Goal: Task Accomplishment & Management: Use online tool/utility

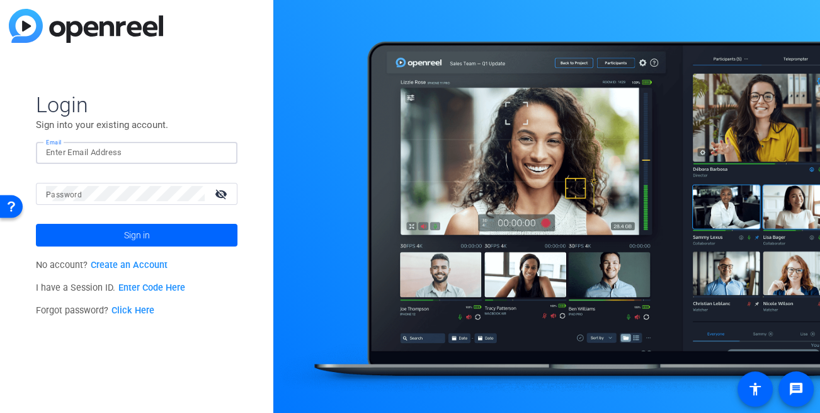
click at [92, 152] on input "Email" at bounding box center [136, 152] width 181 height 15
type input "[EMAIL_ADDRESS][DOMAIN_NAME]"
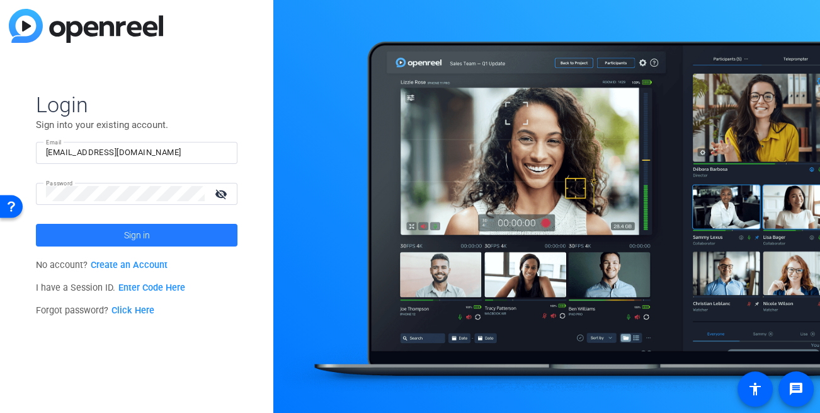
click at [114, 227] on span at bounding box center [137, 235] width 202 height 30
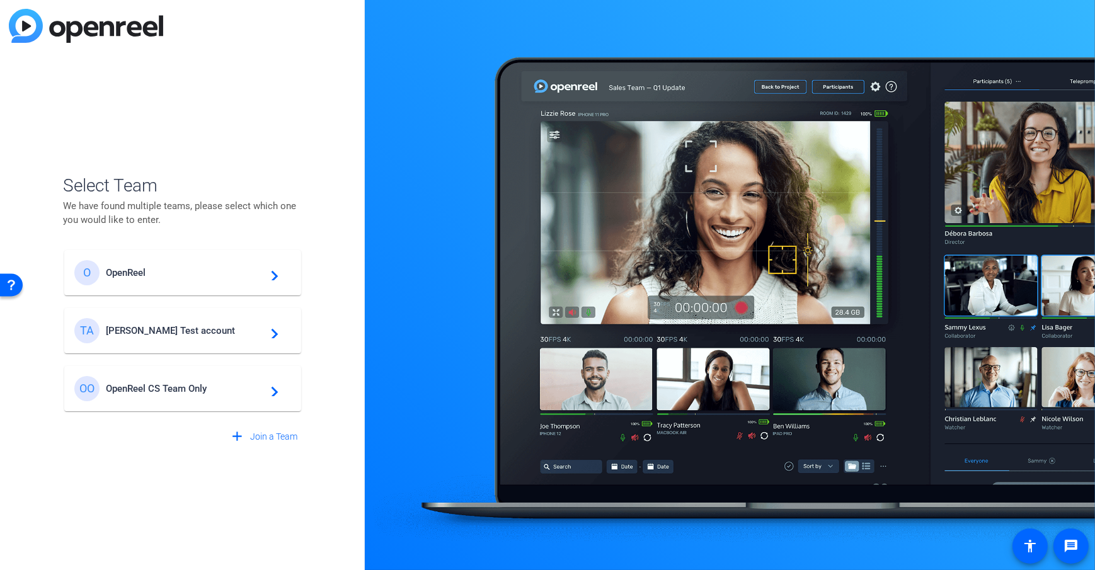
click at [176, 304] on div "O OpenReel navigate_next TA Tim Test account navigate_next OO OpenReel CS Team …" at bounding box center [182, 324] width 239 height 176
click at [151, 326] on span "[PERSON_NAME] Test account" at bounding box center [185, 330] width 158 height 11
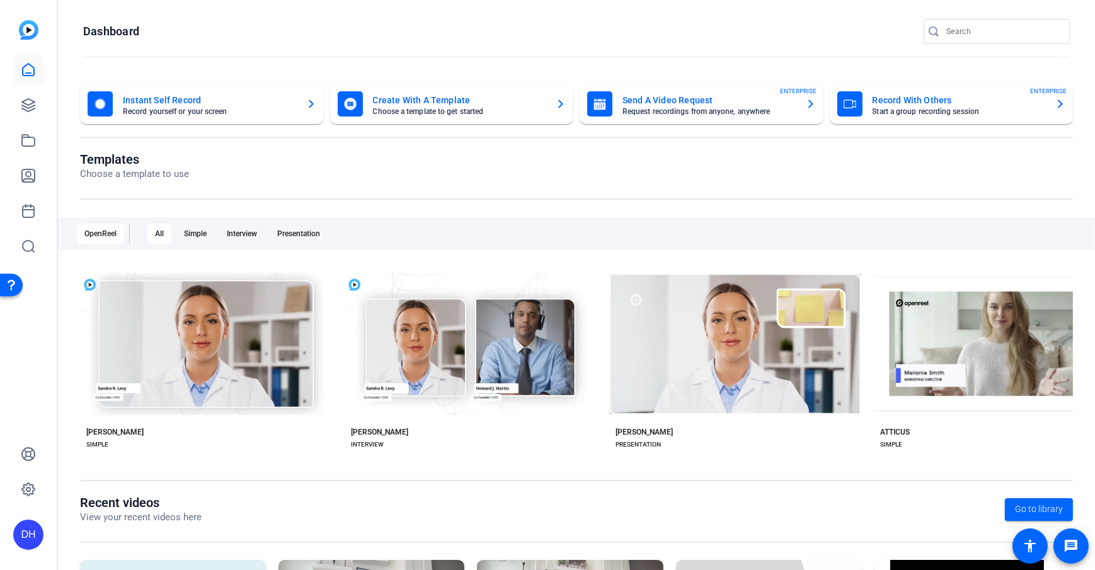
click at [495, 168] on openreel-page-title "Templates Choose a template to use" at bounding box center [576, 167] width 993 height 30
click at [248, 24] on openreel-page-title "Dashboard" at bounding box center [576, 31] width 987 height 25
drag, startPoint x: 338, startPoint y: 181, endPoint x: 321, endPoint y: 172, distance: 18.9
click at [338, 183] on div "Templates Choose a template to use" at bounding box center [576, 176] width 993 height 48
click at [328, 49] on openreel-divider-bar at bounding box center [576, 57] width 987 height 27
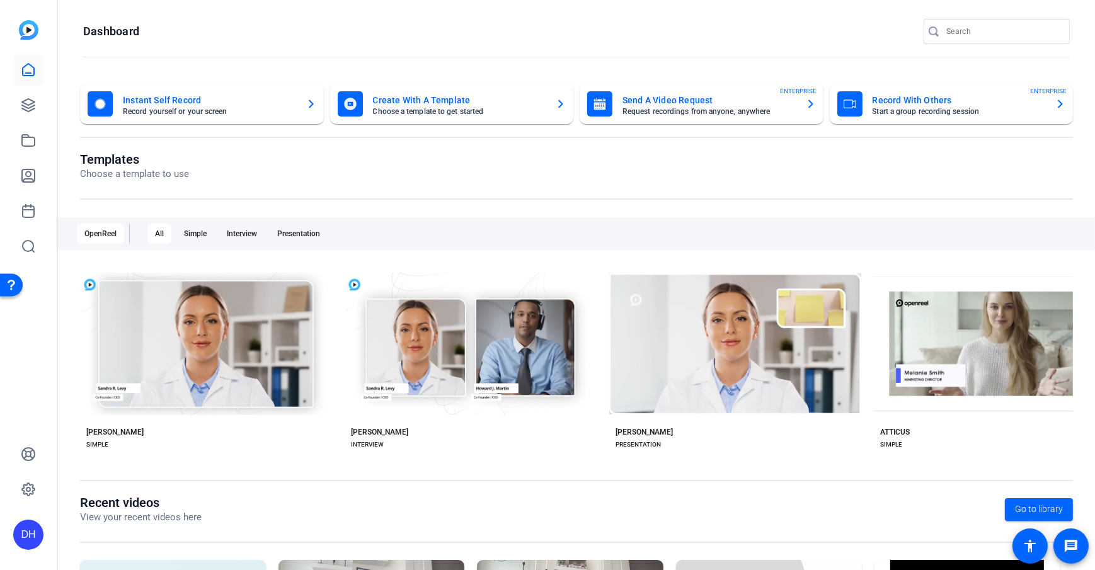
click at [253, 185] on div "Templates Choose a template to use" at bounding box center [576, 176] width 993 height 48
click at [335, 37] on openreel-page-title "Dashboard" at bounding box center [576, 31] width 987 height 25
click at [332, 29] on openreel-page-title "Dashboard" at bounding box center [576, 31] width 987 height 25
click at [338, 41] on openreel-page-title "Dashboard" at bounding box center [576, 31] width 987 height 25
click at [365, 164] on openreel-page-title "Templates Choose a template to use" at bounding box center [576, 167] width 993 height 30
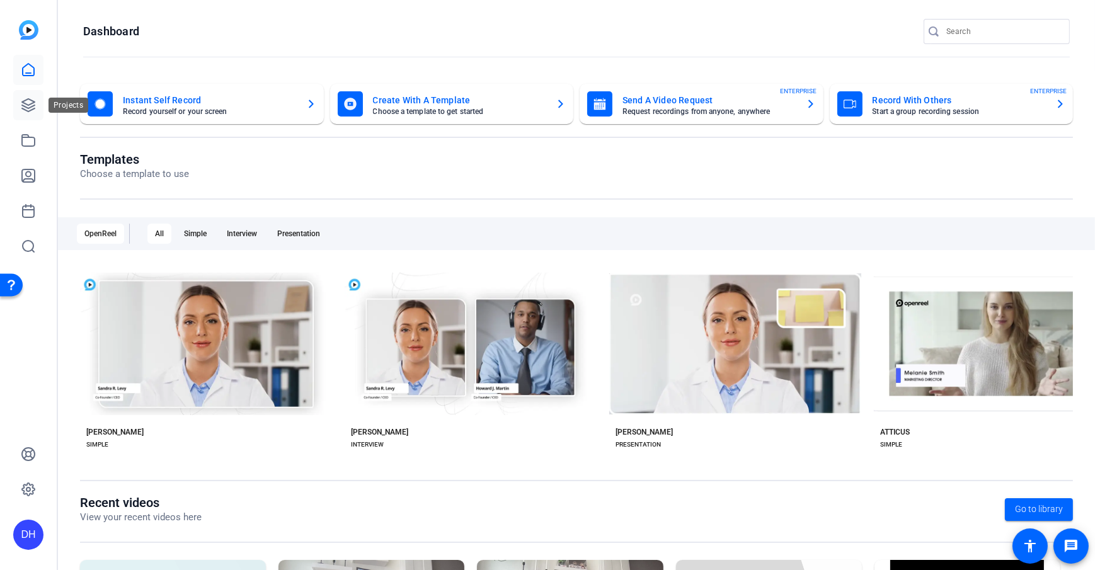
click at [26, 111] on icon at bounding box center [28, 105] width 13 height 13
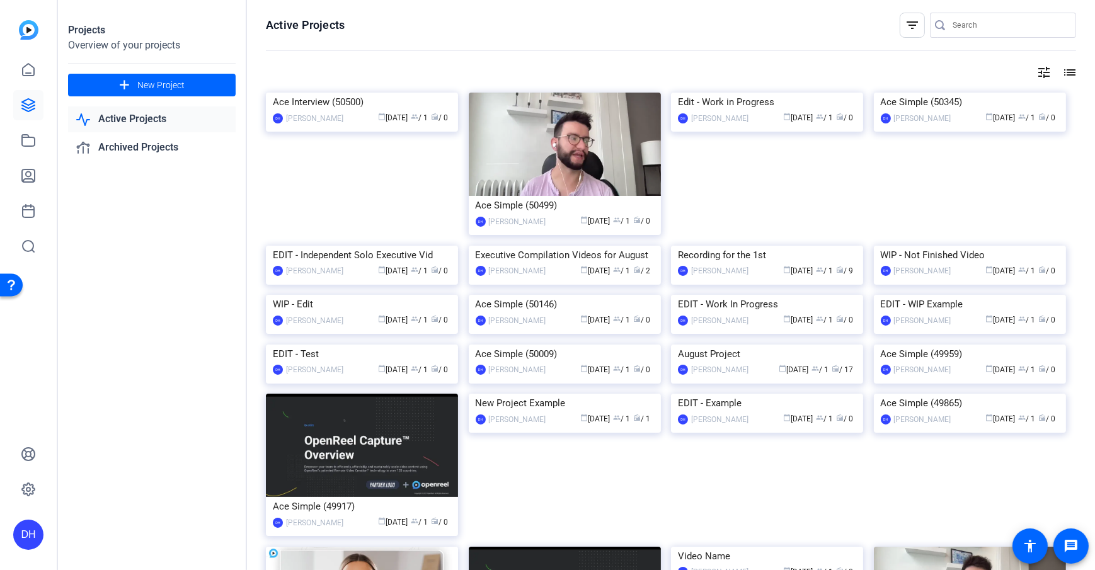
click at [168, 389] on div "Projects Overview of your projects add New Project Active Projects Archived Pro…" at bounding box center [152, 285] width 189 height 570
click at [126, 86] on mat-icon "add" at bounding box center [125, 85] width 16 height 16
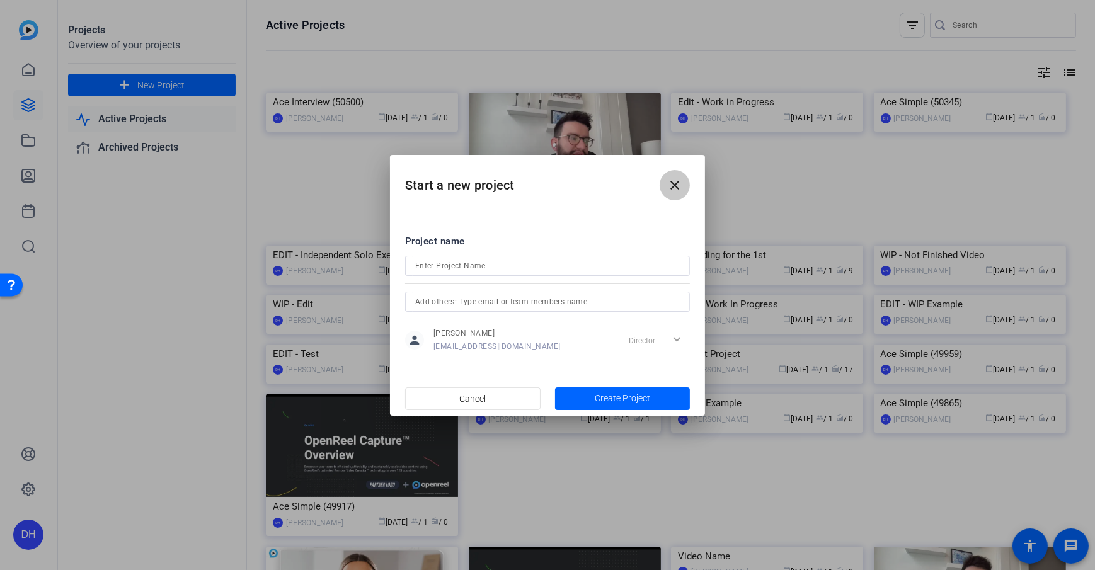
drag, startPoint x: 668, startPoint y: 184, endPoint x: 709, endPoint y: 221, distance: 54.9
click at [668, 184] on mat-icon "close" at bounding box center [674, 185] width 15 height 15
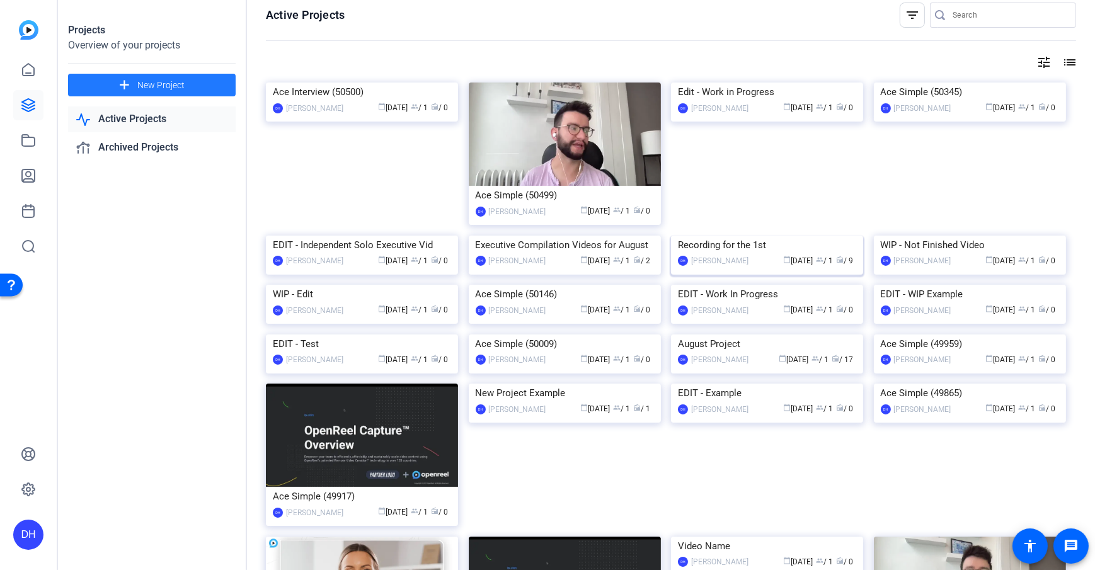
scroll to position [11, 0]
click at [726, 267] on div "[PERSON_NAME]" at bounding box center [719, 260] width 57 height 13
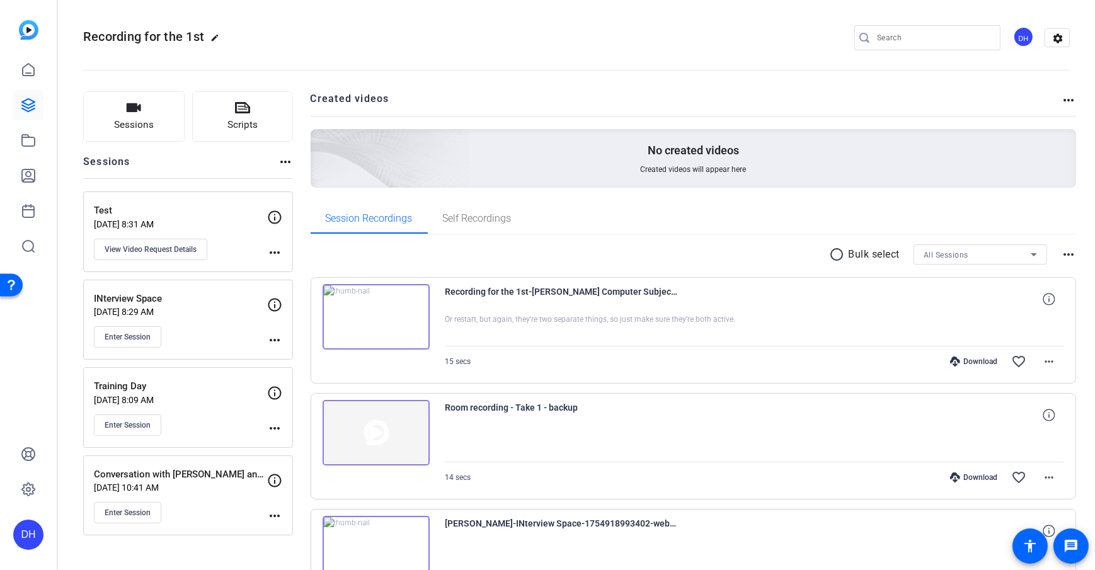
click at [134, 125] on span "Sessions" at bounding box center [134, 125] width 40 height 14
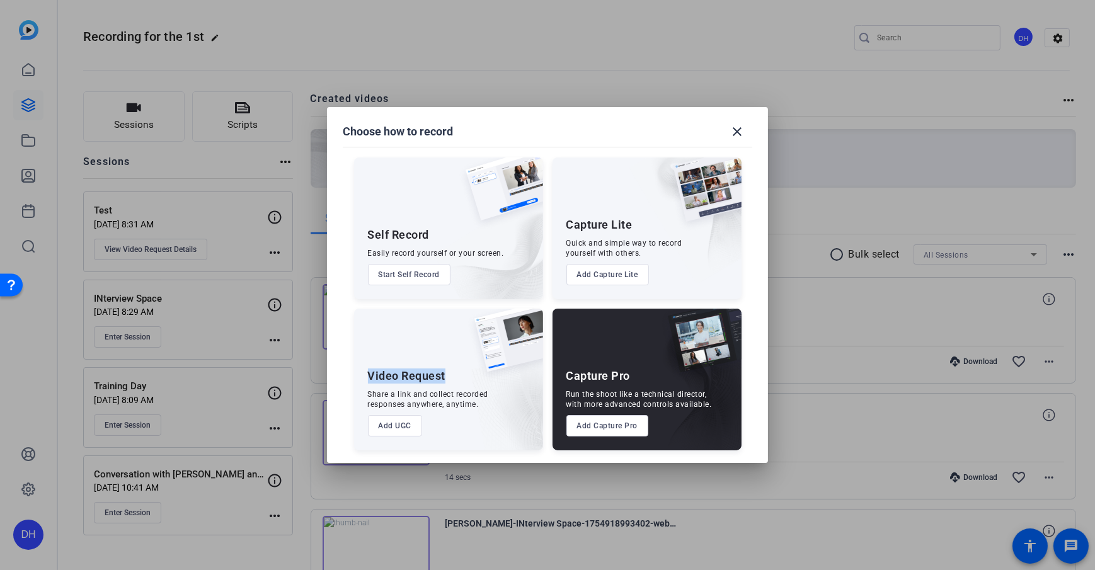
drag, startPoint x: 367, startPoint y: 377, endPoint x: 448, endPoint y: 382, distance: 81.5
click at [448, 382] on div "Video Request Share a link and collect recorded responses anywhere, anytime. Ad…" at bounding box center [448, 380] width 189 height 142
click at [411, 376] on div "Video Request" at bounding box center [407, 376] width 78 height 15
drag, startPoint x: 567, startPoint y: 378, endPoint x: 645, endPoint y: 375, distance: 77.6
click at [645, 375] on div "Capture Pro Run the shoot like a technical director, with more advanced control…" at bounding box center [647, 380] width 189 height 142
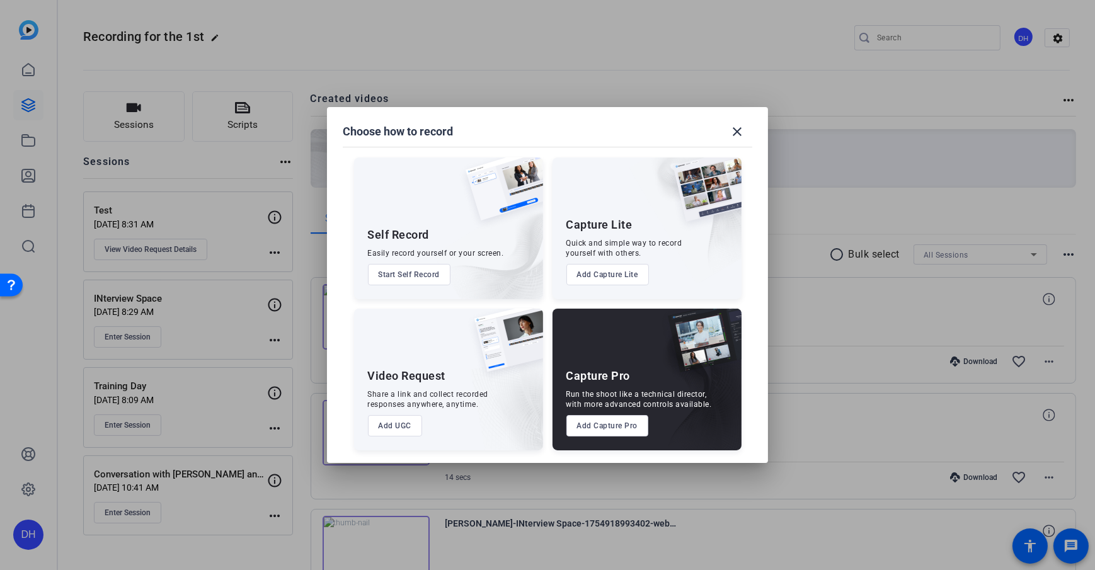
click at [435, 411] on div "Video Request Share a link and collect recorded responses anywhere, anytime. Ad…" at bounding box center [448, 380] width 189 height 142
click at [404, 411] on button "Add UGC" at bounding box center [395, 425] width 55 height 21
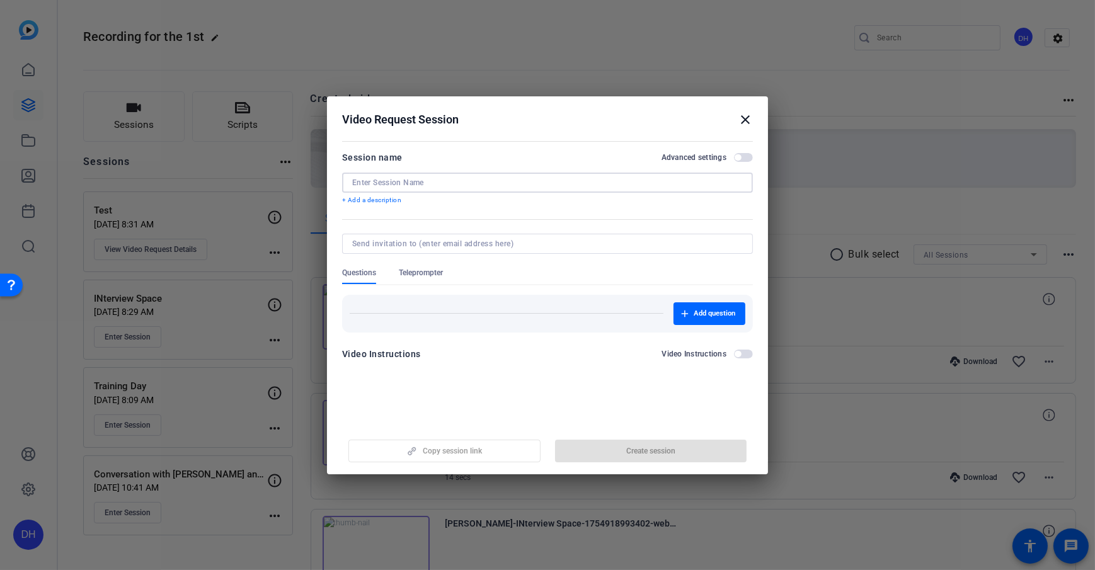
click at [393, 180] on input at bounding box center [547, 183] width 391 height 10
type input "Remote Filming B Roll"
click at [416, 224] on form "Session name Advanced settings Remote Filming B Roll + Add a description Questi…" at bounding box center [547, 259] width 411 height 219
click at [366, 198] on p "+ Add a description" at bounding box center [547, 200] width 411 height 10
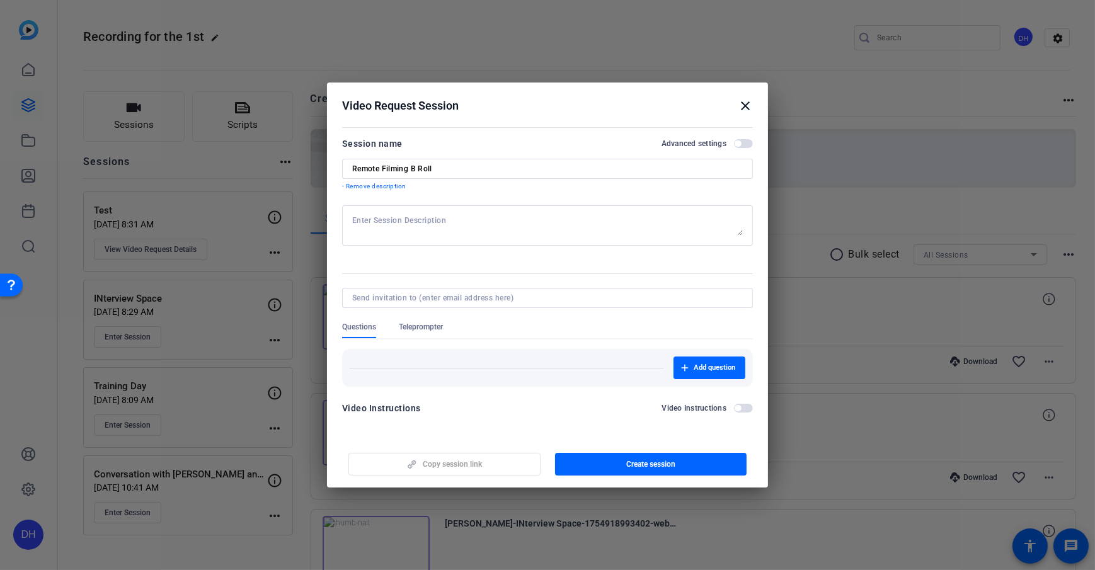
click at [409, 224] on textarea at bounding box center [547, 225] width 391 height 20
type textarea "Remember to smile in the beginning"
click at [387, 263] on form "Session name Advanced settings Remote Filming B Roll - Remove description Remem…" at bounding box center [547, 279] width 411 height 287
click at [358, 331] on span "Questions" at bounding box center [359, 327] width 34 height 10
click at [536, 330] on div "Questions Teleprompter" at bounding box center [547, 330] width 411 height 16
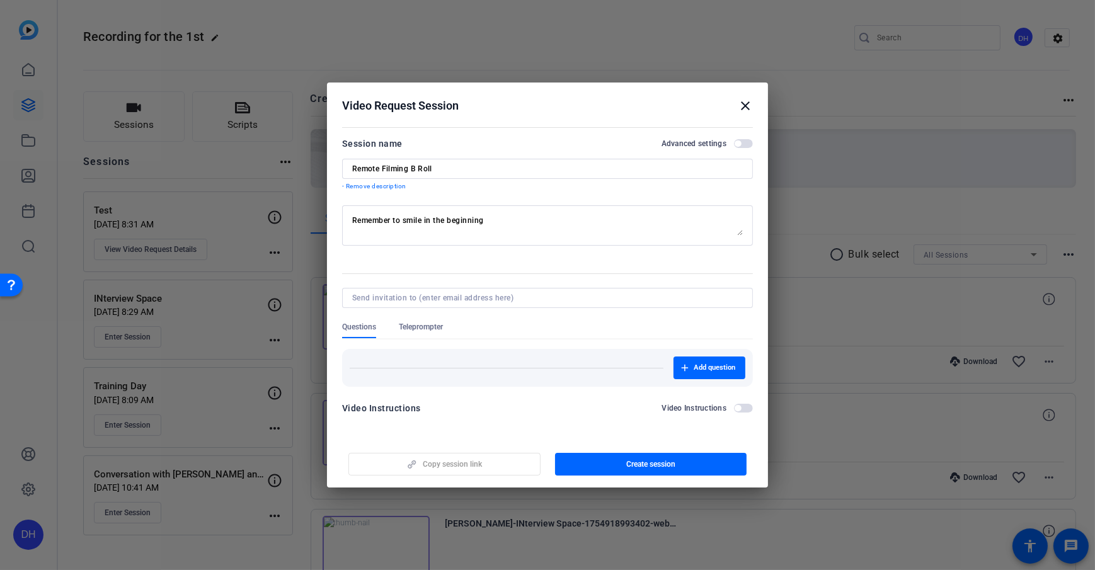
click at [408, 333] on span "Teleprompter" at bounding box center [421, 330] width 44 height 16
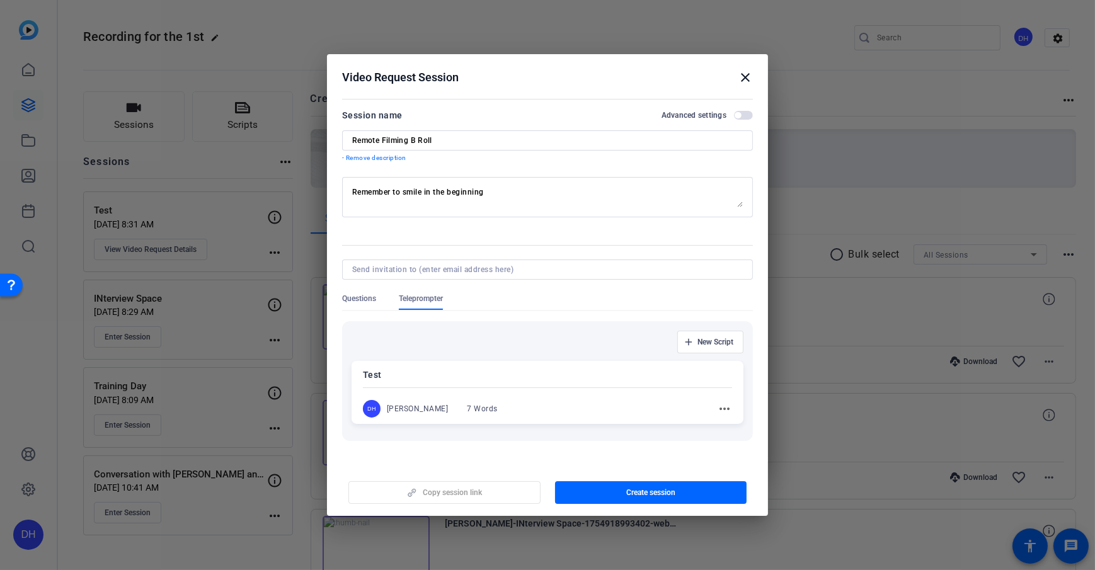
click at [358, 299] on span "Questions" at bounding box center [359, 299] width 34 height 10
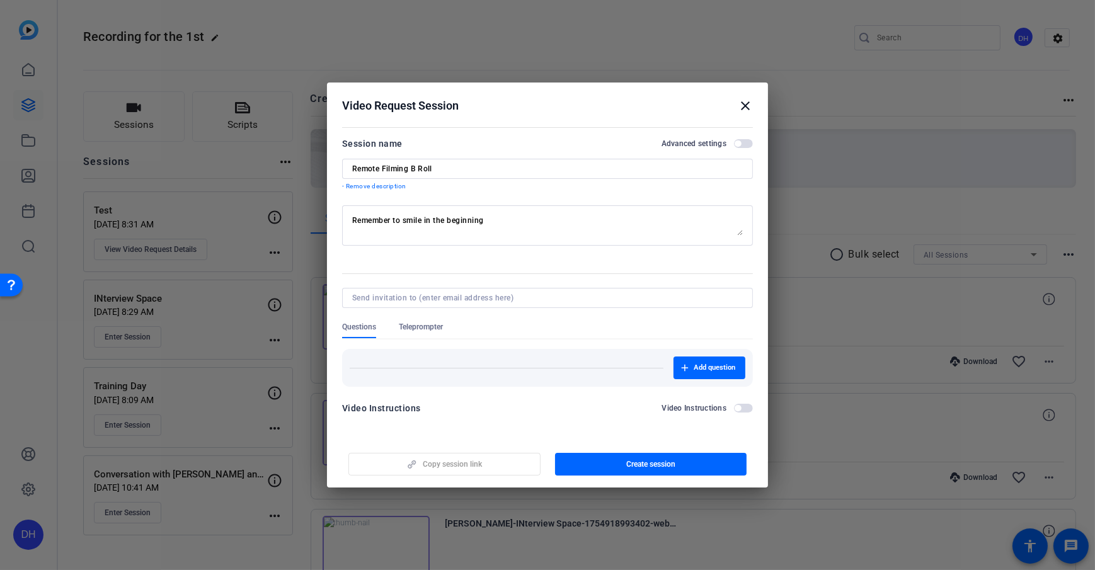
click at [423, 337] on span "Teleprompter" at bounding box center [421, 330] width 44 height 16
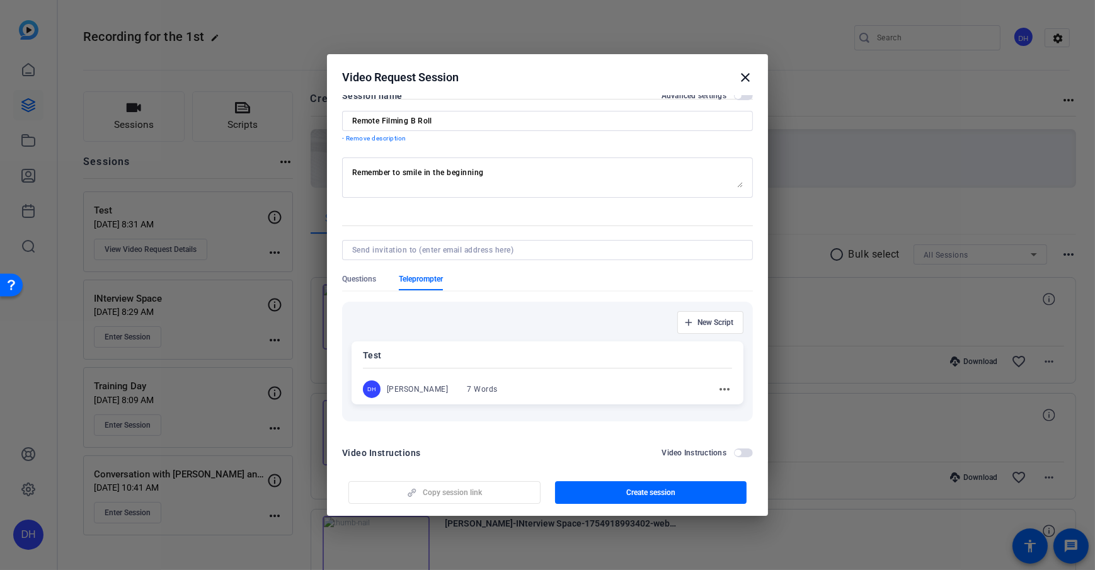
scroll to position [35, 0]
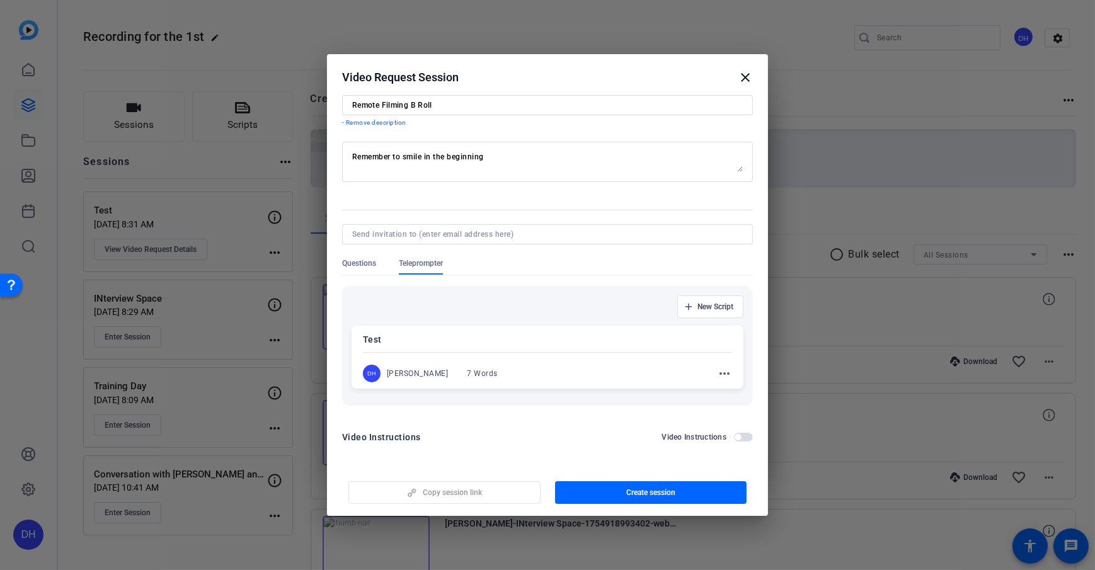
click at [740, 411] on span "button" at bounding box center [743, 437] width 19 height 9
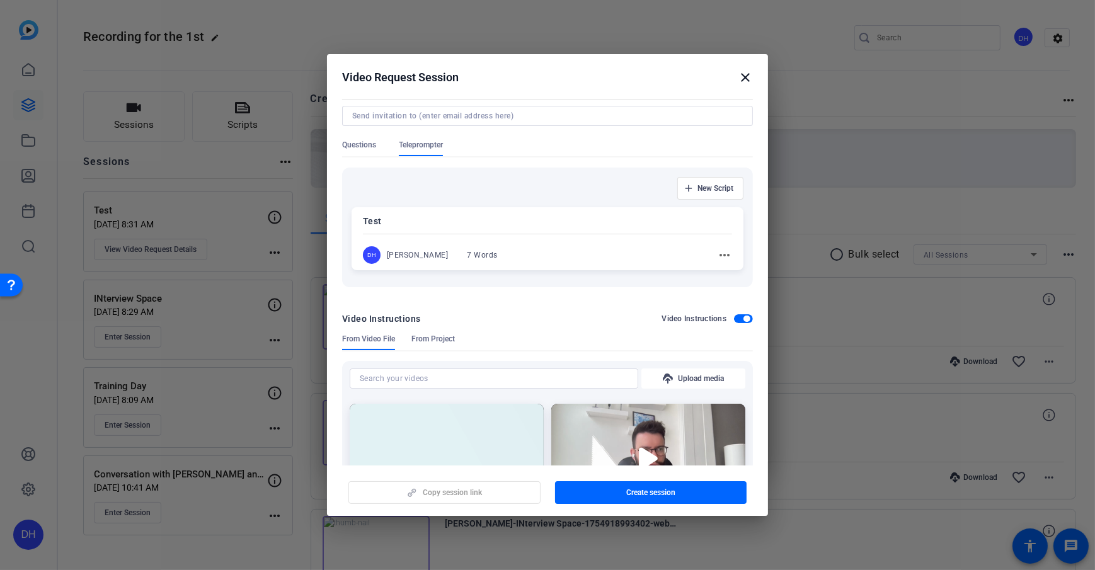
scroll to position [270, 0]
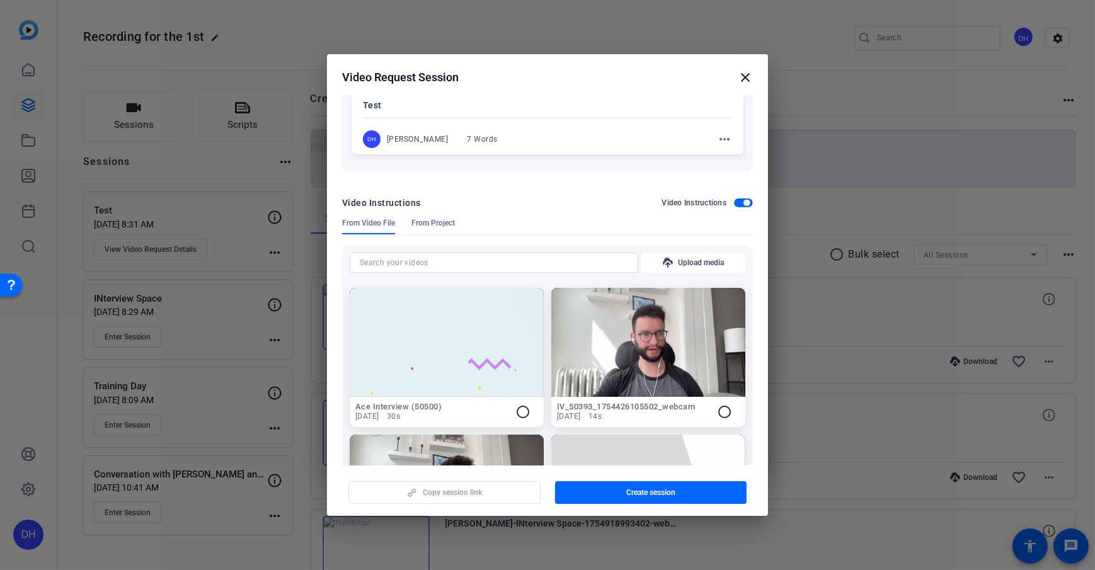
click at [738, 205] on span "button" at bounding box center [743, 202] width 19 height 9
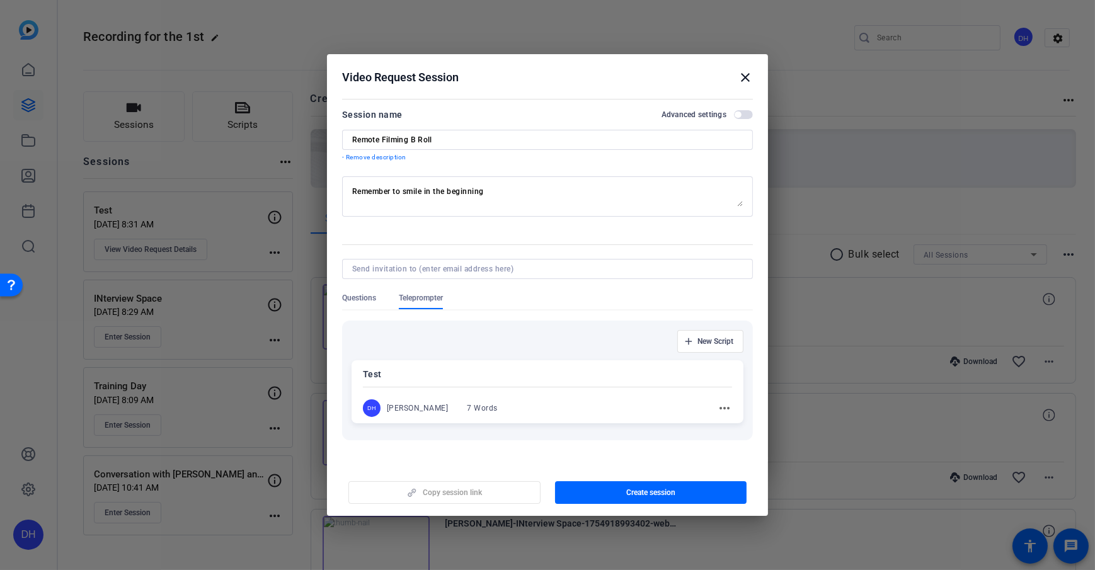
scroll to position [0, 0]
click at [369, 298] on span "Questions" at bounding box center [359, 299] width 34 height 10
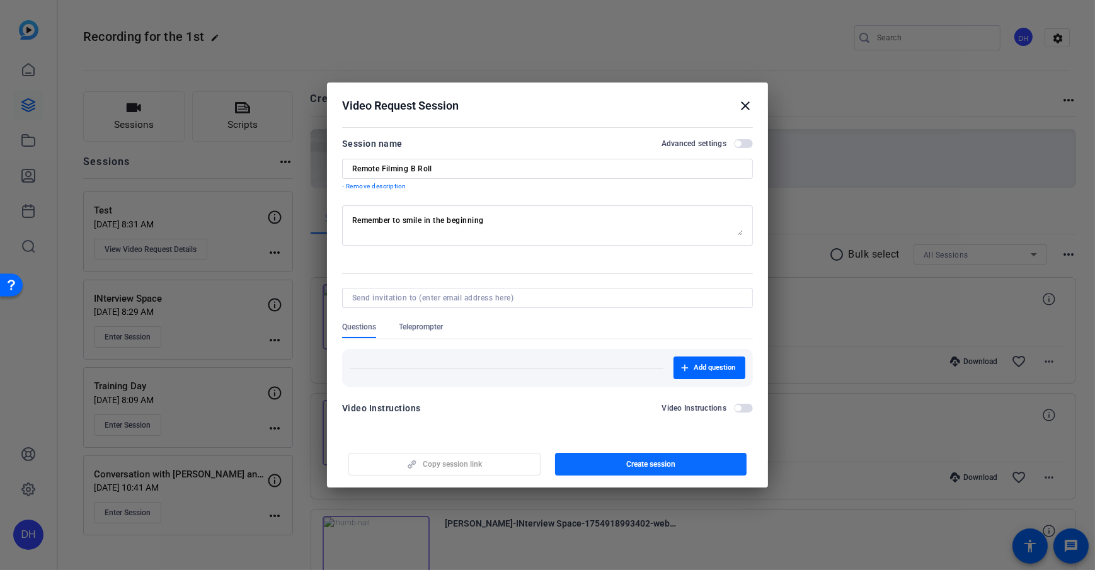
click at [651, 411] on span "Create session" at bounding box center [650, 464] width 49 height 10
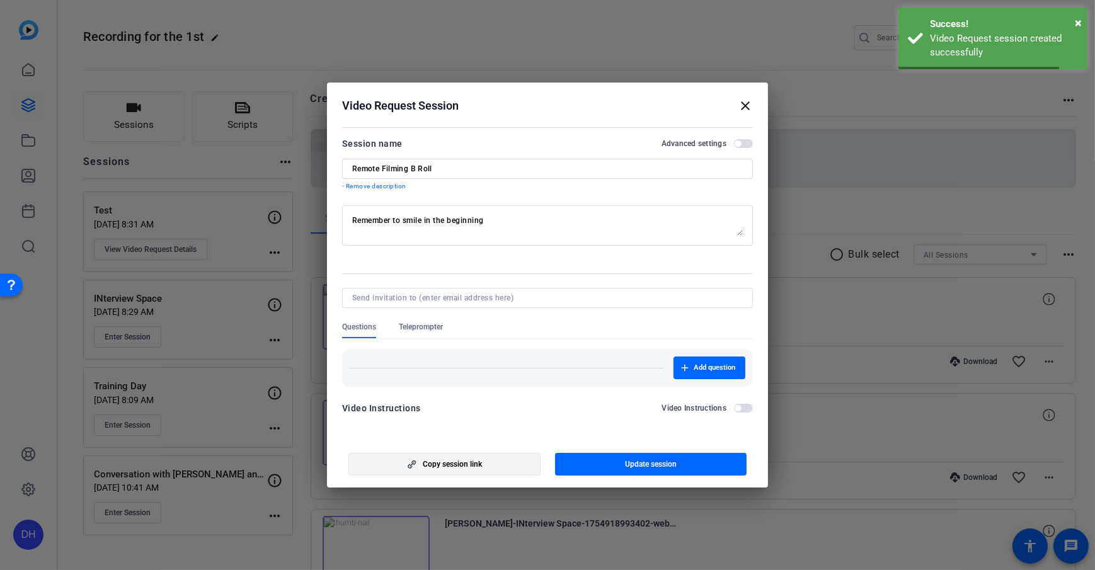
click at [461, 411] on span "Copy session link" at bounding box center [452, 464] width 59 height 10
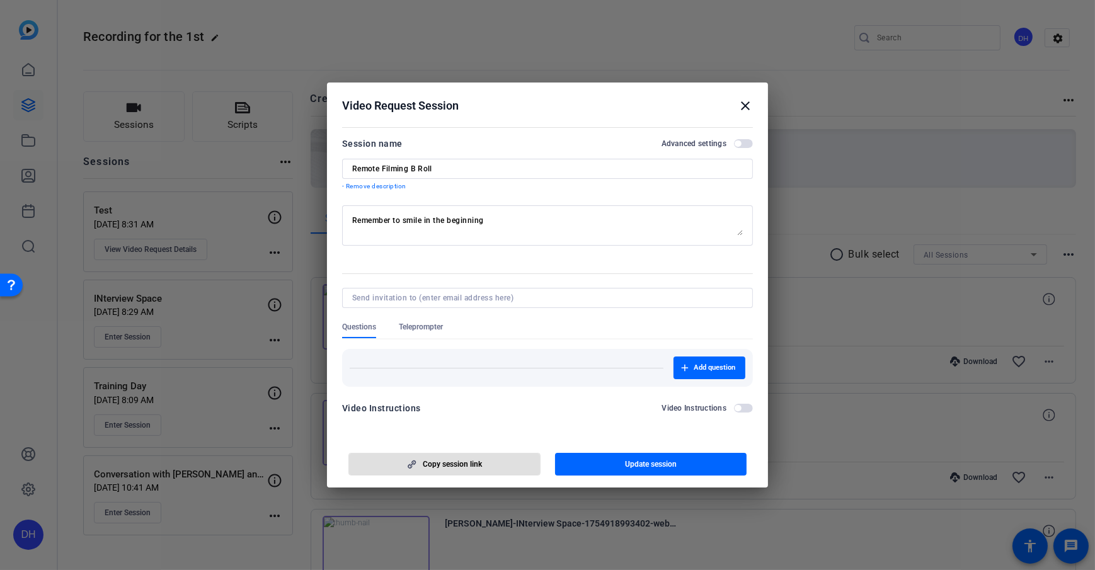
click at [752, 104] on mat-icon "close" at bounding box center [745, 105] width 15 height 15
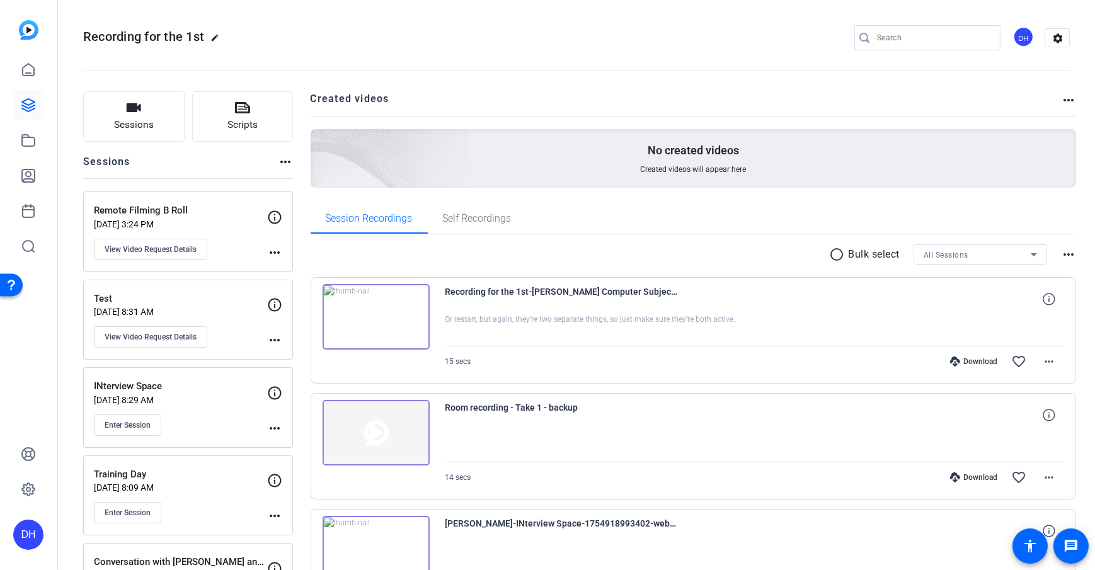
click at [440, 110] on h2 "Created videos" at bounding box center [686, 103] width 751 height 25
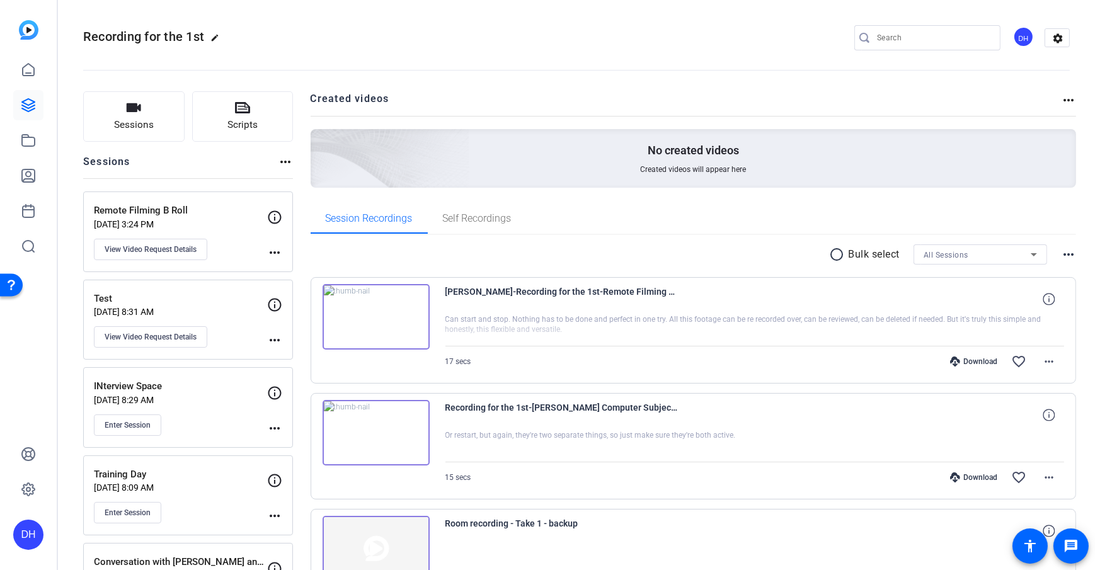
click at [150, 137] on button "Sessions" at bounding box center [133, 116] width 101 height 50
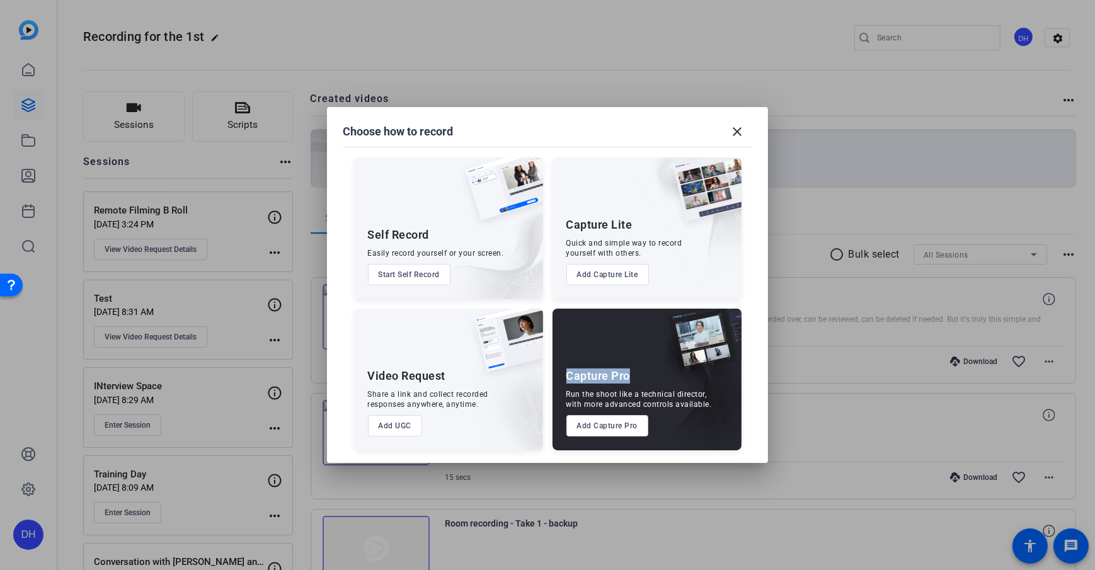
drag, startPoint x: 564, startPoint y: 377, endPoint x: 635, endPoint y: 377, distance: 71.2
click at [635, 377] on div "Capture Pro Run the shoot like a technical director, with more advanced control…" at bounding box center [647, 380] width 189 height 142
click at [607, 415] on div "Capture Pro Run the shoot like a technical director, with more advanced control…" at bounding box center [647, 380] width 189 height 142
click at [606, 420] on button "Add Capture Pro" at bounding box center [607, 425] width 83 height 21
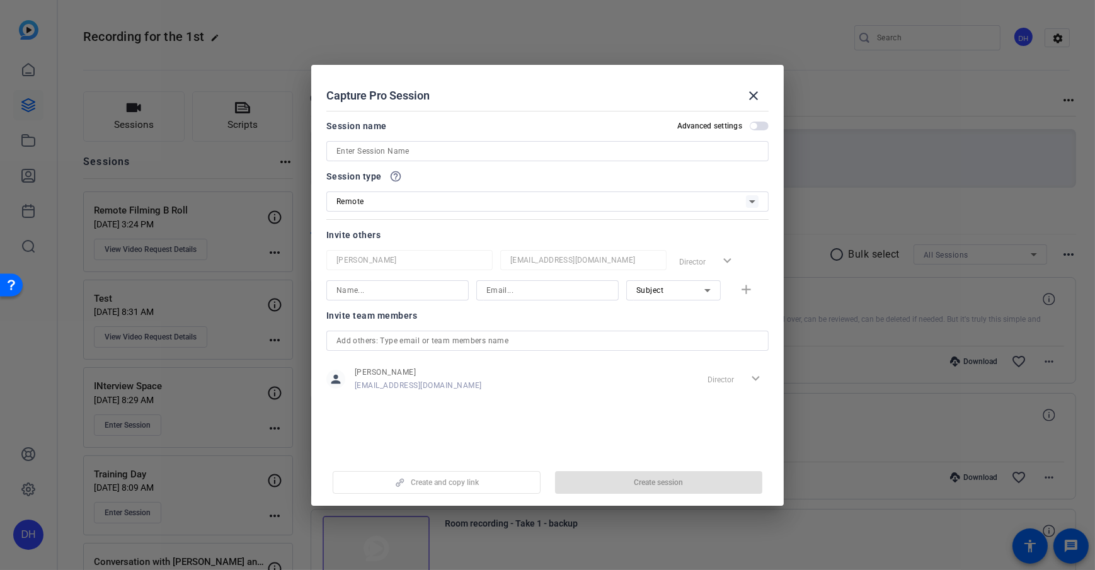
click at [415, 146] on input at bounding box center [547, 151] width 422 height 15
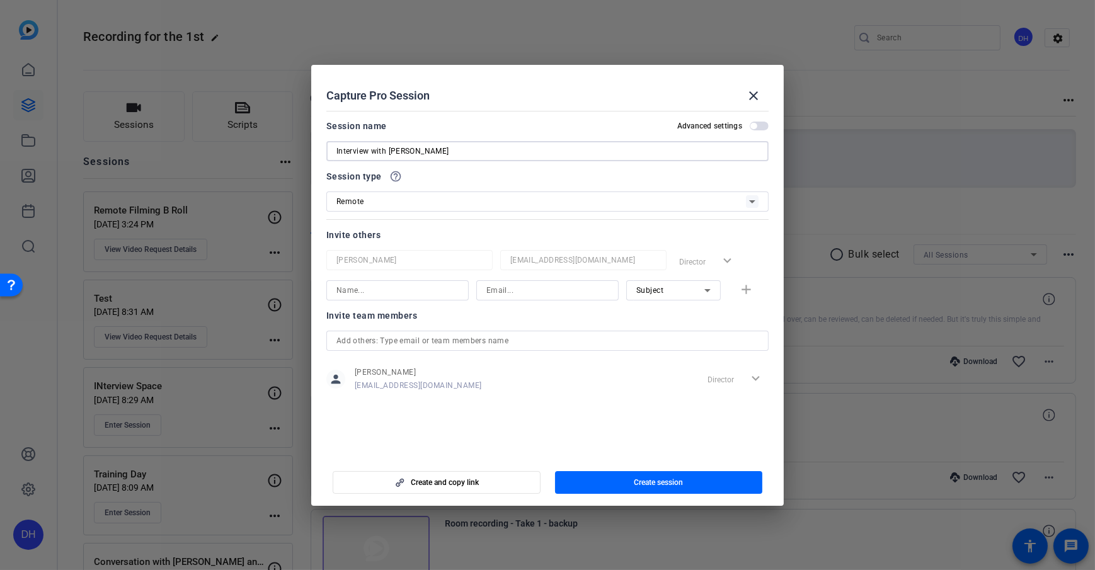
type input "Interview with [PERSON_NAME]"
click at [486, 103] on div "Capture Pro Session close" at bounding box center [547, 96] width 442 height 30
click at [364, 287] on input at bounding box center [397, 290] width 122 height 15
click at [515, 284] on input at bounding box center [547, 290] width 122 height 15
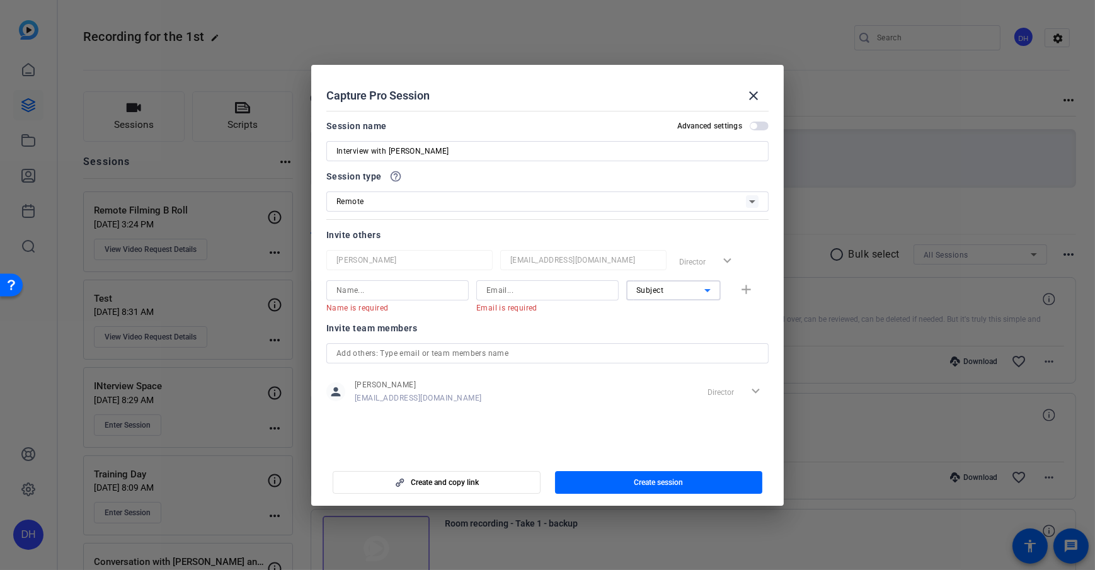
click at [671, 282] on div "Subject" at bounding box center [670, 290] width 68 height 16
click at [668, 314] on span "Collaborator" at bounding box center [659, 315] width 46 height 15
click at [679, 298] on div "Collaborator" at bounding box center [673, 290] width 74 height 20
click at [684, 336] on mat-option "Watcher" at bounding box center [673, 336] width 95 height 20
click at [675, 290] on div "Watcher" at bounding box center [670, 290] width 68 height 16
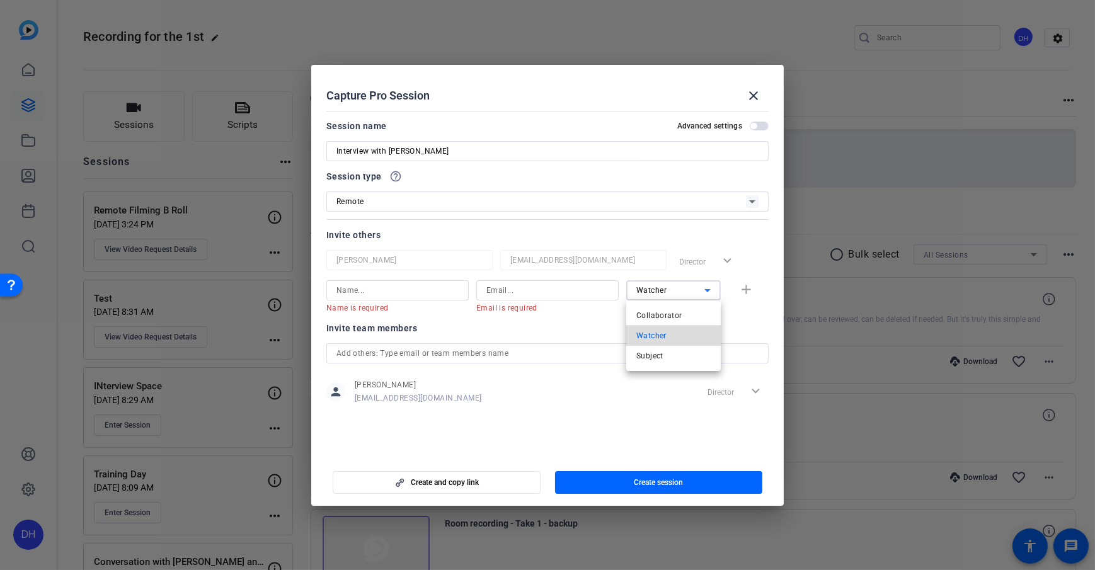
click at [668, 331] on mat-option "Watcher" at bounding box center [673, 336] width 95 height 20
click at [633, 292] on div "Watcher" at bounding box center [673, 290] width 95 height 20
click at [657, 312] on span "Collaborator" at bounding box center [659, 315] width 46 height 15
click at [618, 334] on div "Invite team members" at bounding box center [547, 328] width 442 height 15
click at [667, 284] on div "Collaborator" at bounding box center [670, 290] width 68 height 16
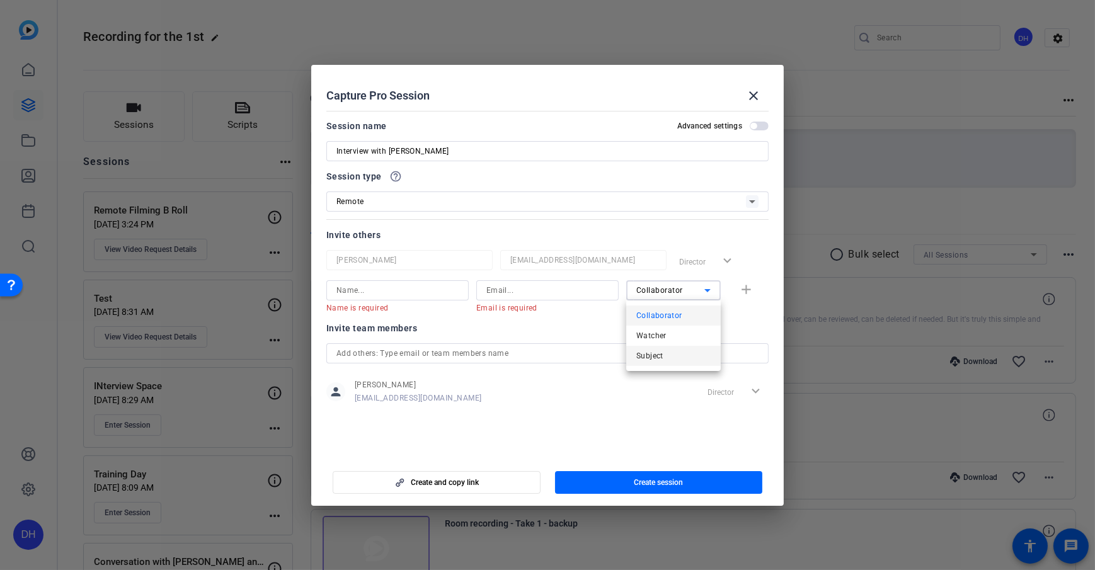
click at [675, 359] on mat-option "Subject" at bounding box center [673, 356] width 95 height 20
click at [628, 323] on div "Invite team members" at bounding box center [547, 328] width 442 height 15
drag, startPoint x: 628, startPoint y: 323, endPoint x: 646, endPoint y: 308, distance: 23.2
click at [628, 323] on div "Invite team members" at bounding box center [547, 328] width 442 height 15
click at [668, 312] on div at bounding box center [673, 308] width 95 height 14
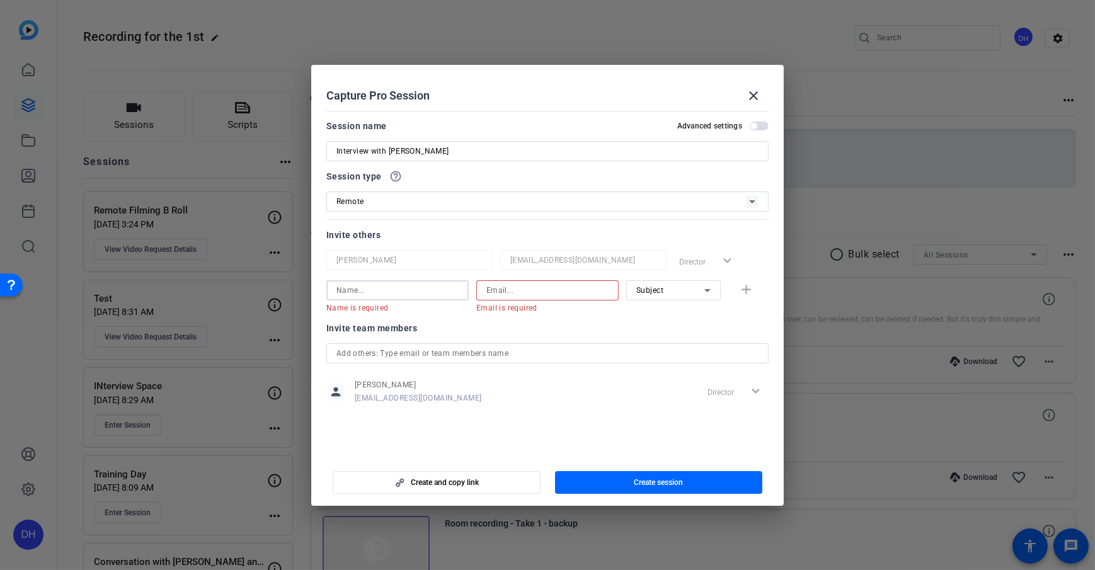
drag, startPoint x: 393, startPoint y: 288, endPoint x: 519, endPoint y: 287, distance: 126.0
click at [393, 288] on input at bounding box center [397, 290] width 122 height 15
click at [524, 287] on input at bounding box center [547, 290] width 122 height 15
click at [430, 323] on div "Invite team members" at bounding box center [547, 328] width 442 height 15
click at [352, 290] on input at bounding box center [397, 290] width 122 height 15
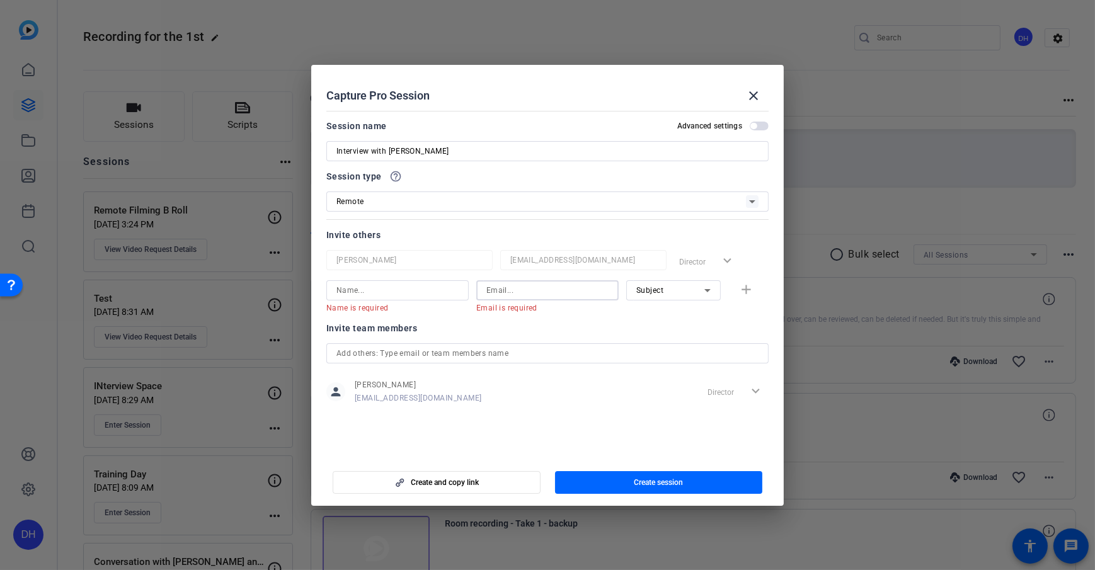
click at [515, 286] on input at bounding box center [547, 290] width 122 height 15
click at [631, 286] on div "Subject" at bounding box center [673, 290] width 95 height 20
click at [673, 310] on span "Collaborator" at bounding box center [659, 315] width 46 height 15
click at [676, 288] on span "Collaborator" at bounding box center [659, 290] width 47 height 9
click at [668, 333] on mat-option "Watcher" at bounding box center [673, 336] width 95 height 20
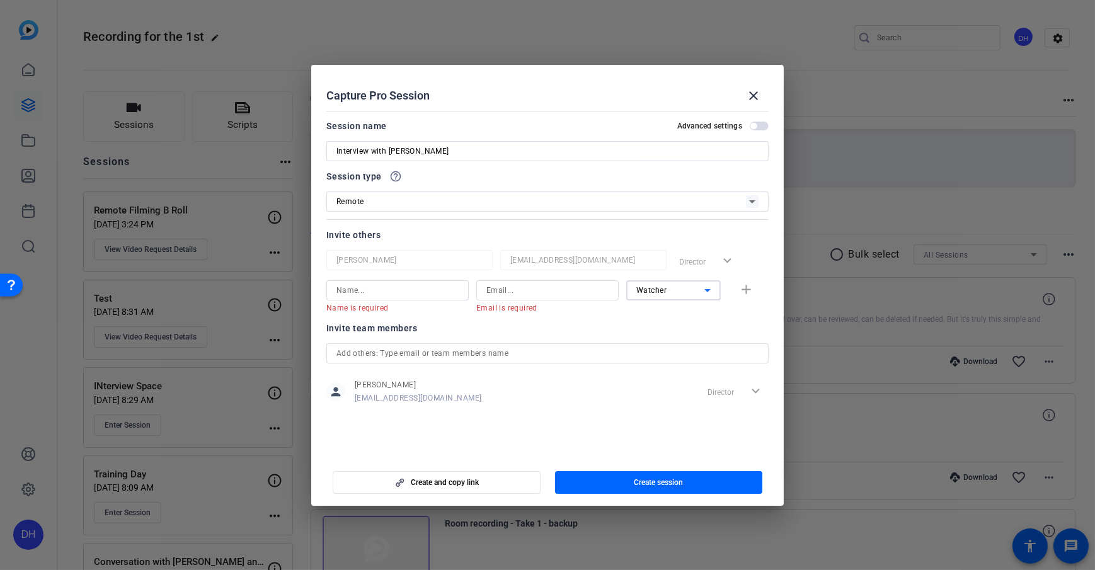
click at [657, 286] on span "Watcher" at bounding box center [651, 290] width 31 height 9
click at [660, 319] on span "Collaborator" at bounding box center [659, 315] width 46 height 15
click at [665, 316] on openreel-capture-pro-session-invite-users "Invite others [PERSON_NAME] [EMAIL_ADDRESS][DOMAIN_NAME] Director expand_more N…" at bounding box center [547, 323] width 442 height 193
click at [602, 318] on openreel-capture-pro-session-invite-users "Invite others [PERSON_NAME] [EMAIL_ADDRESS][DOMAIN_NAME] Director expand_more N…" at bounding box center [547, 323] width 442 height 193
click at [696, 487] on span "button" at bounding box center [659, 482] width 208 height 30
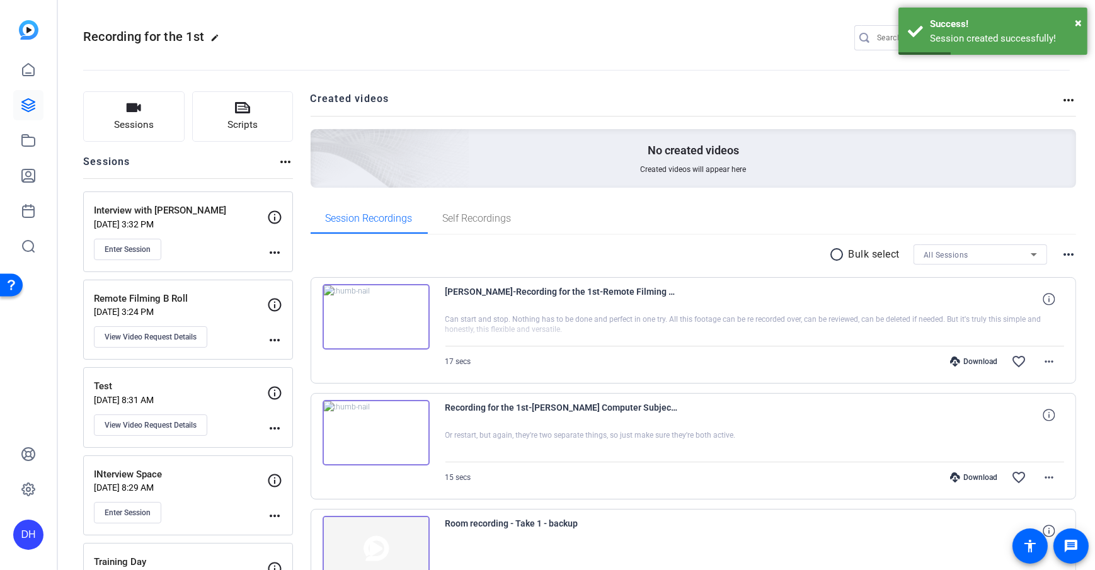
drag, startPoint x: 276, startPoint y: 251, endPoint x: 289, endPoint y: 249, distance: 12.9
click at [276, 251] on mat-icon "more_horiz" at bounding box center [274, 252] width 15 height 15
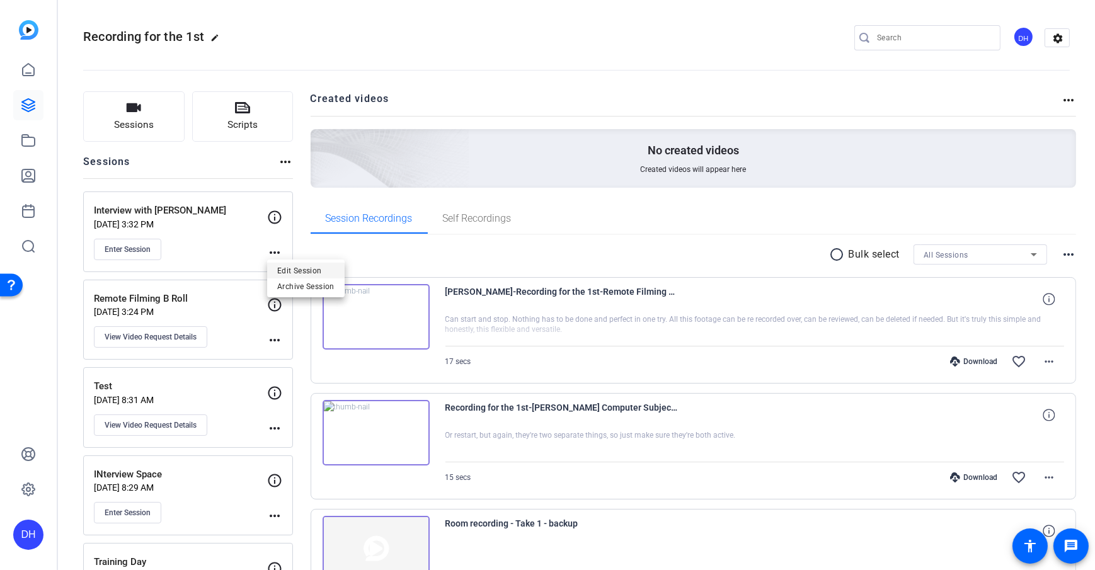
click at [297, 265] on span "Edit Session" at bounding box center [305, 270] width 57 height 15
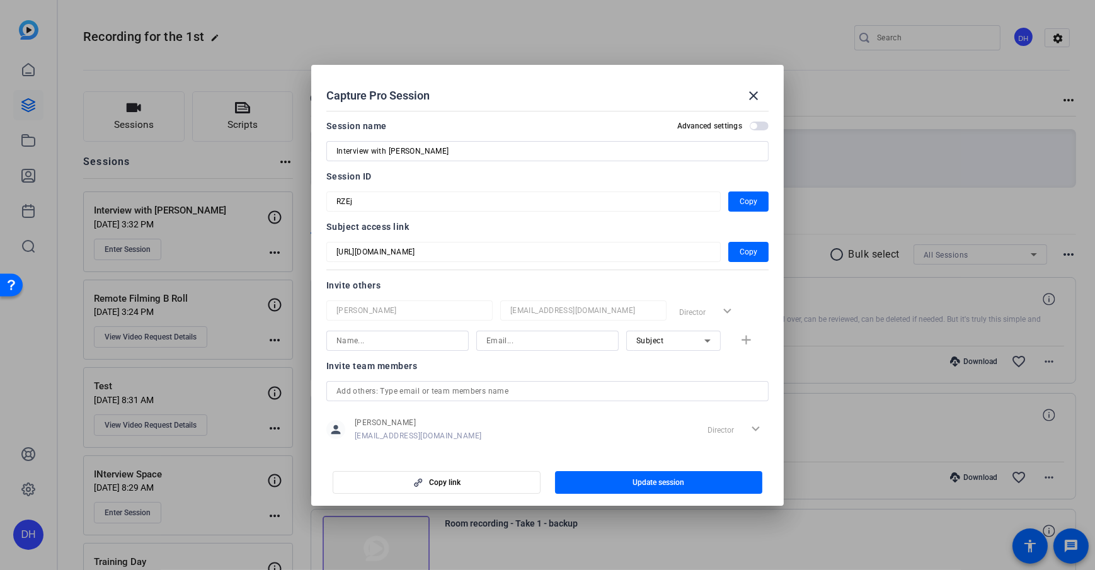
click at [328, 253] on mat-form-field "[URL][DOMAIN_NAME]" at bounding box center [523, 252] width 394 height 20
click at [436, 182] on div "Session ID" at bounding box center [547, 176] width 442 height 15
click at [450, 285] on div "Invite others" at bounding box center [547, 285] width 442 height 15
click at [745, 92] on span at bounding box center [753, 96] width 30 height 30
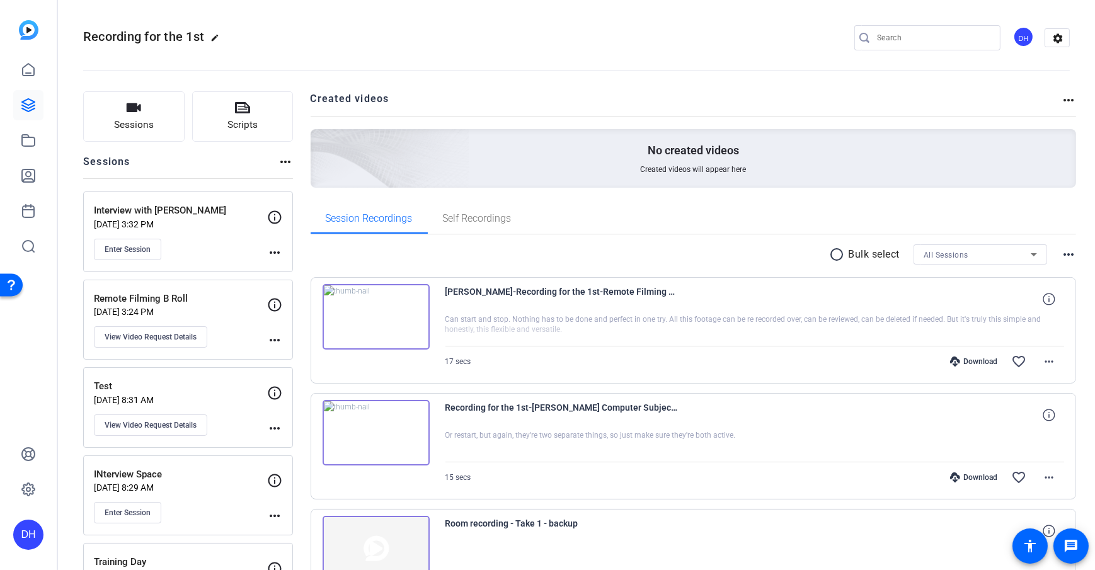
click at [117, 251] on span "Enter Session" at bounding box center [128, 249] width 46 height 10
click at [139, 328] on button "View Video Request Details" at bounding box center [150, 336] width 113 height 21
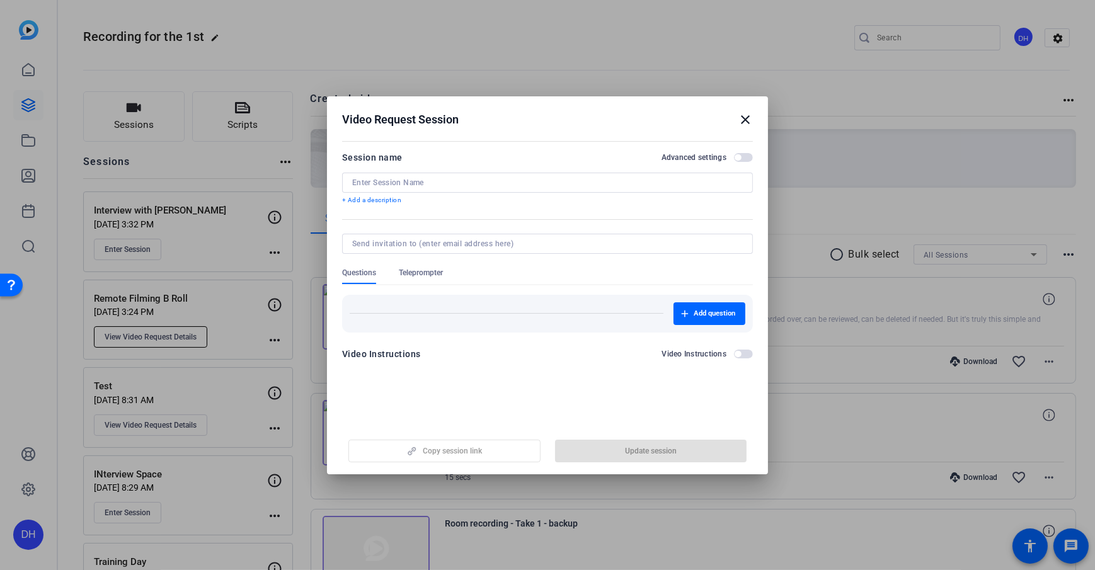
type input "Remote Filming B Roll"
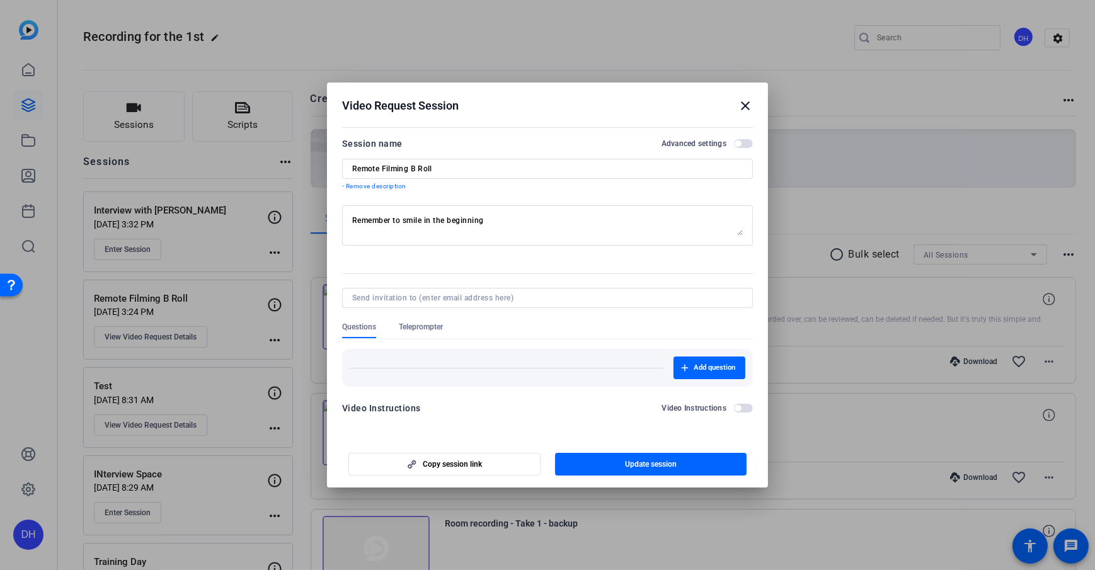
click at [743, 105] on mat-icon "close" at bounding box center [745, 105] width 15 height 15
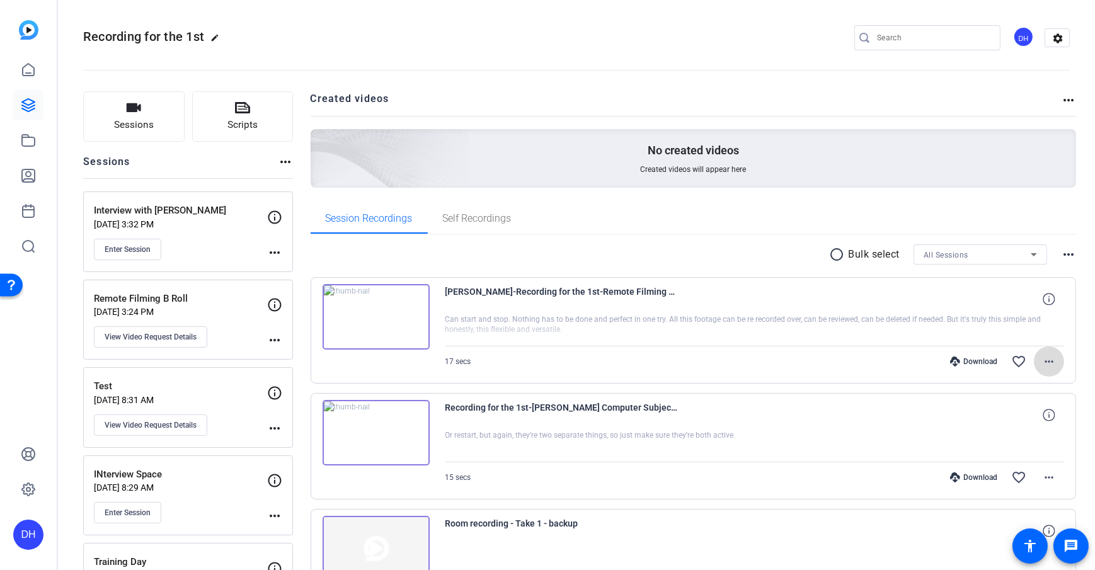
click at [1041, 357] on mat-icon "more_horiz" at bounding box center [1048, 361] width 15 height 15
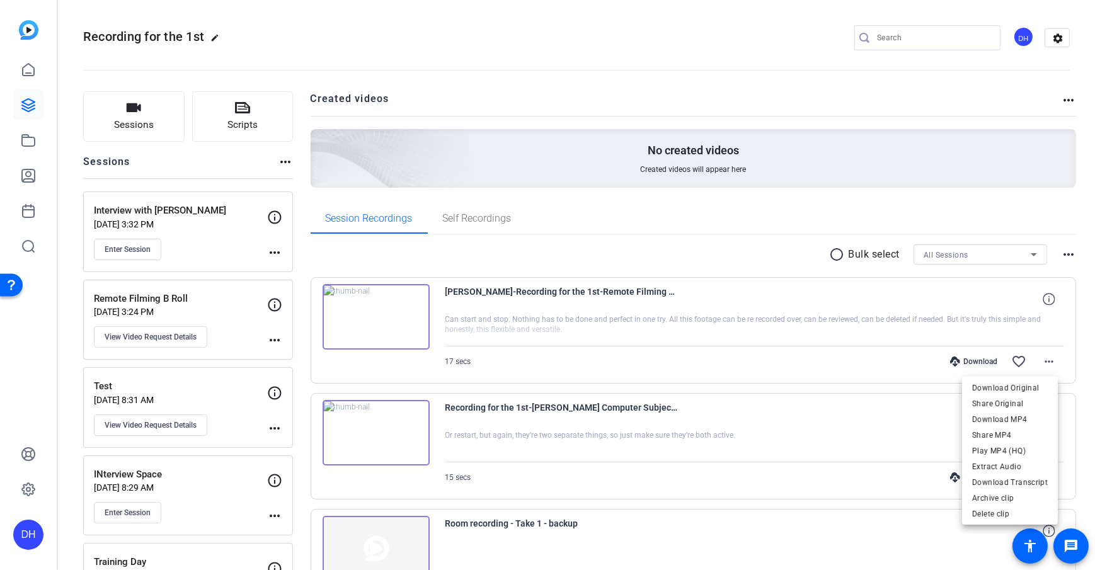
click at [725, 232] on div at bounding box center [547, 285] width 1095 height 570
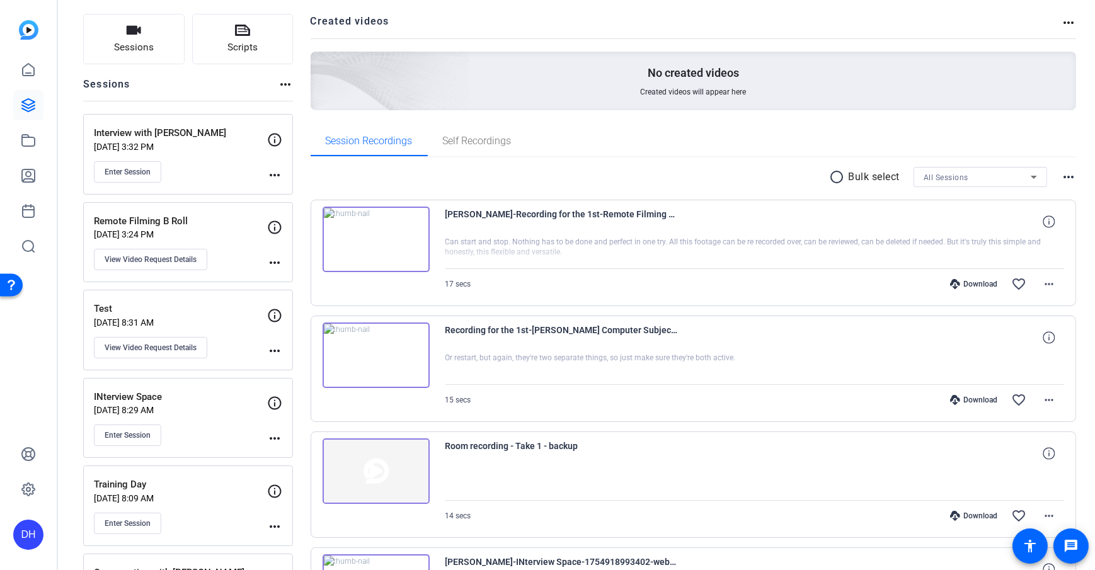
scroll to position [81, 0]
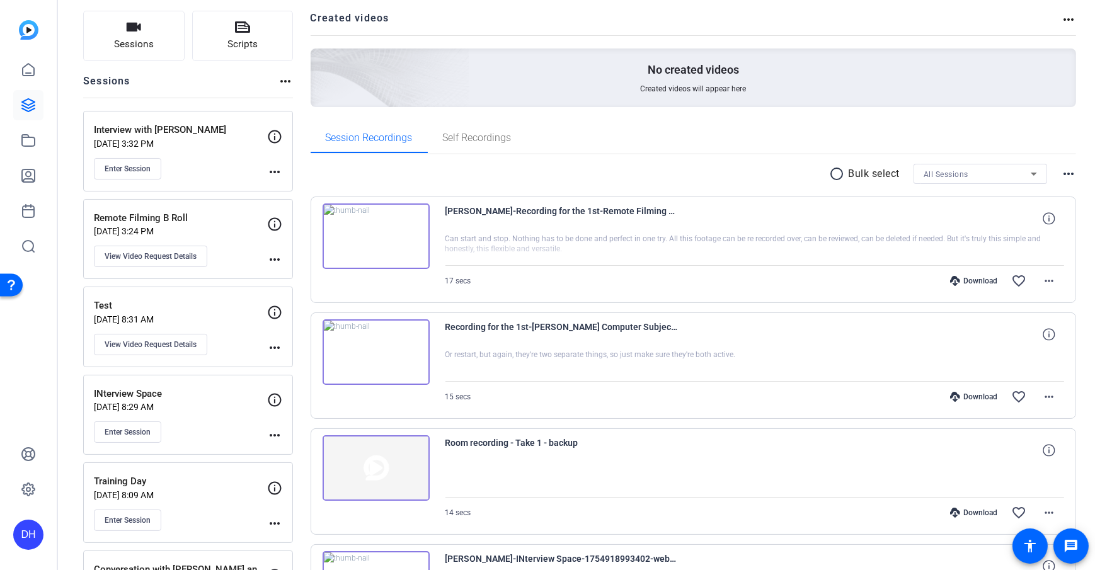
click at [836, 173] on mat-icon "radio_button_unchecked" at bounding box center [839, 173] width 19 height 15
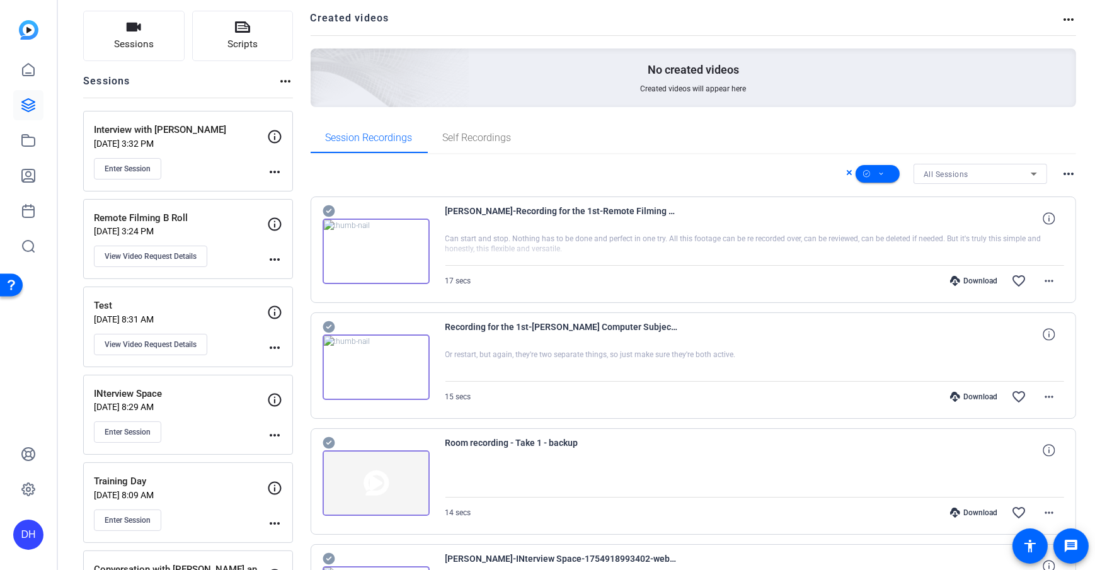
scroll to position [83, 0]
click at [330, 203] on icon at bounding box center [329, 209] width 12 height 12
click at [328, 318] on icon at bounding box center [329, 325] width 13 height 15
click at [878, 169] on icon at bounding box center [881, 172] width 6 height 16
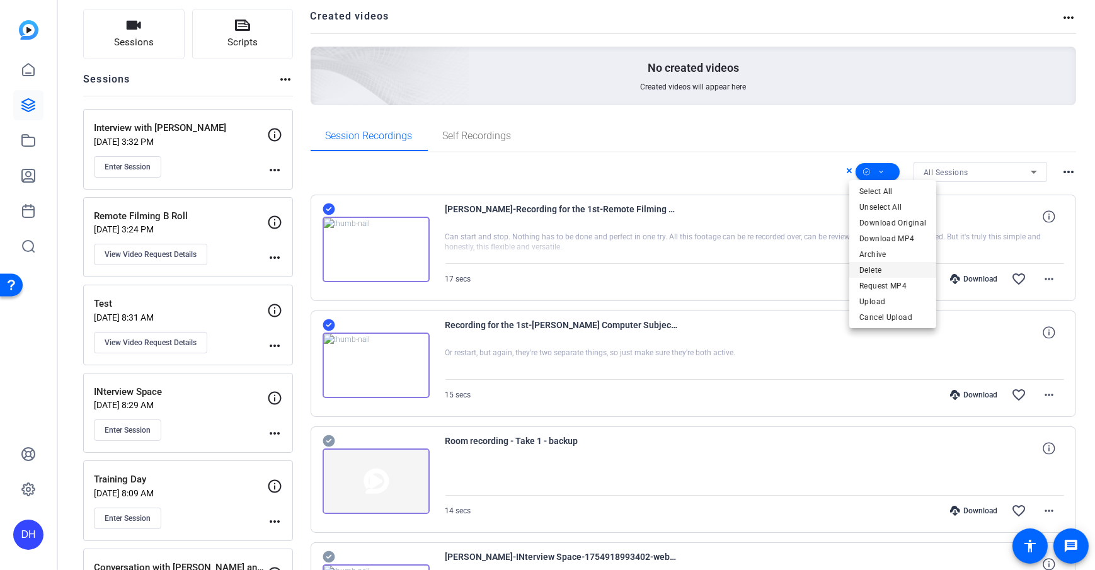
click at [910, 262] on span "Delete" at bounding box center [892, 269] width 67 height 15
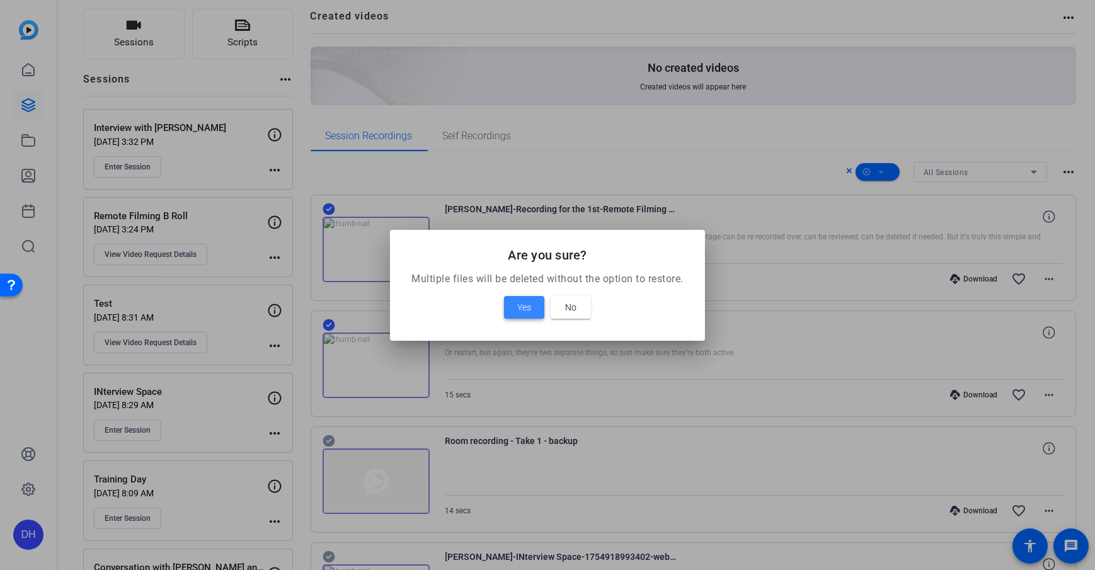
click at [510, 304] on span at bounding box center [524, 307] width 40 height 30
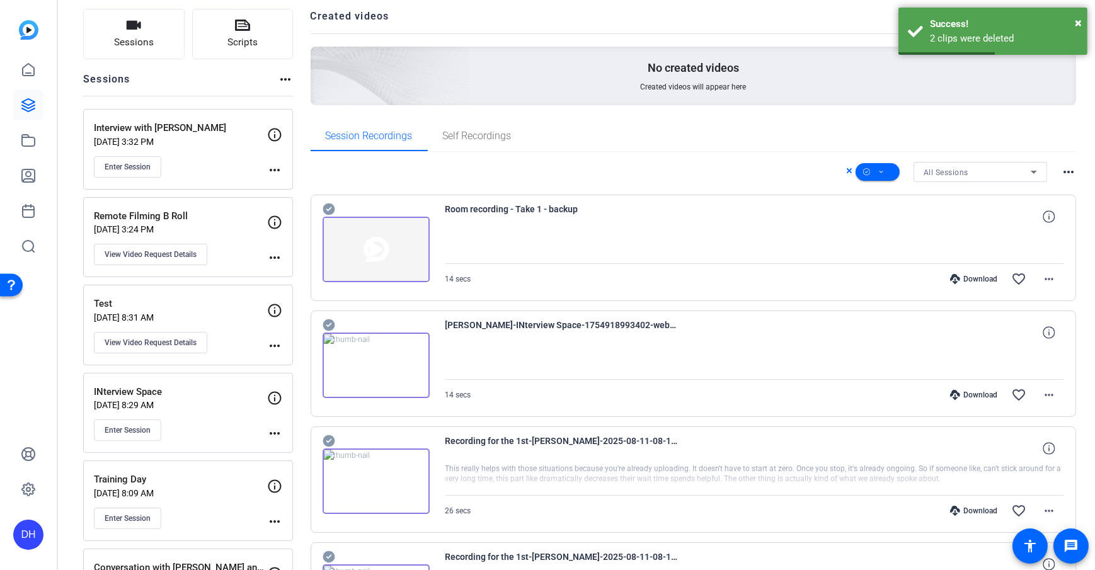
click at [836, 172] on div "All Sessions more_horiz" at bounding box center [694, 172] width 766 height 20
click at [846, 171] on icon at bounding box center [849, 170] width 6 height 15
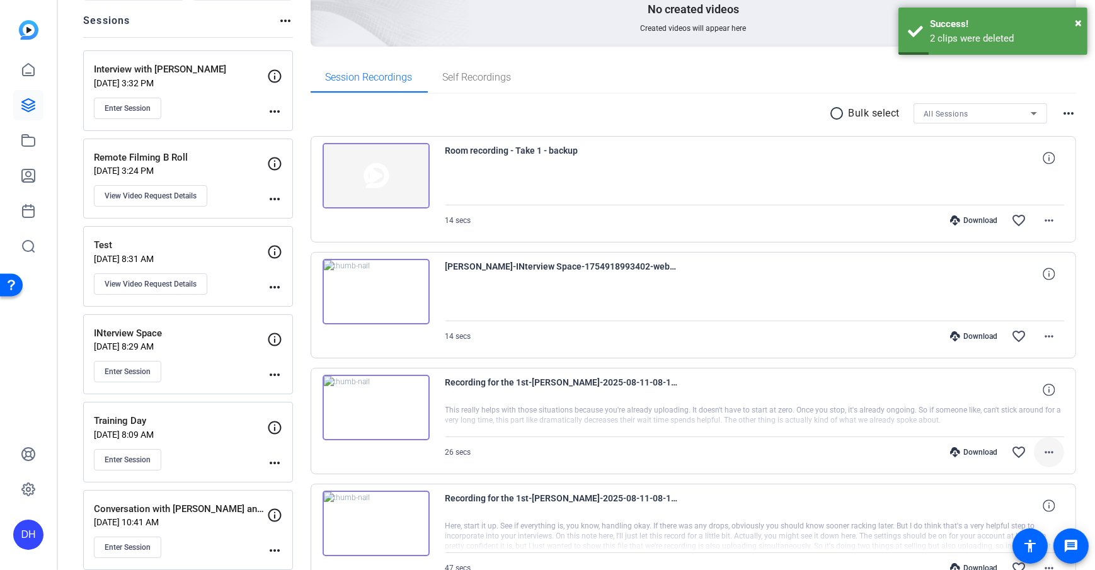
scroll to position [249, 0]
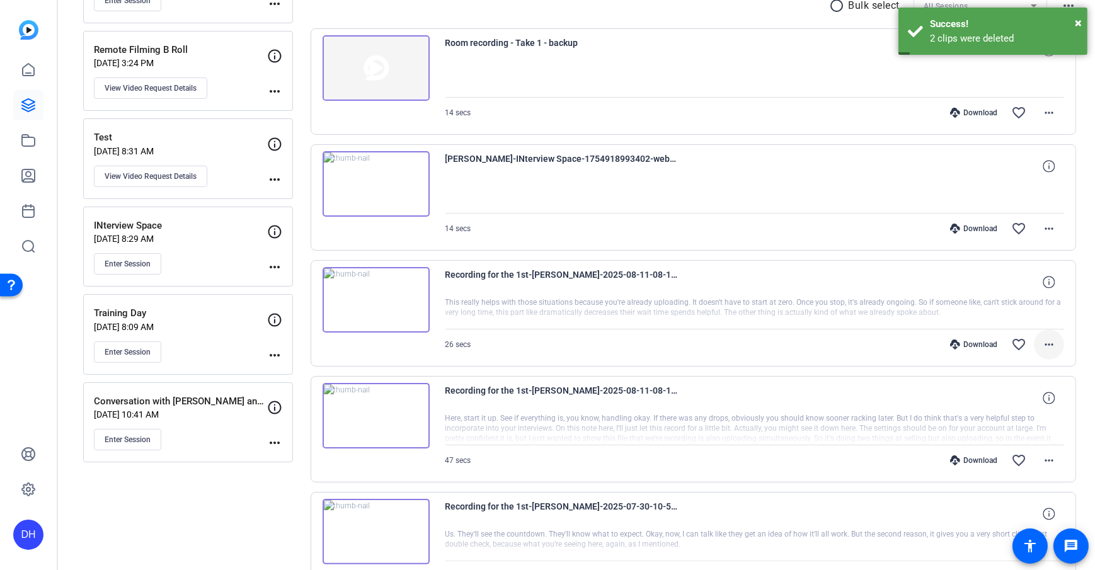
click at [1048, 338] on mat-icon "more_horiz" at bounding box center [1048, 344] width 15 height 15
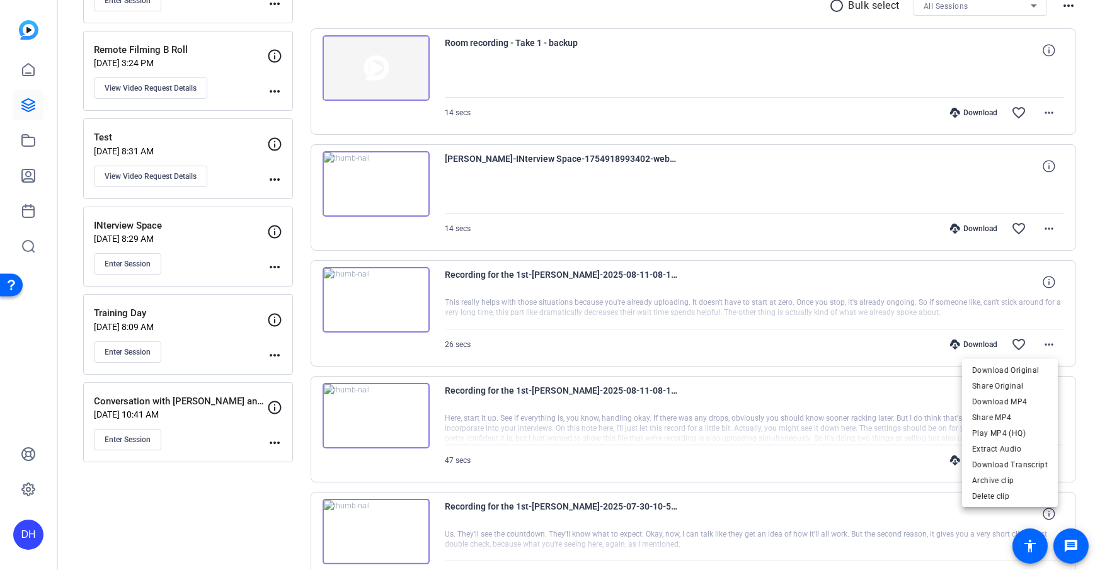
click at [663, 95] on div at bounding box center [547, 285] width 1095 height 570
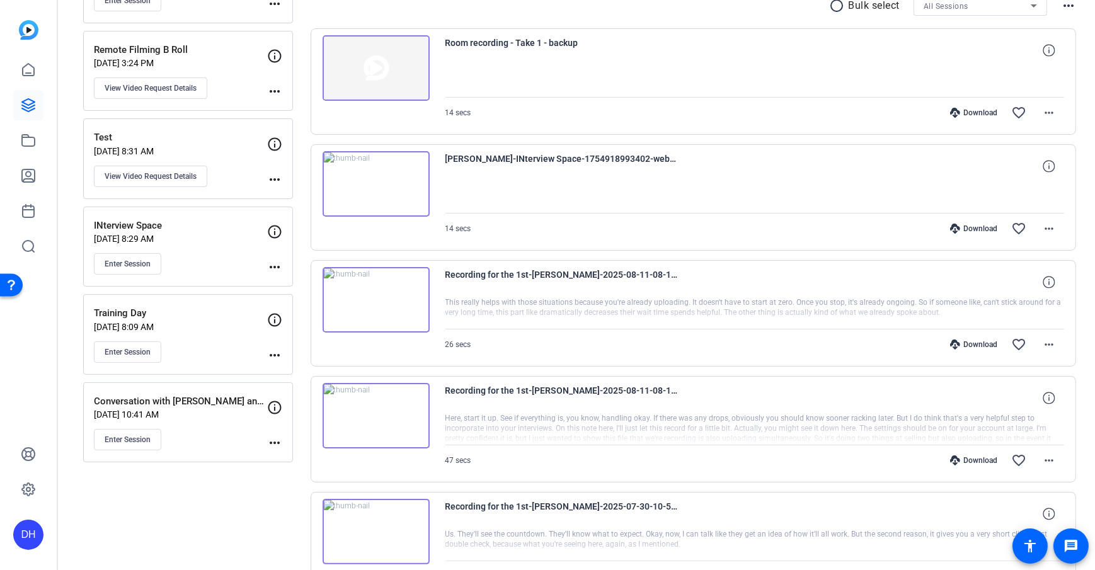
click at [224, 141] on p "Test" at bounding box center [180, 137] width 173 height 14
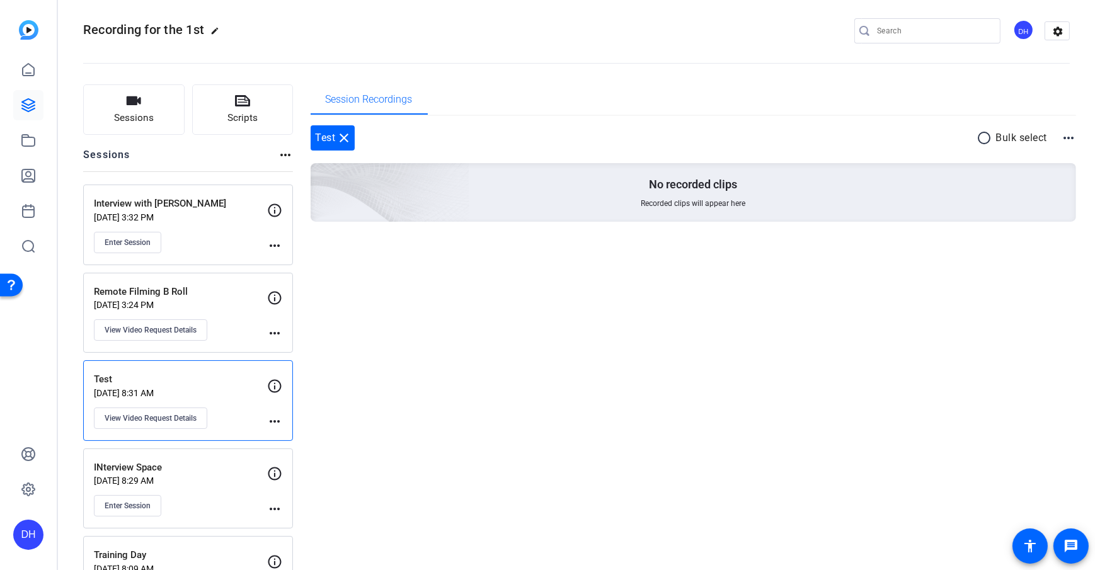
scroll to position [0, 0]
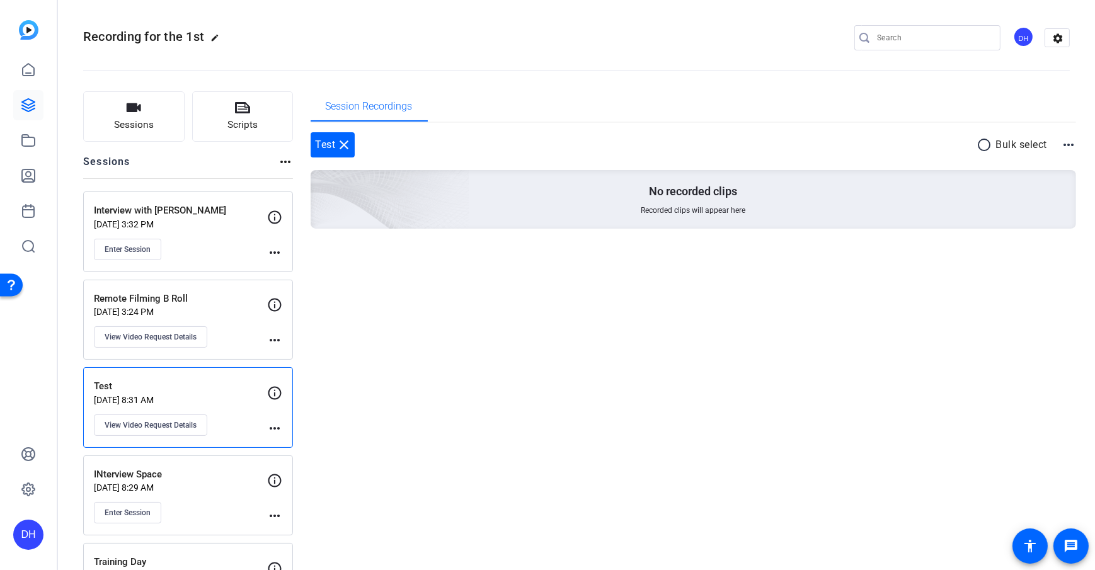
click at [224, 309] on p "[DATE] 3:24 PM" at bounding box center [180, 312] width 173 height 10
click at [213, 230] on div "Interview with [PERSON_NAME] [DATE] 3:32 PM Enter Session" at bounding box center [180, 231] width 173 height 57
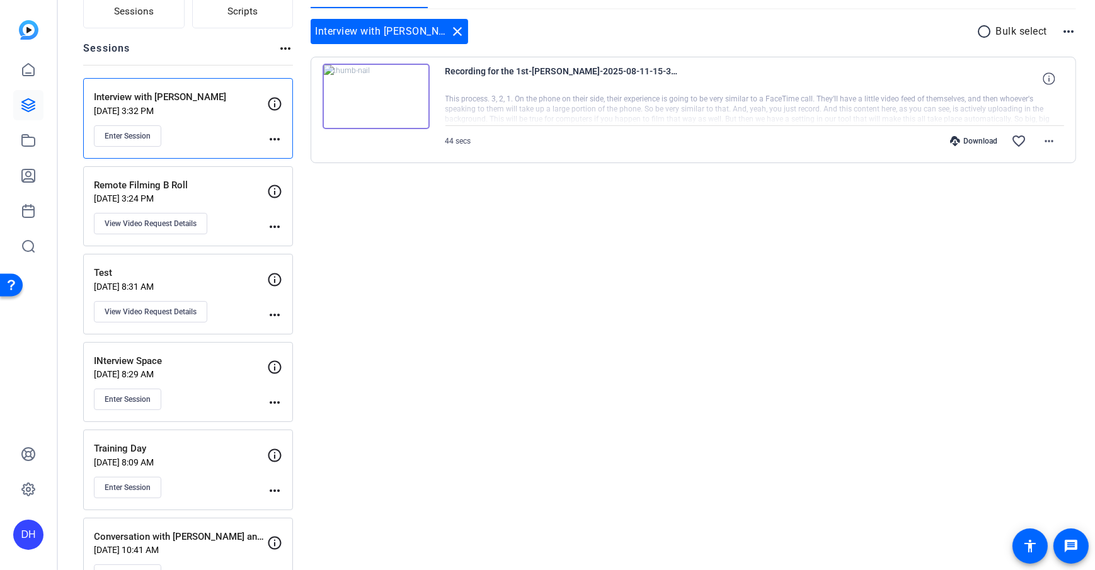
scroll to position [155, 0]
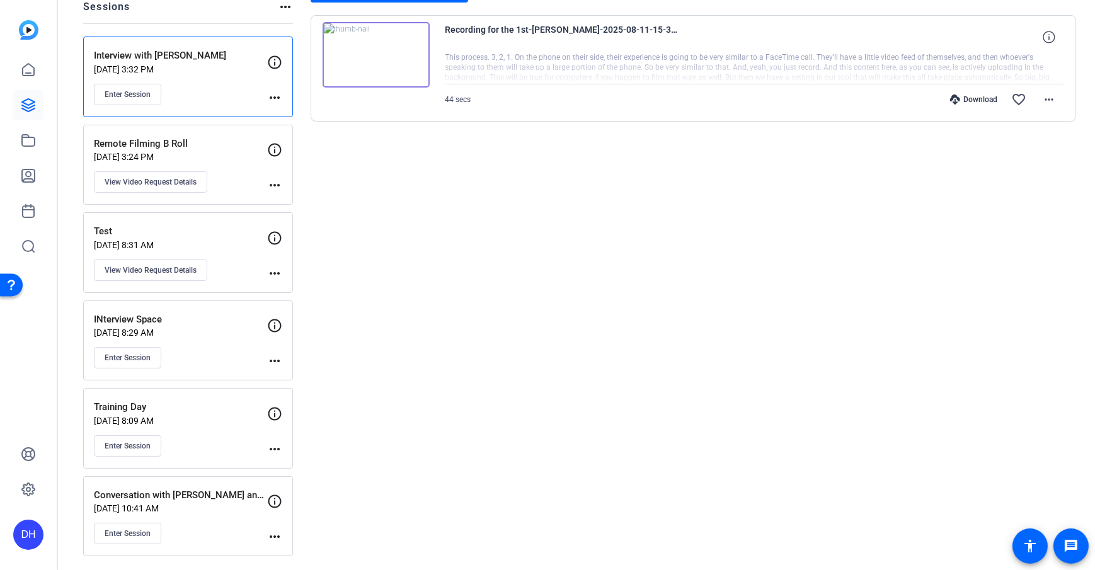
click at [214, 337] on div "INterview Space [DATE] 8:29 AM Enter Session" at bounding box center [180, 340] width 173 height 57
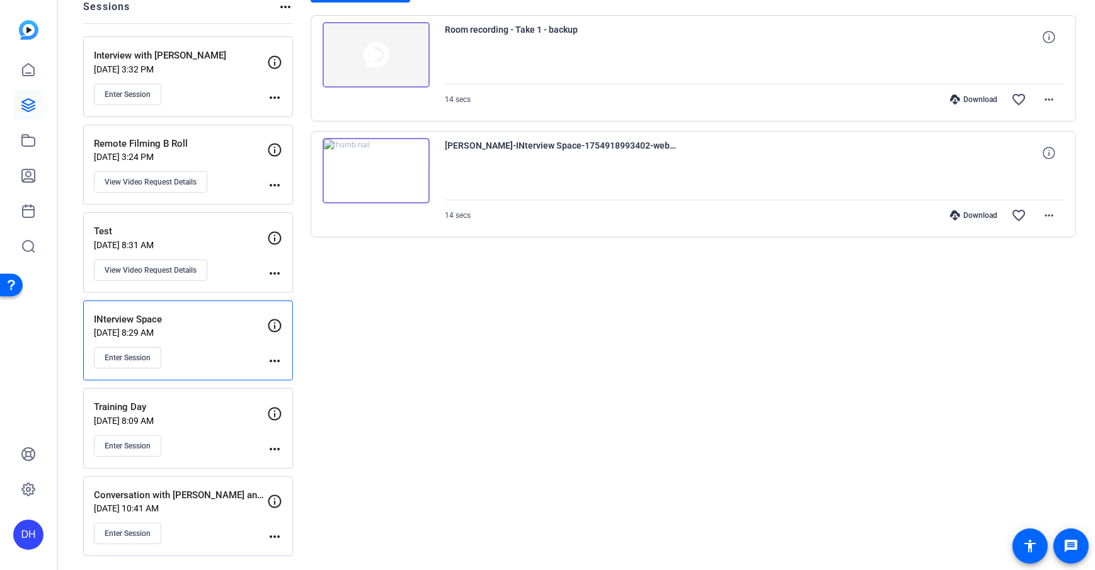
click at [223, 403] on p "Training Day" at bounding box center [180, 407] width 173 height 14
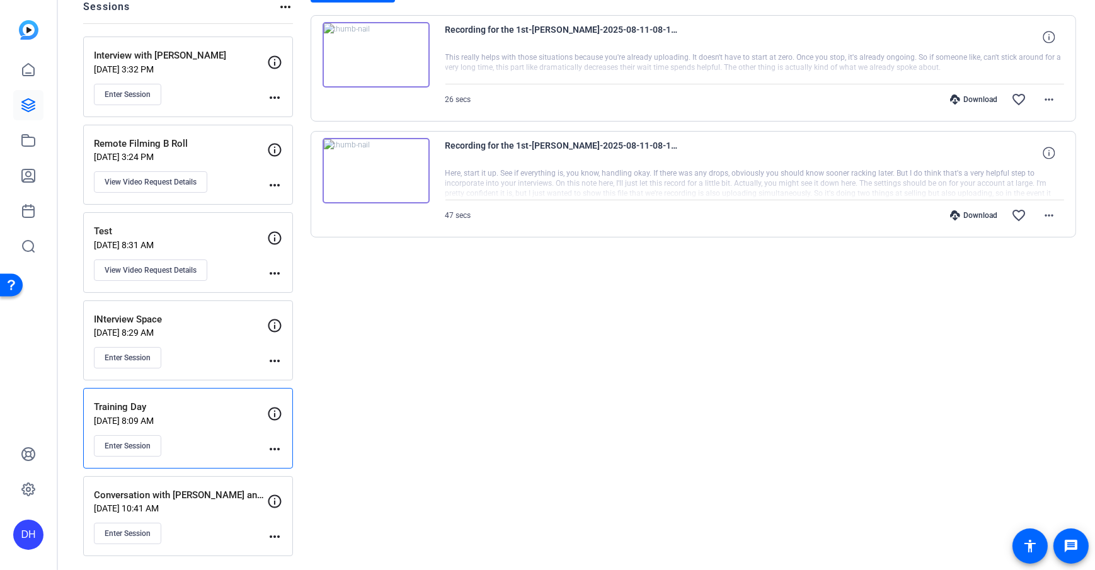
click at [274, 447] on mat-icon "more_horiz" at bounding box center [274, 449] width 15 height 15
click at [302, 486] on span "Archive Session" at bounding box center [305, 481] width 57 height 15
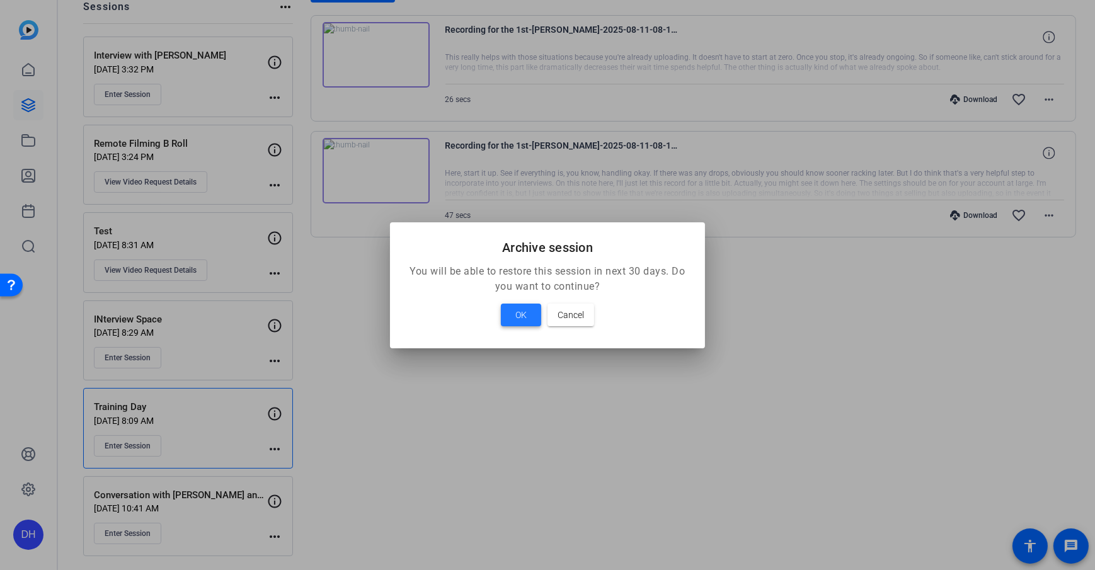
click at [519, 309] on span "OK" at bounding box center [520, 314] width 11 height 15
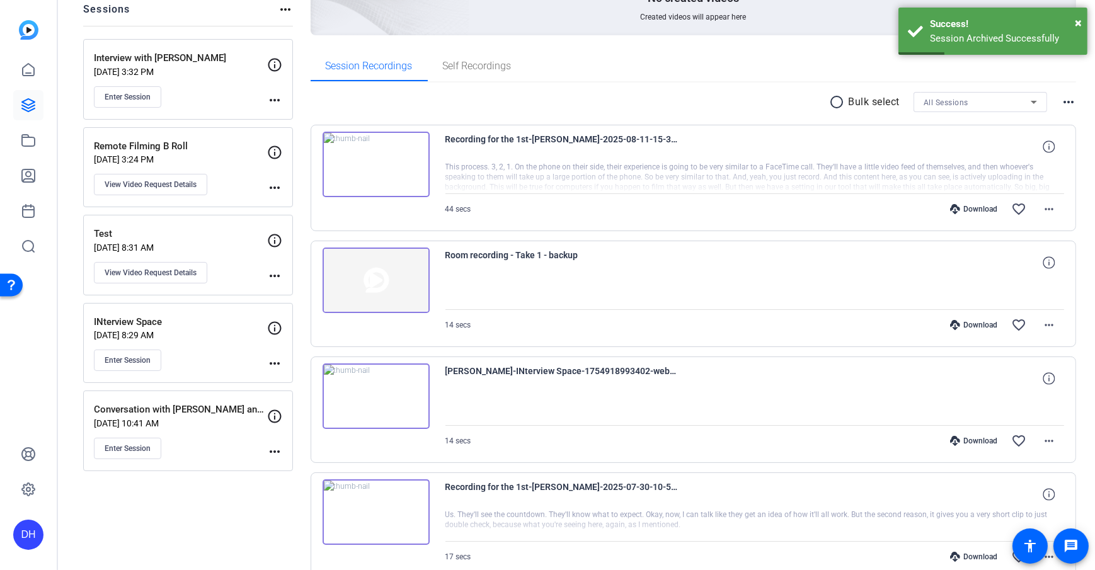
scroll to position [0, 0]
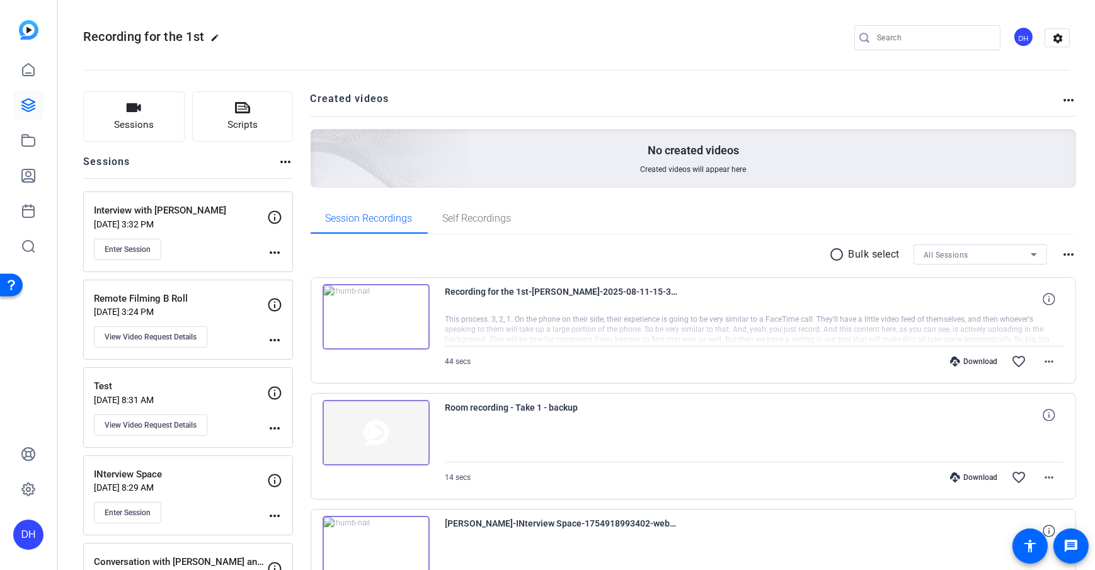
click at [285, 160] on mat-icon "more_horiz" at bounding box center [285, 161] width 15 height 15
click at [240, 163] on div at bounding box center [547, 285] width 1095 height 570
click at [280, 159] on mat-icon "more_horiz" at bounding box center [285, 161] width 15 height 15
click at [341, 178] on span "View Archived Sessions" at bounding box center [330, 180] width 85 height 15
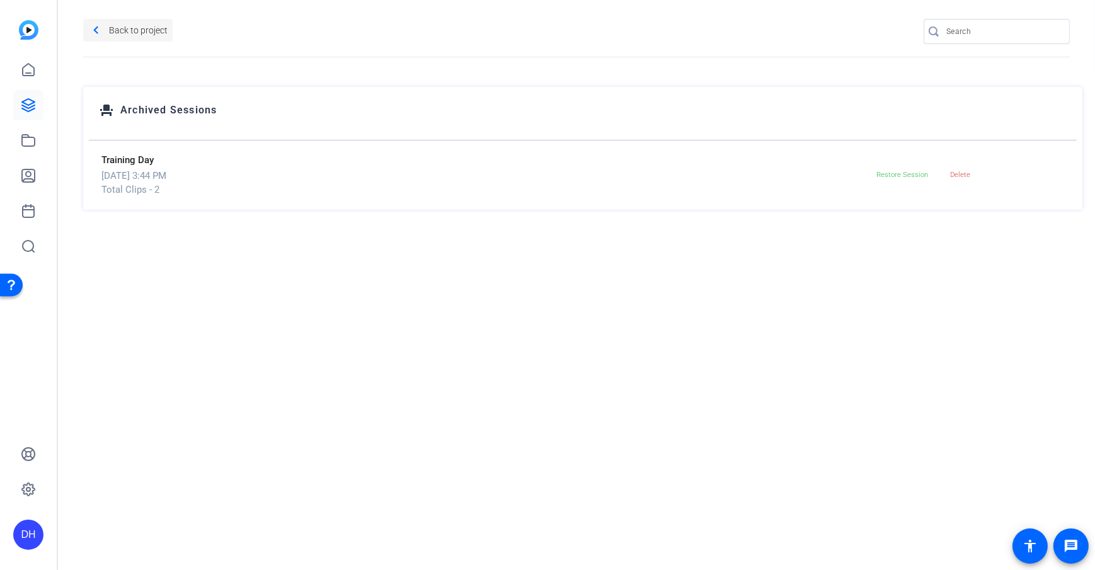
click at [139, 21] on span "Back to project" at bounding box center [138, 30] width 59 height 20
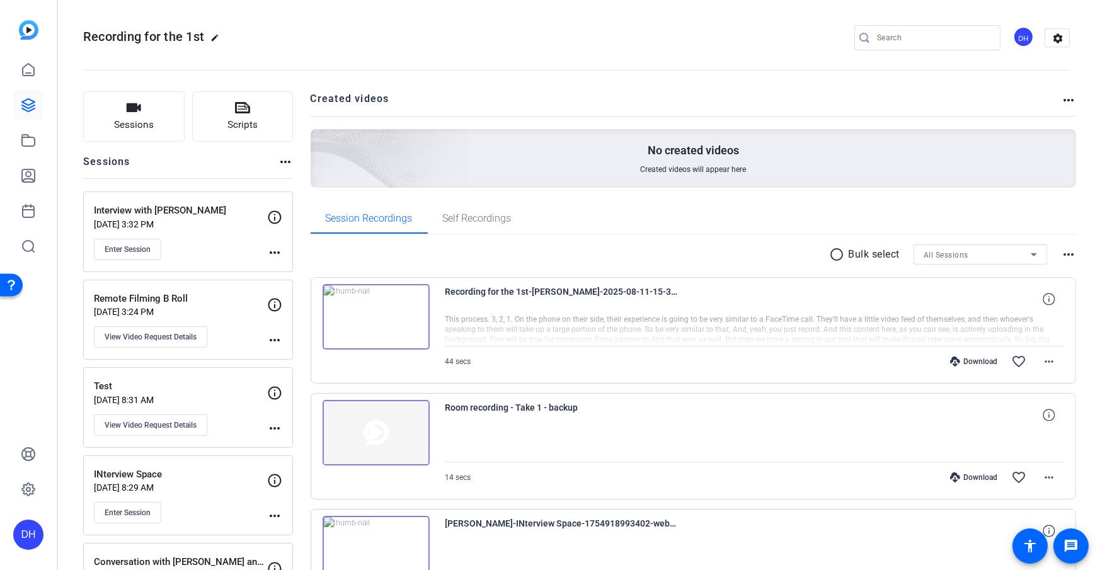
click at [153, 139] on button "Sessions" at bounding box center [133, 116] width 101 height 50
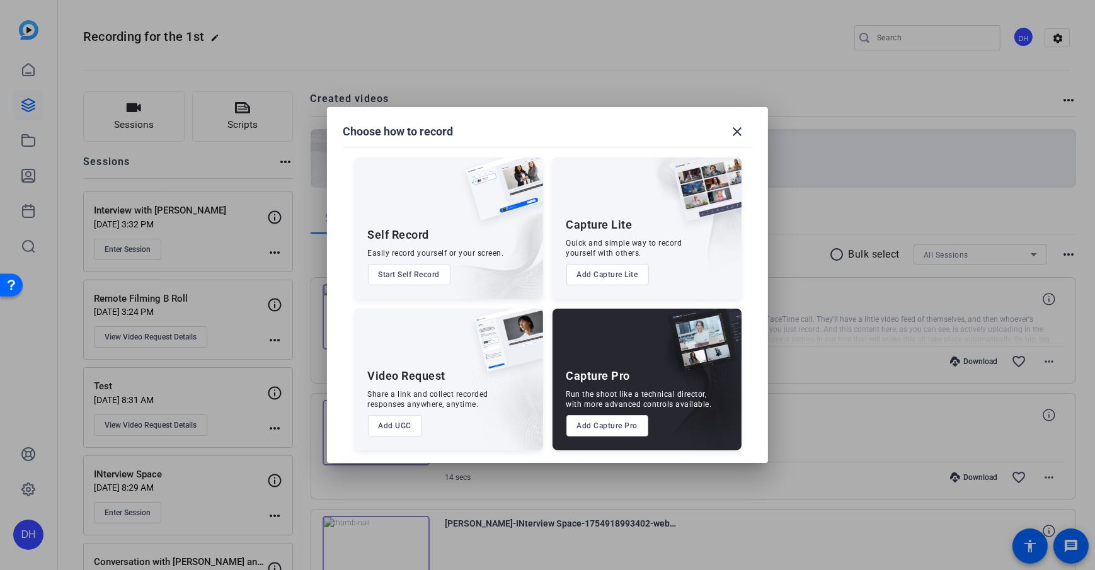
click at [324, 72] on div at bounding box center [547, 285] width 1095 height 570
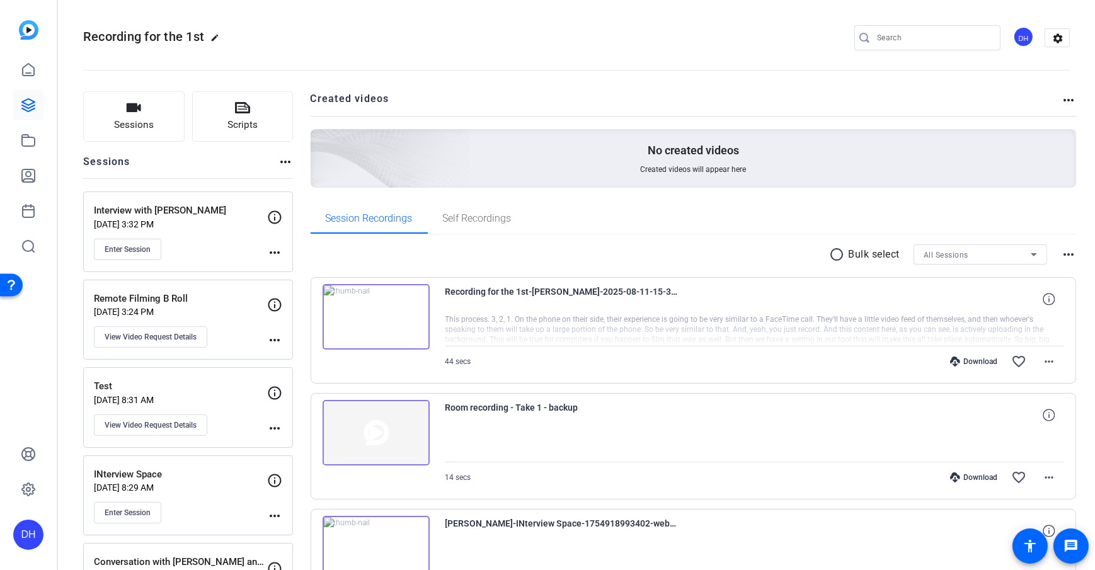
click at [38, 534] on div "DH" at bounding box center [28, 535] width 30 height 30
click at [159, 524] on mat-icon "logout" at bounding box center [166, 516] width 15 height 15
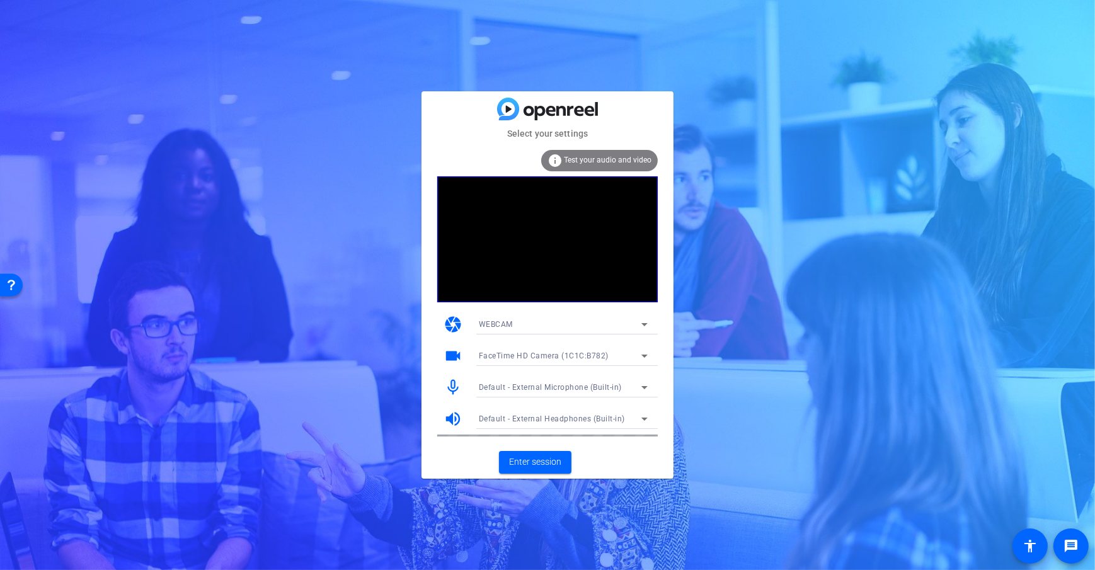
click at [633, 459] on mat-card-actions "Enter session" at bounding box center [547, 462] width 252 height 33
click at [547, 467] on span "Enter session" at bounding box center [535, 462] width 52 height 13
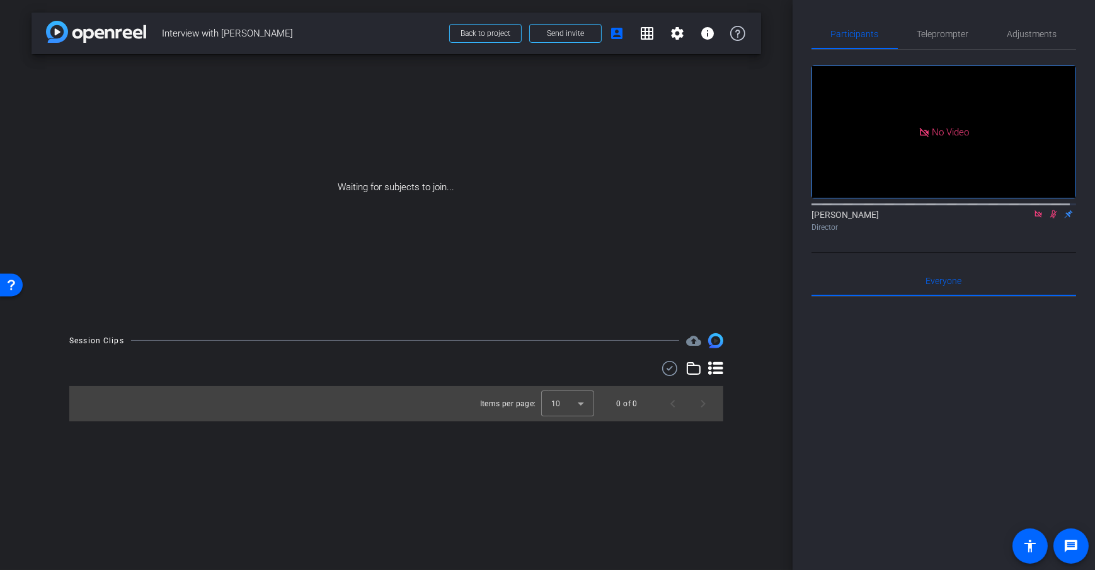
click at [1033, 219] on icon at bounding box center [1038, 214] width 10 height 9
click at [788, 308] on div "arrow_back Interview with Jane Doe Back to project Send invite account_box grid…" at bounding box center [396, 285] width 793 height 570
click at [1019, 219] on icon at bounding box center [1023, 214] width 10 height 9
click at [784, 267] on div "arrow_back Interview with Jane Doe Back to project Send invite account_box grid…" at bounding box center [396, 285] width 793 height 570
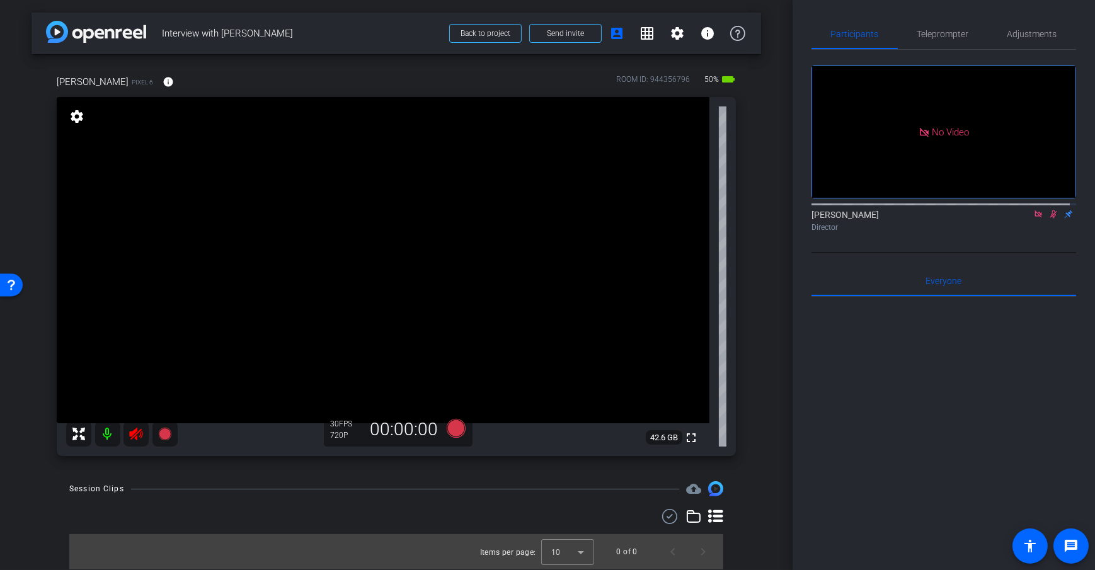
click at [775, 267] on div "arrow_back Interview with Jane Doe Back to project Send invite account_box grid…" at bounding box center [396, 285] width 793 height 570
click at [776, 267] on div "arrow_back Interview with Jane Doe Back to project Send invite account_box grid…" at bounding box center [396, 285] width 793 height 570
click at [111, 437] on mat-icon at bounding box center [107, 433] width 25 height 25
click at [767, 283] on div "arrow_back Interview with Jane Doe Back to project Send invite account_box grid…" at bounding box center [396, 285] width 793 height 570
click at [774, 219] on div "arrow_back Interview with Jane Doe Back to project Send invite account_box grid…" at bounding box center [396, 285] width 793 height 570
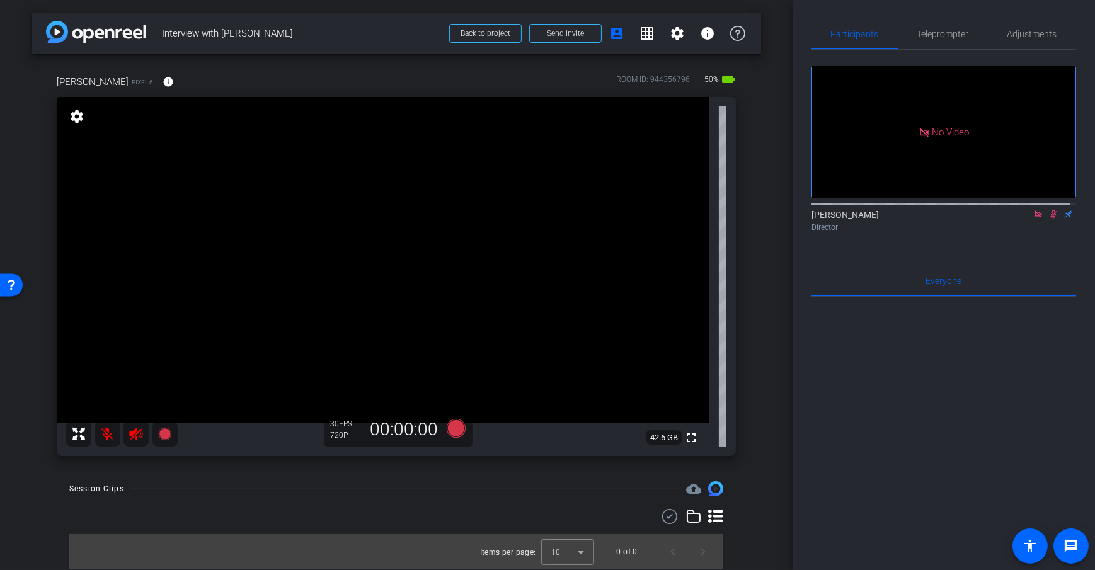
click at [773, 221] on div "arrow_back Interview with Jane Doe Back to project Send invite account_box grid…" at bounding box center [396, 285] width 793 height 570
click at [758, 176] on div "Dan H Pixel 6 info ROOM ID: 944356796 50% battery_std fullscreen settings 42.6 …" at bounding box center [397, 261] width 730 height 415
click at [775, 153] on div "arrow_back Interview with Jane Doe Back to project Send invite account_box grid…" at bounding box center [396, 285] width 793 height 570
click at [713, 90] on div "50% battery_std" at bounding box center [718, 82] width 33 height 20
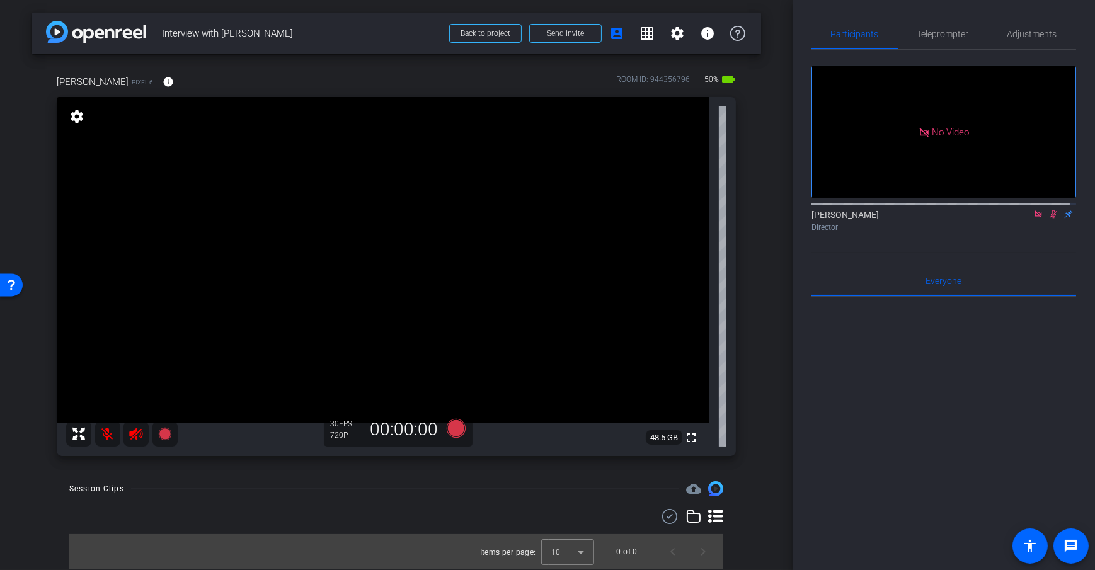
click at [765, 146] on div "arrow_back Interview with Jane Doe Back to project Send invite account_box grid…" at bounding box center [396, 285] width 793 height 570
click at [153, 82] on span at bounding box center [168, 82] width 30 height 30
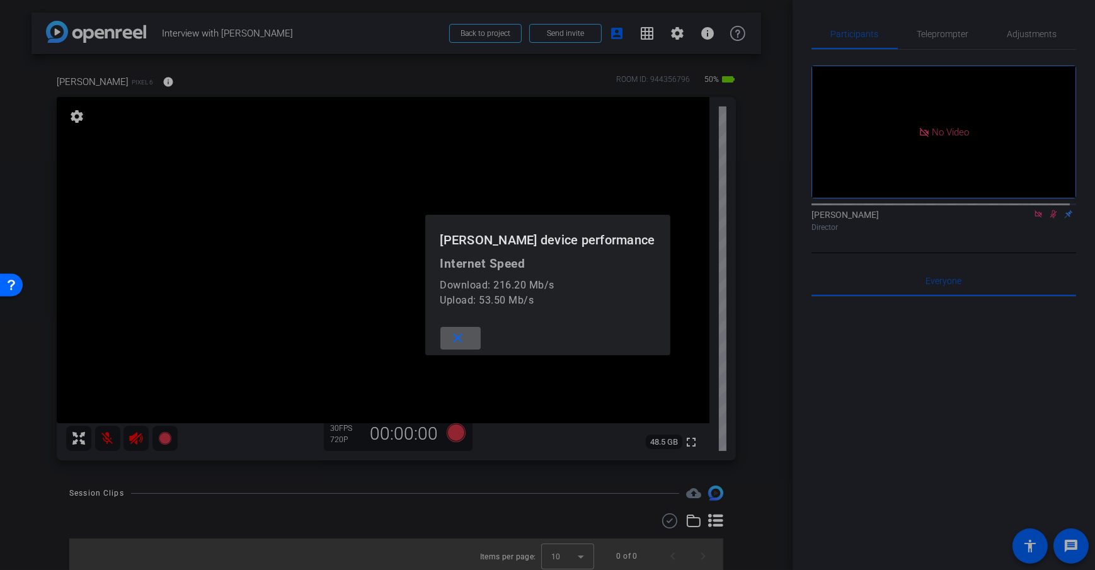
click at [466, 333] on mat-icon "close" at bounding box center [458, 339] width 16 height 16
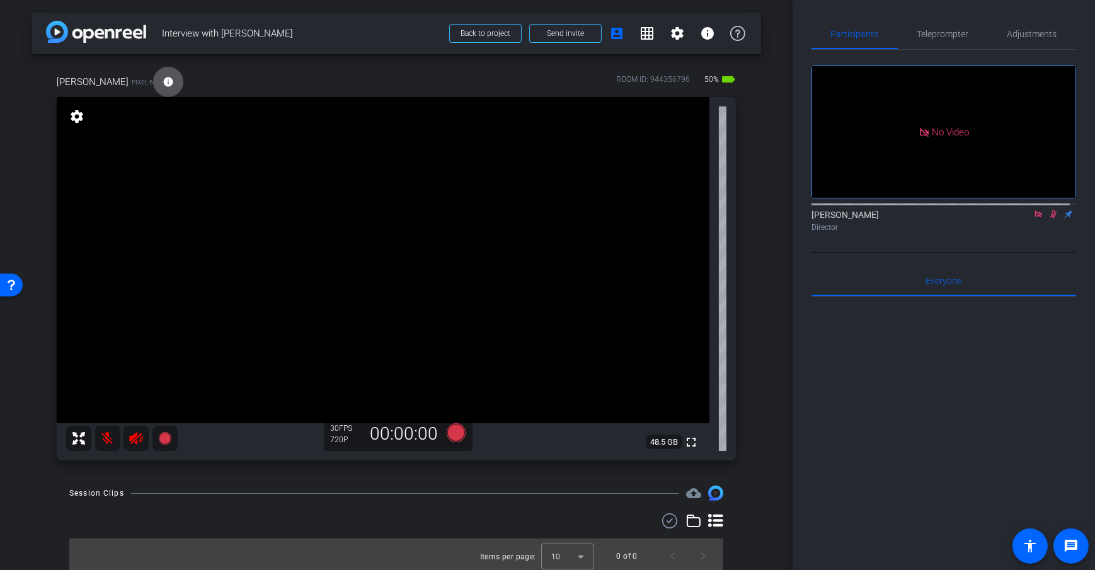
click at [754, 384] on div "Dan H Pixel 6 info ROOM ID: 944356796 50% battery_std fullscreen settings 48.5 …" at bounding box center [397, 263] width 730 height 419
click at [784, 262] on div "arrow_back Interview with Jane Doe Back to project Send invite account_box grid…" at bounding box center [396, 285] width 793 height 570
click at [763, 213] on div "arrow_back Interview with Jane Doe Back to project Send invite account_box grid…" at bounding box center [396, 285] width 793 height 570
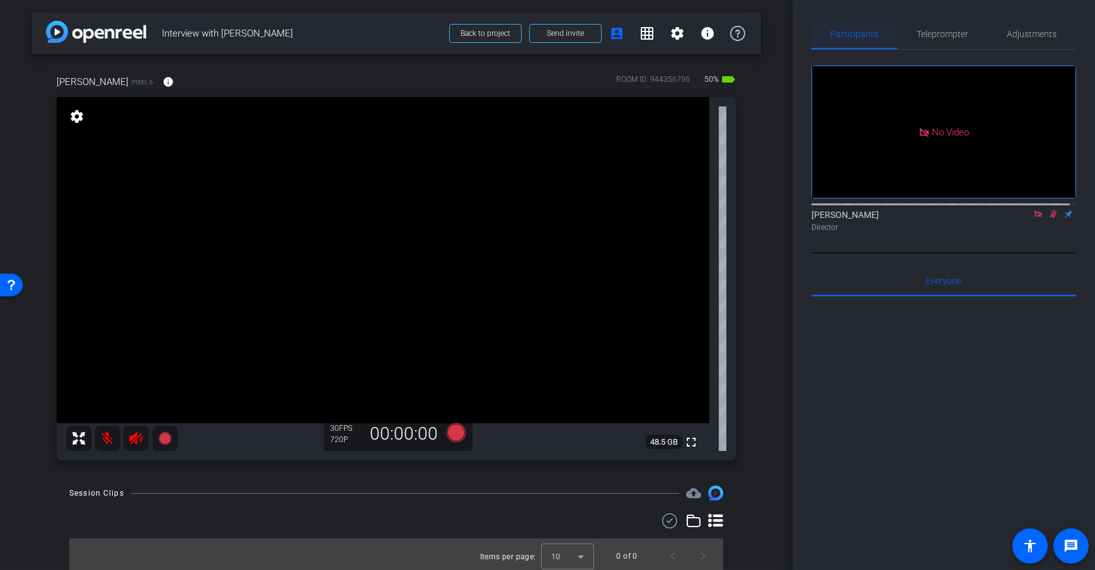
click at [840, 41] on span "Participants" at bounding box center [855, 34] width 48 height 30
click at [1032, 35] on span "Adjustments" at bounding box center [1032, 34] width 50 height 9
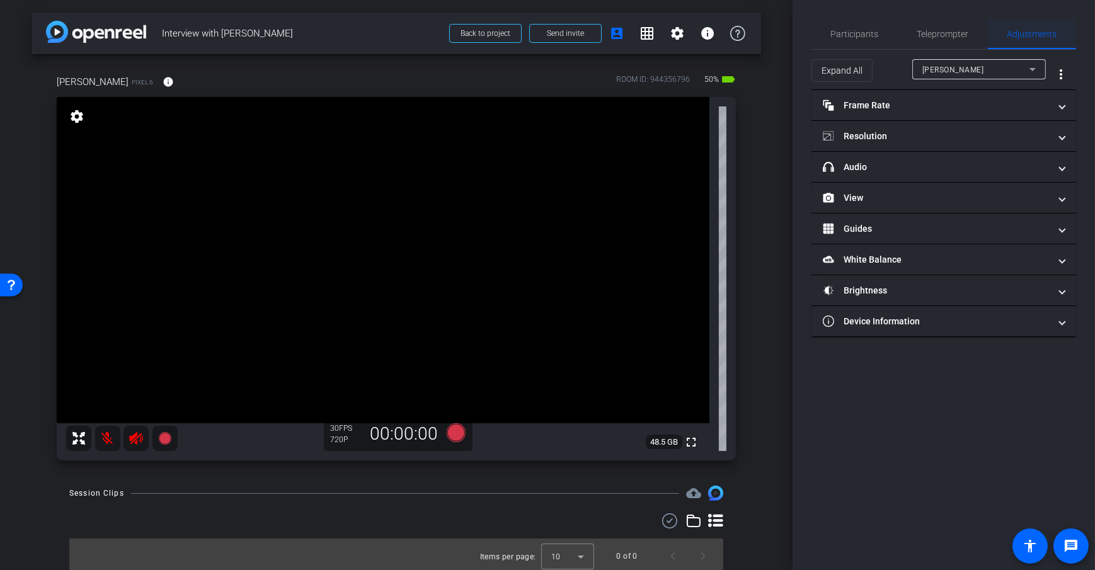
click at [1025, 30] on span "Adjustments" at bounding box center [1032, 34] width 50 height 9
click at [1048, 37] on span "Adjustments" at bounding box center [1032, 34] width 50 height 9
click at [881, 40] on div "Participants" at bounding box center [854, 34] width 86 height 30
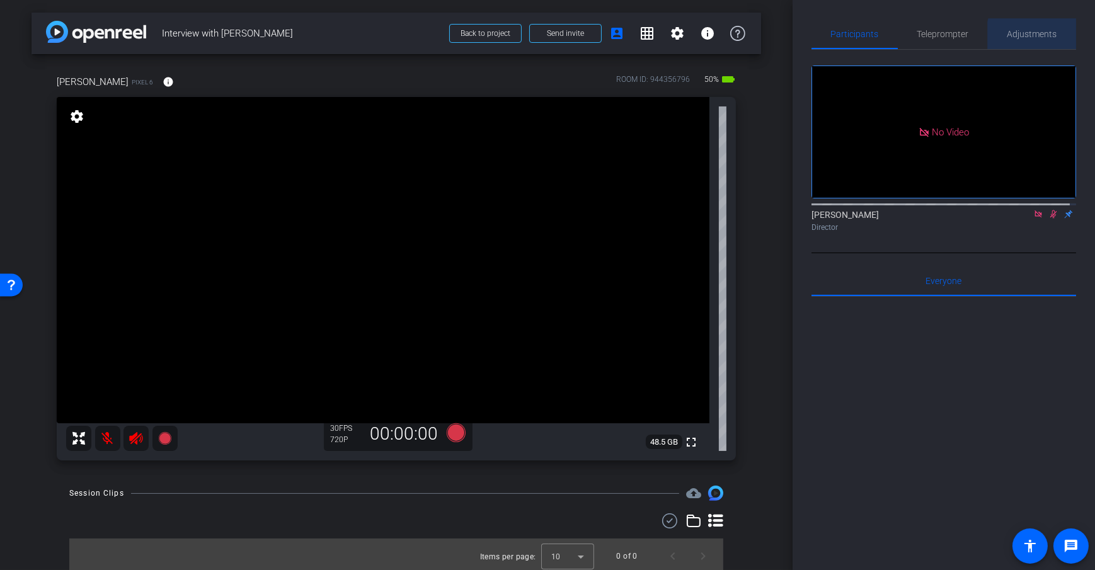
click at [1036, 36] on span "Adjustments" at bounding box center [1032, 34] width 50 height 9
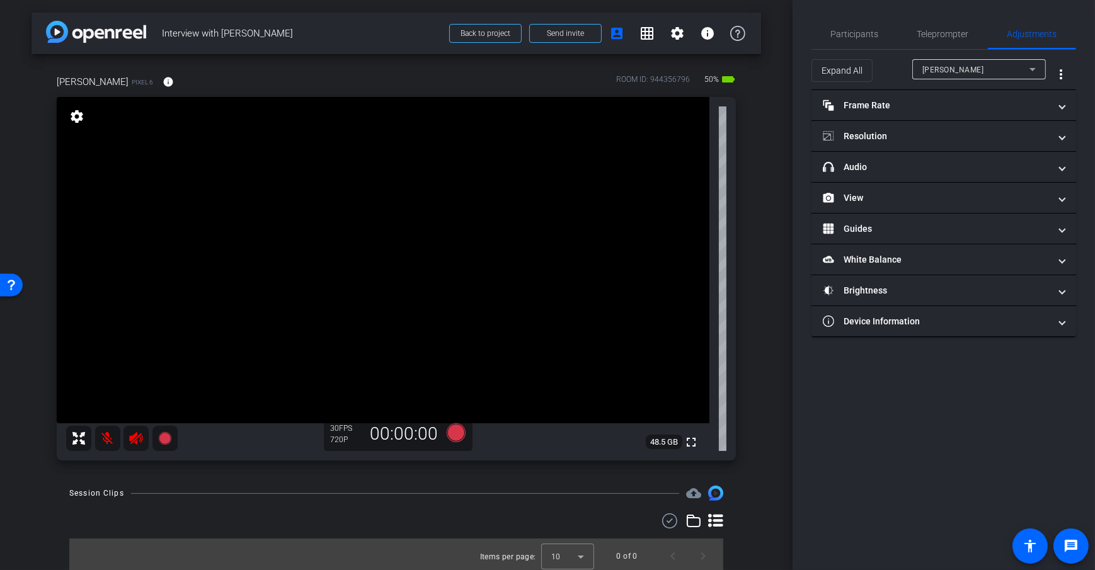
click at [71, 114] on mat-icon "settings" at bounding box center [77, 116] width 18 height 15
drag, startPoint x: 76, startPoint y: 118, endPoint x: 100, endPoint y: 120, distance: 24.7
click at [76, 118] on mat-icon "settings" at bounding box center [77, 116] width 18 height 15
click at [847, 42] on span "Participants" at bounding box center [855, 34] width 48 height 30
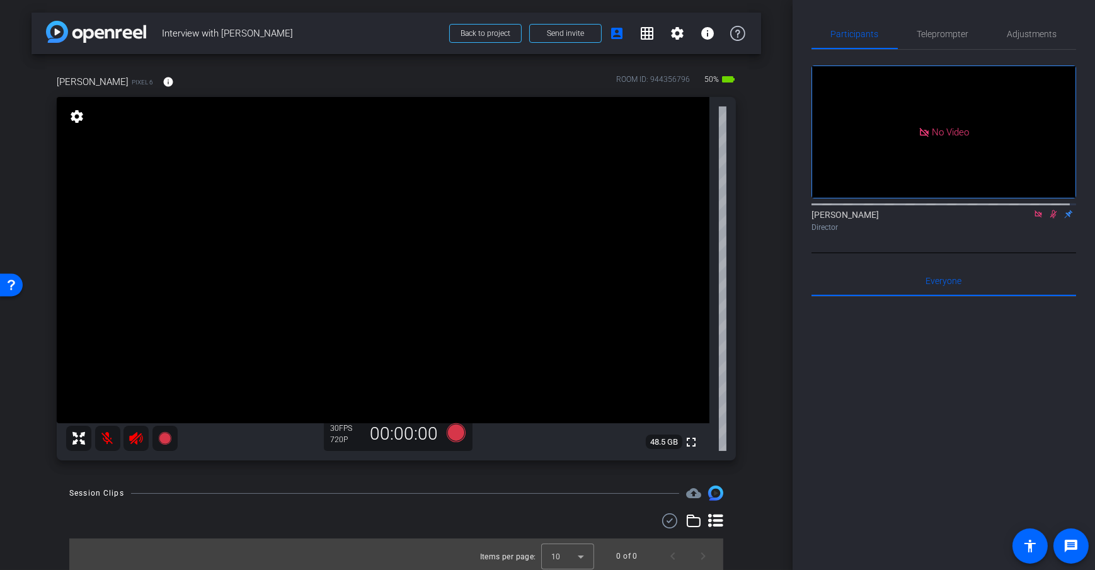
click at [75, 124] on div "settings" at bounding box center [76, 116] width 21 height 21
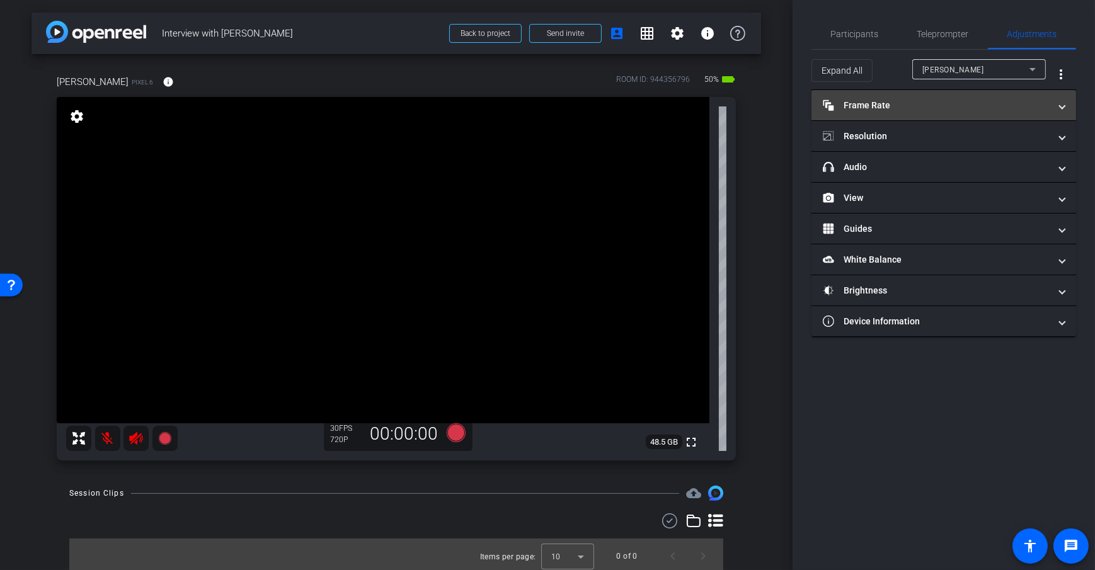
click at [916, 105] on mat-panel-title "Frame Rate Frame Rate" at bounding box center [936, 105] width 227 height 13
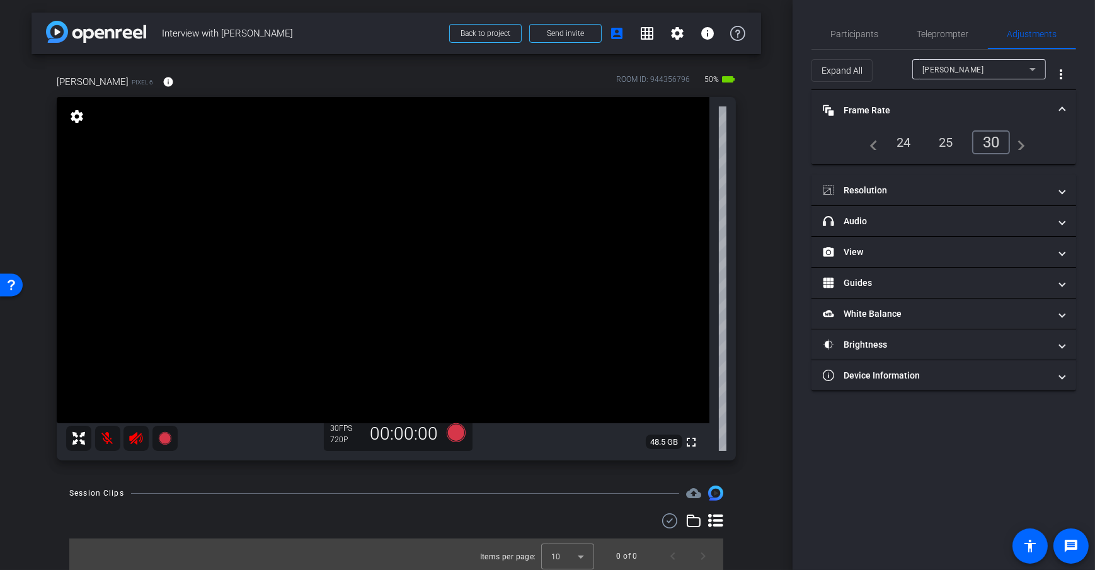
click at [899, 143] on div "24" at bounding box center [903, 142] width 33 height 21
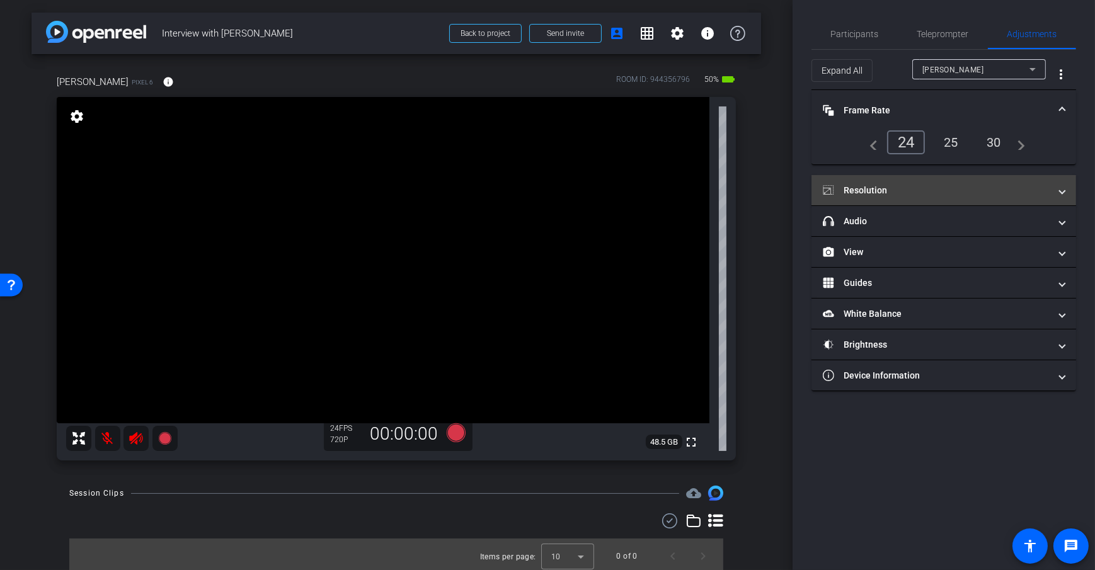
click at [904, 185] on mat-panel-title "Resolution" at bounding box center [936, 190] width 227 height 13
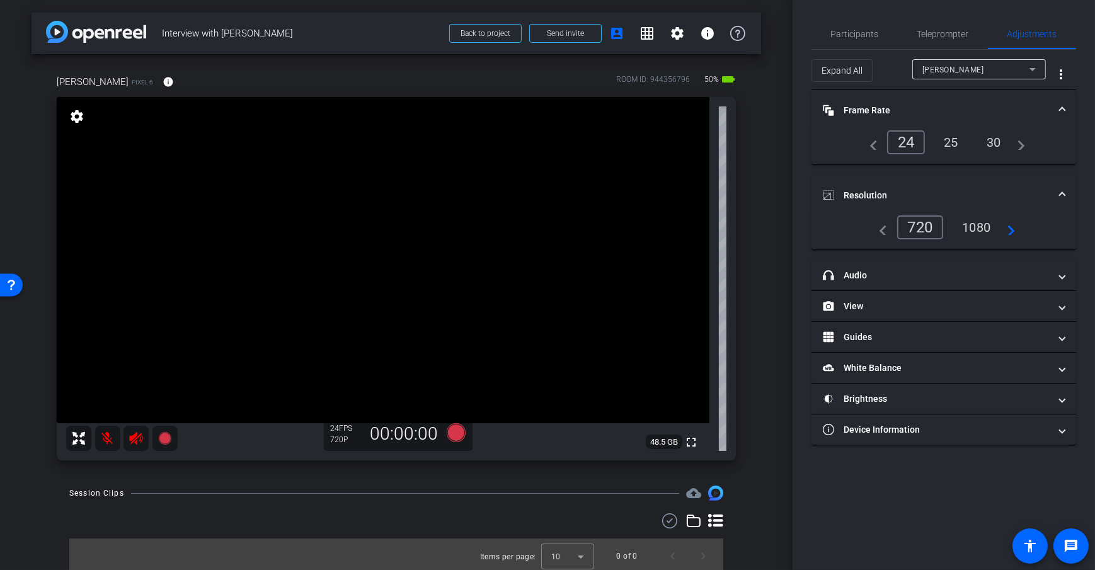
click at [981, 224] on div "1080" at bounding box center [976, 227] width 47 height 21
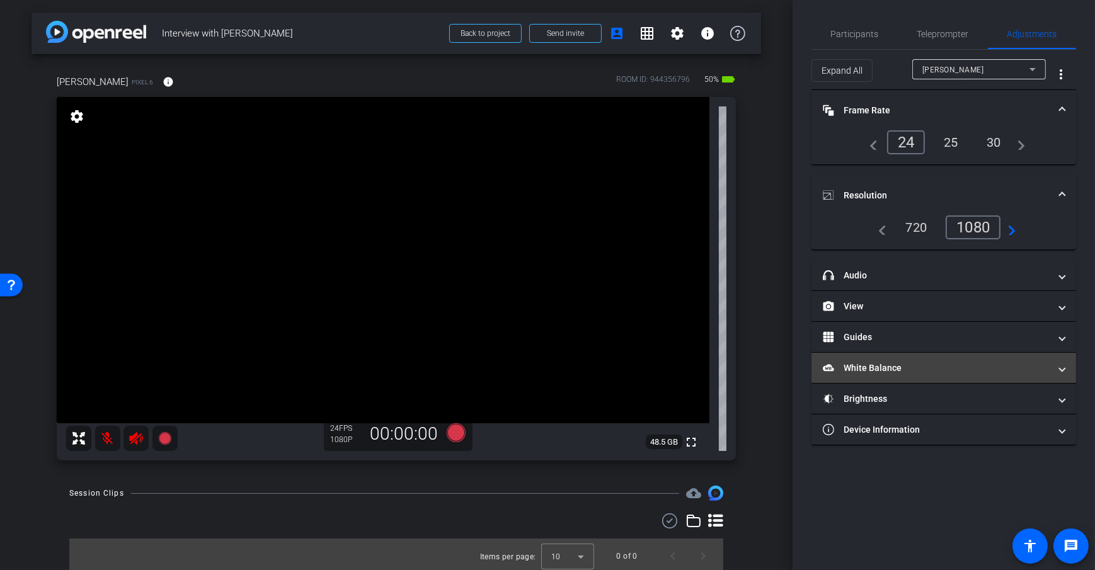
click at [975, 366] on mat-panel-title "White Balance White Balance" at bounding box center [936, 368] width 227 height 13
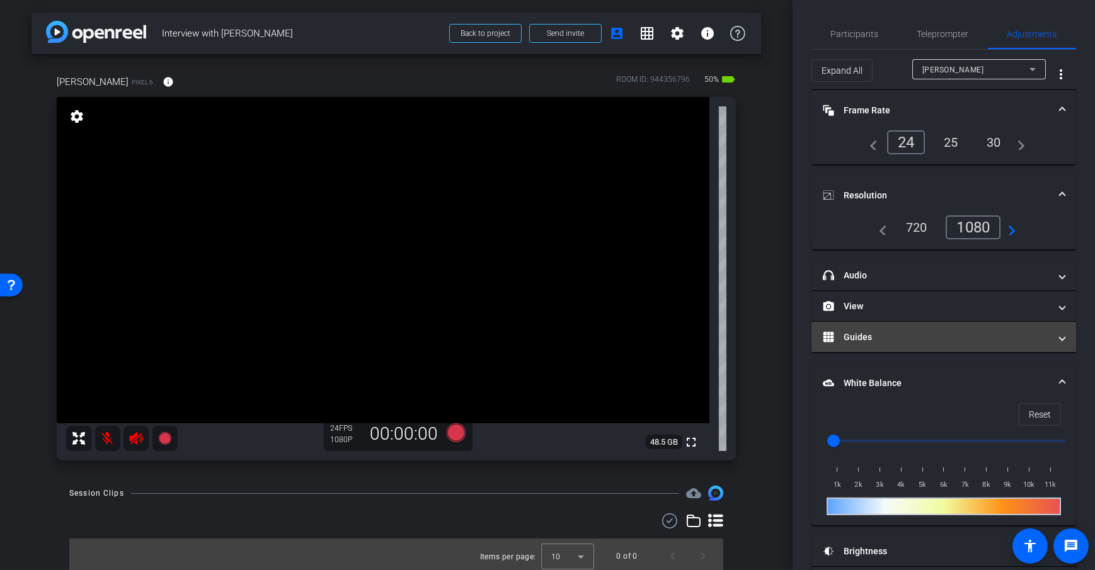
click at [903, 337] on mat-panel-title "Guides" at bounding box center [936, 337] width 227 height 13
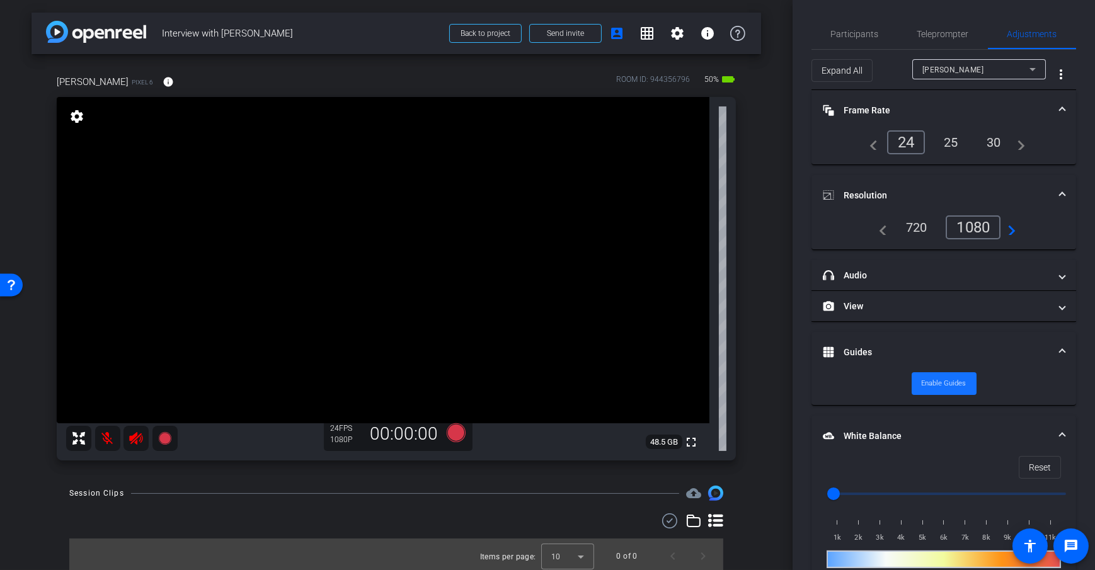
click at [936, 384] on span "Enable Guides" at bounding box center [944, 383] width 45 height 19
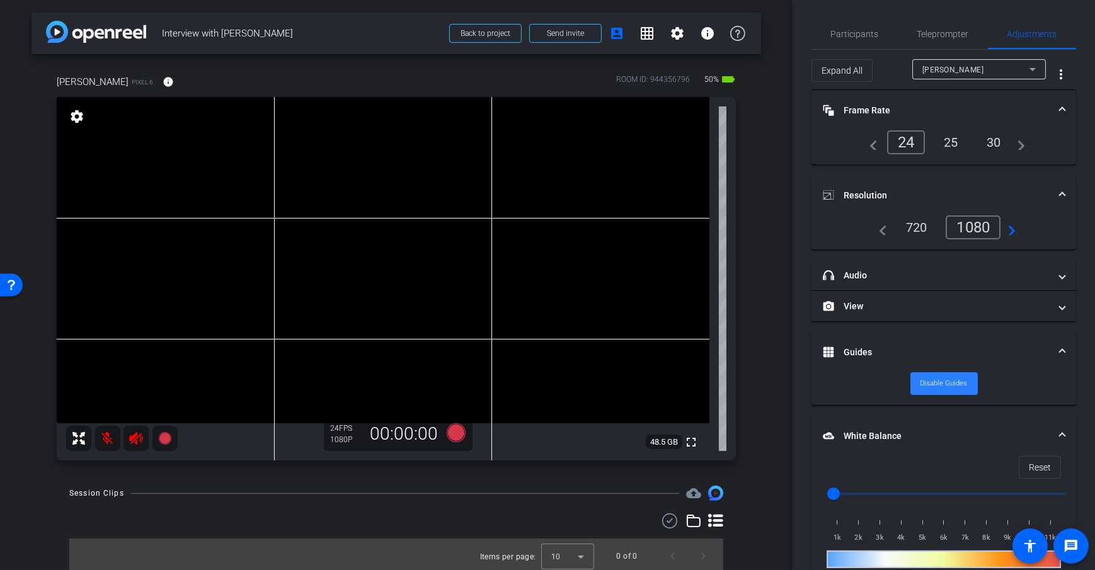
drag, startPoint x: 936, startPoint y: 384, endPoint x: 929, endPoint y: 379, distance: 8.8
click at [933, 386] on span "Disable Guides" at bounding box center [943, 383] width 47 height 19
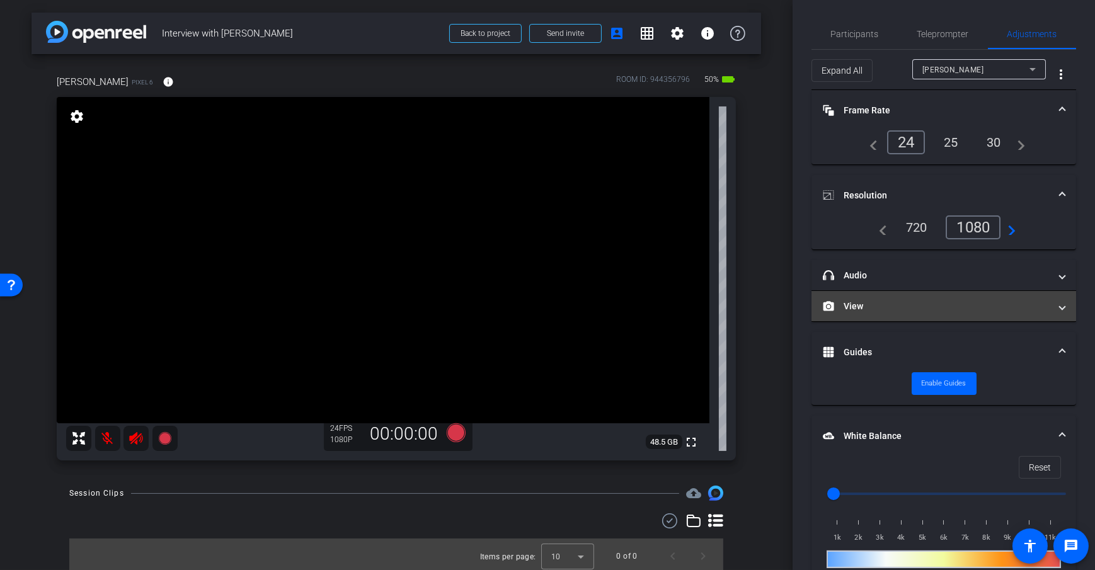
click at [893, 306] on mat-panel-title "View" at bounding box center [936, 306] width 227 height 13
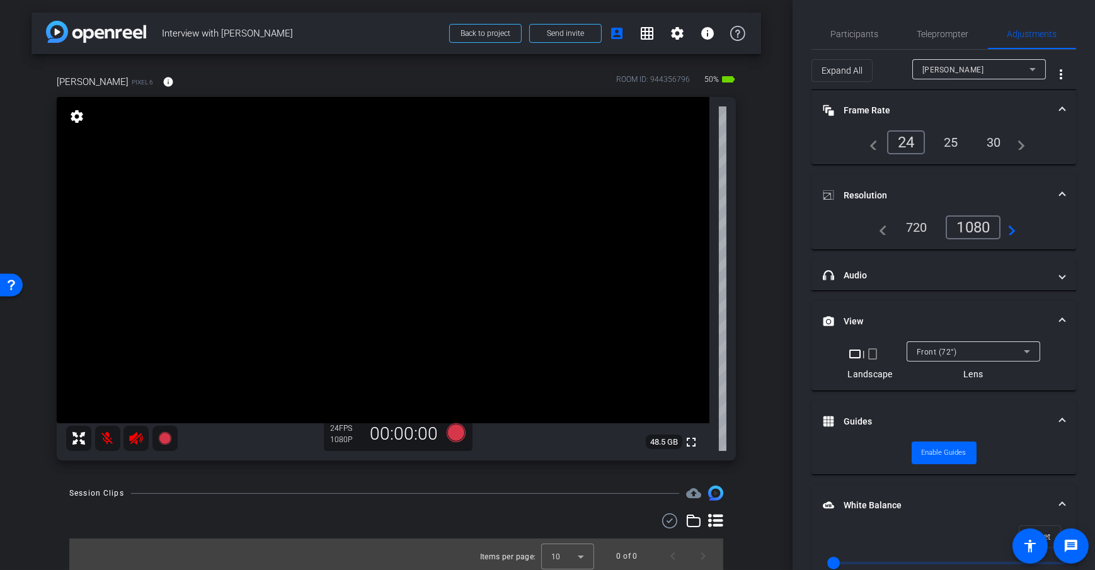
click at [873, 351] on mat-icon "crop_portrait" at bounding box center [872, 354] width 15 height 15
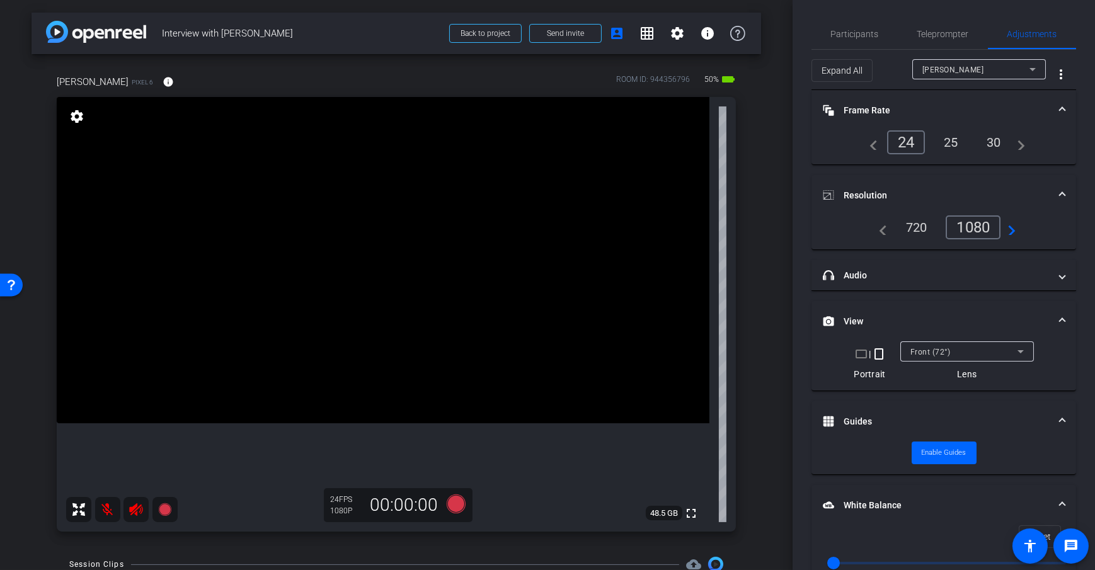
click at [850, 354] on div "crop_landscape | crop_portrait Portrait Front (72°) Lens" at bounding box center [944, 360] width 234 height 39
click at [854, 352] on mat-icon "crop_landscape" at bounding box center [861, 354] width 15 height 15
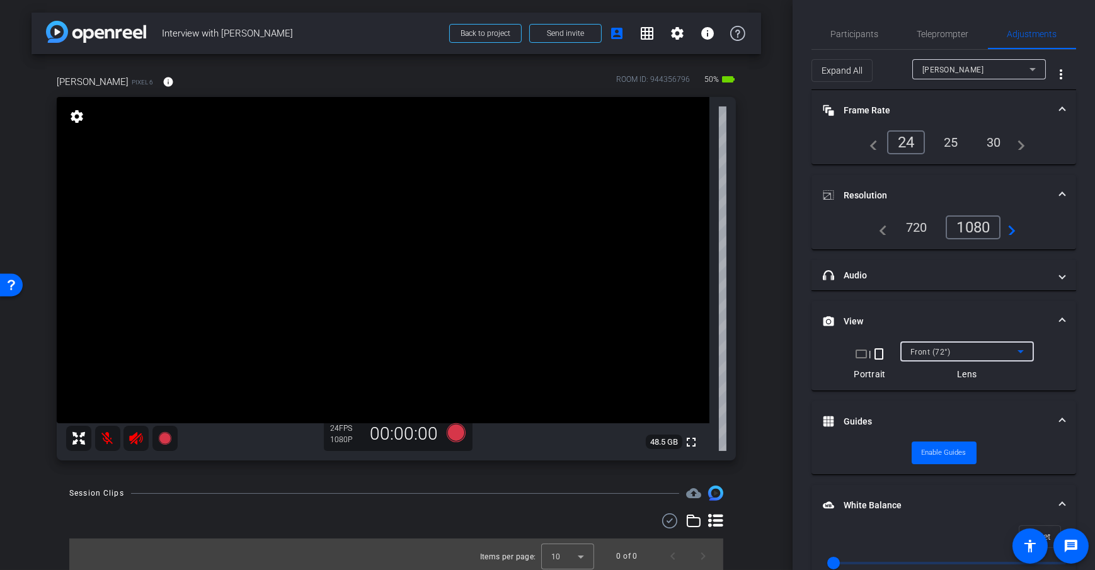
click at [974, 350] on div "Front (72°)" at bounding box center [963, 352] width 107 height 16
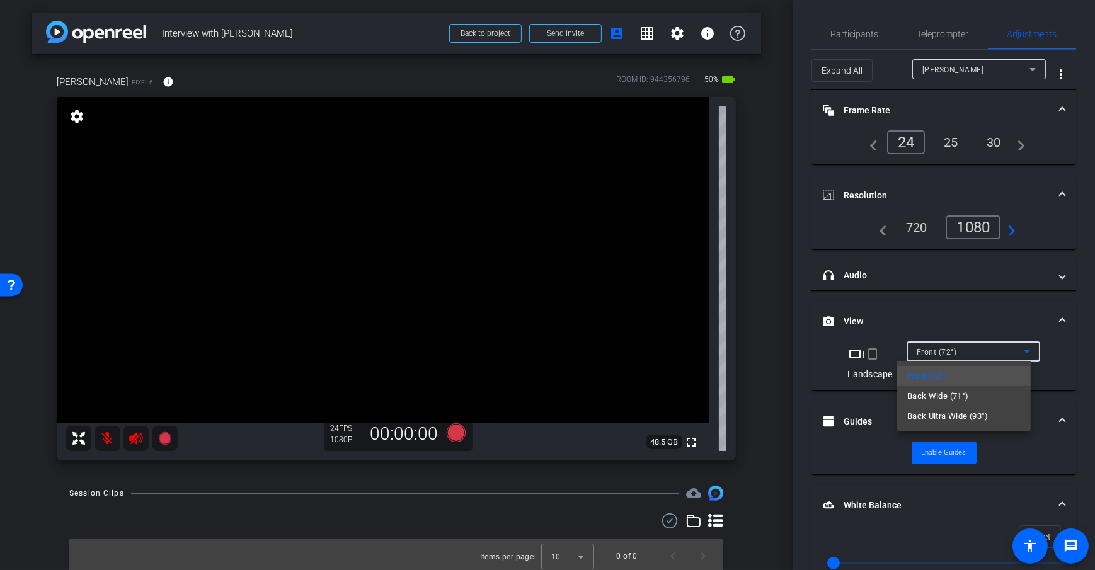
click at [970, 396] on mat-option "Back Wide (71°)" at bounding box center [964, 396] width 134 height 20
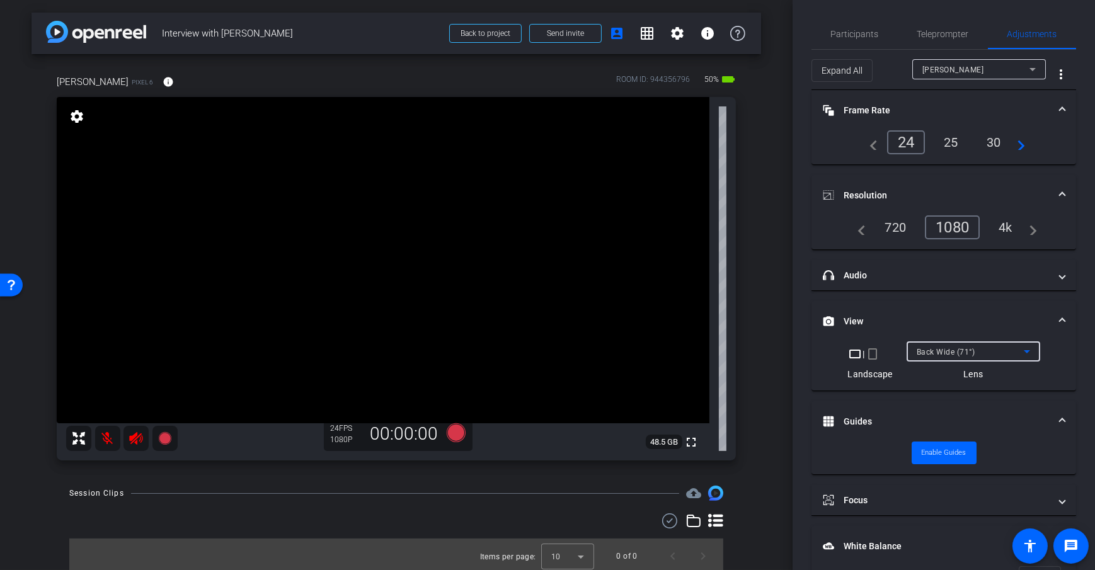
click at [951, 348] on span "Back Wide (71°)" at bounding box center [946, 352] width 59 height 9
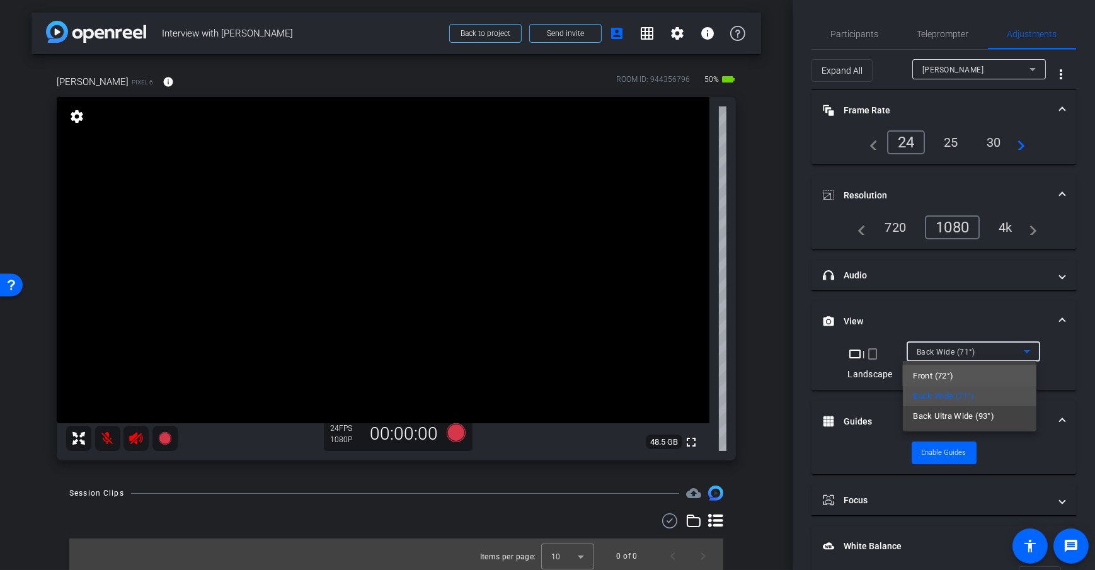
click at [966, 375] on mat-option "Front (72°)" at bounding box center [970, 376] width 134 height 20
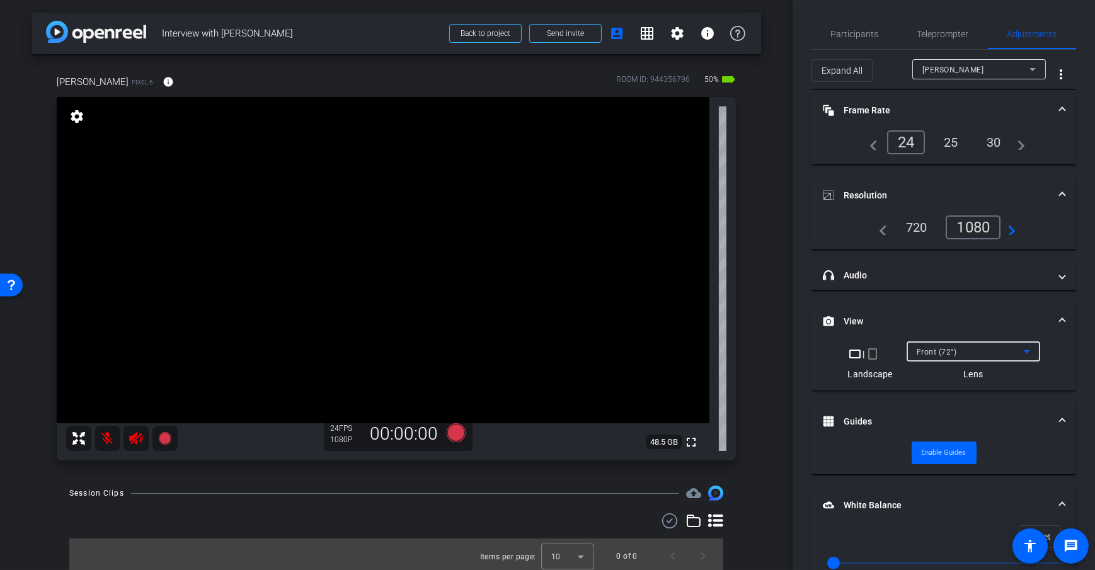
click at [772, 349] on div "arrow_back Interview with Jane Doe Back to project Send invite account_box grid…" at bounding box center [396, 285] width 793 height 570
click at [740, 262] on div "Dan H Pixel 6 info ROOM ID: 944356796 50% battery_std fullscreen settings 48.5 …" at bounding box center [397, 263] width 730 height 419
click at [973, 319] on mat-panel-title "View" at bounding box center [936, 321] width 227 height 13
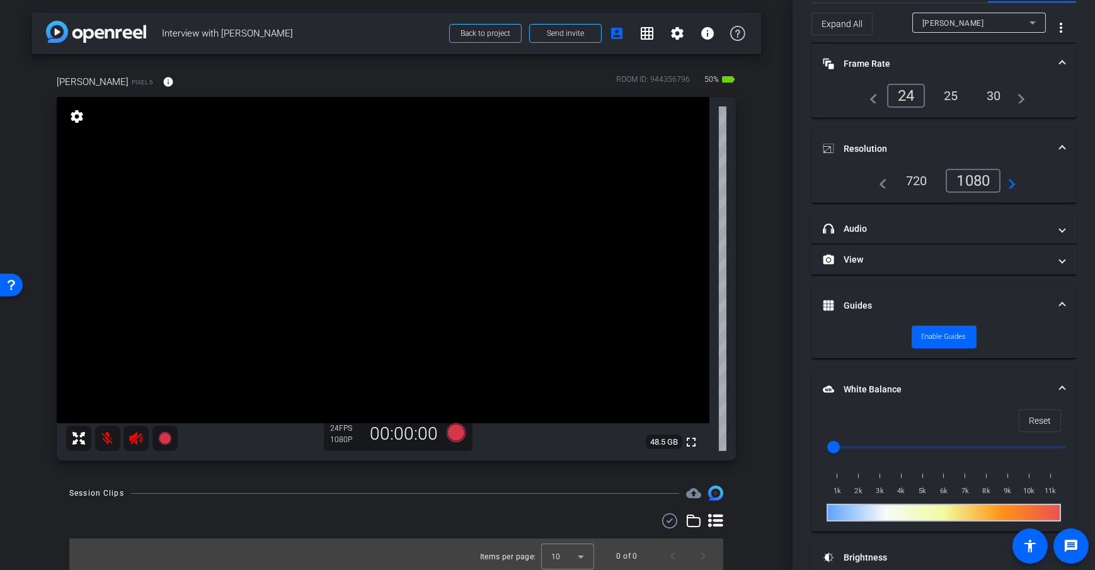
scroll to position [98, 0]
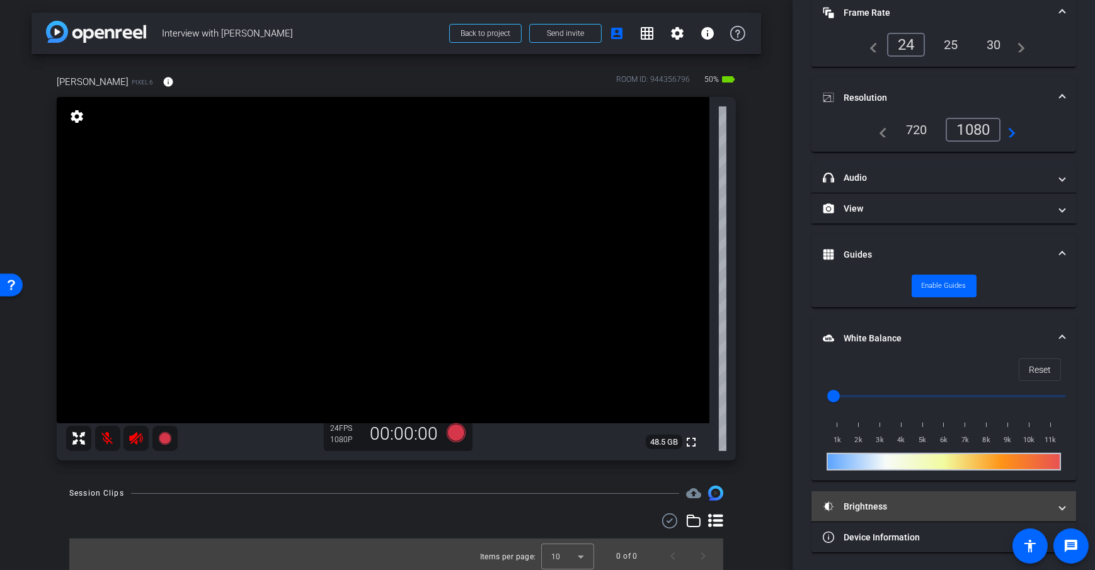
click at [919, 509] on mat-panel-title "Brightness" at bounding box center [936, 506] width 227 height 13
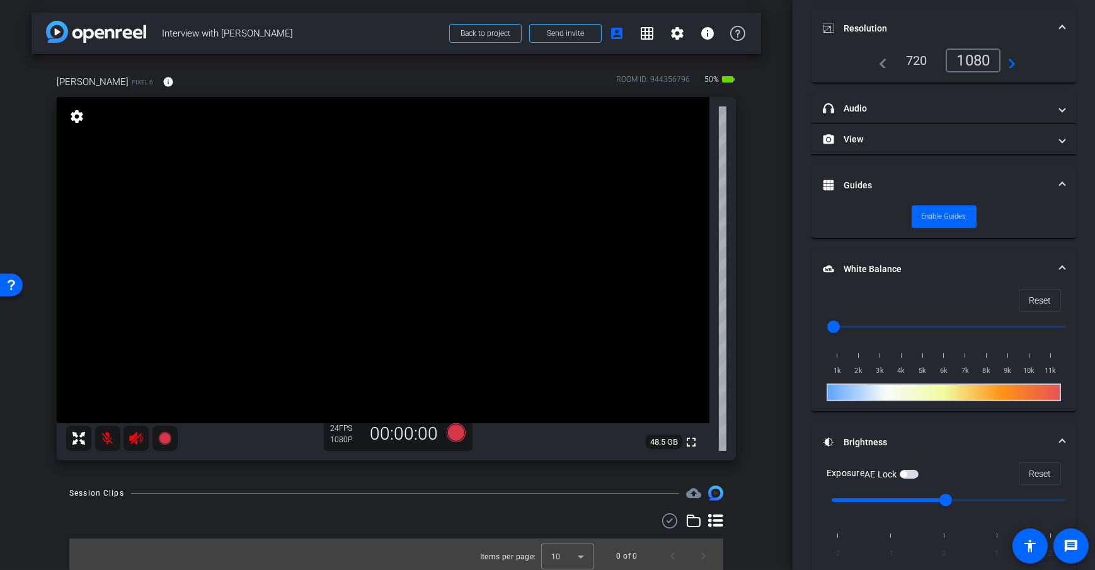
scroll to position [227, 0]
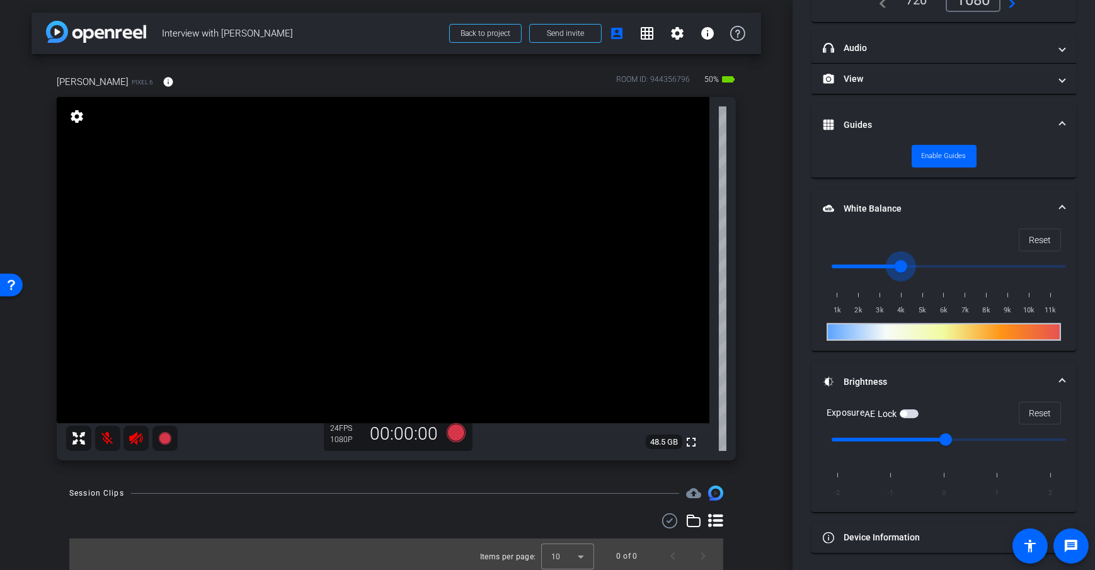
drag, startPoint x: 825, startPoint y: 261, endPoint x: 917, endPoint y: 258, distance: 91.4
click at [901, 256] on input "range" at bounding box center [948, 267] width 261 height 28
click at [1037, 234] on span "Reset" at bounding box center [1040, 240] width 22 height 24
type input "1000"
drag, startPoint x: 938, startPoint y: 444, endPoint x: 903, endPoint y: 449, distance: 35.6
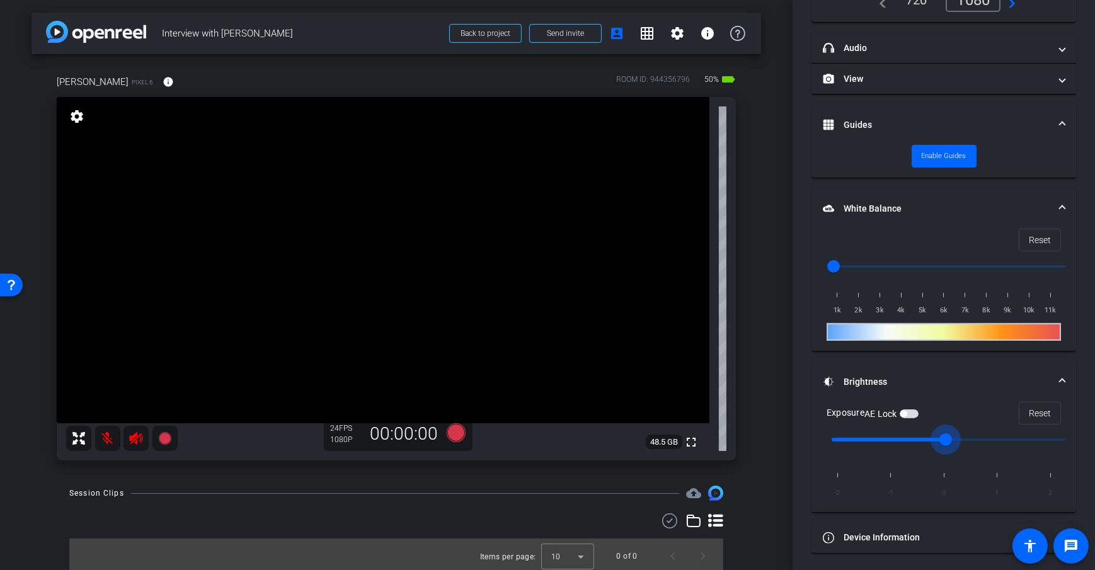
click at [902, 449] on input "range" at bounding box center [948, 440] width 261 height 28
drag, startPoint x: 888, startPoint y: 438, endPoint x: 943, endPoint y: 446, distance: 54.7
type input "0"
click at [943, 446] on input "range" at bounding box center [948, 440] width 261 height 28
click at [767, 340] on div "arrow_back Interview with Jane Doe Back to project Send invite account_box grid…" at bounding box center [396, 285] width 793 height 570
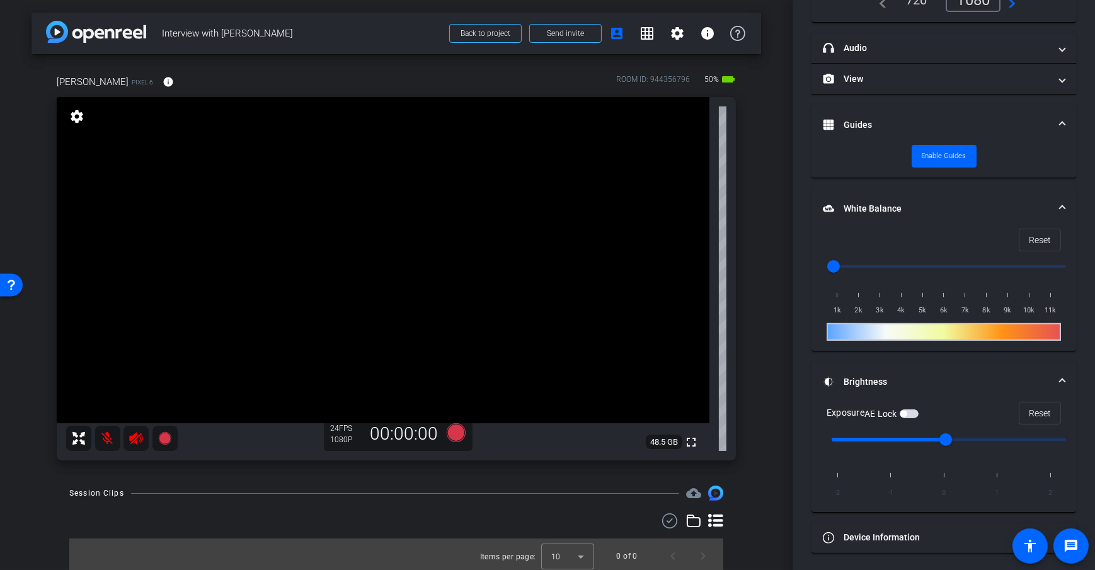
click at [765, 344] on div "arrow_back Interview with Jane Doe Back to project Send invite account_box grid…" at bounding box center [396, 285] width 793 height 570
click at [764, 277] on div "arrow_back Interview with Jane Doe Back to project Send invite account_box grid…" at bounding box center [396, 285] width 793 height 570
click at [917, 412] on span "button" at bounding box center [909, 414] width 19 height 9
click at [763, 353] on div "arrow_back Interview with Jane Doe Back to project Send invite account_box grid…" at bounding box center [396, 285] width 793 height 570
click at [905, 411] on span "button" at bounding box center [903, 414] width 6 height 6
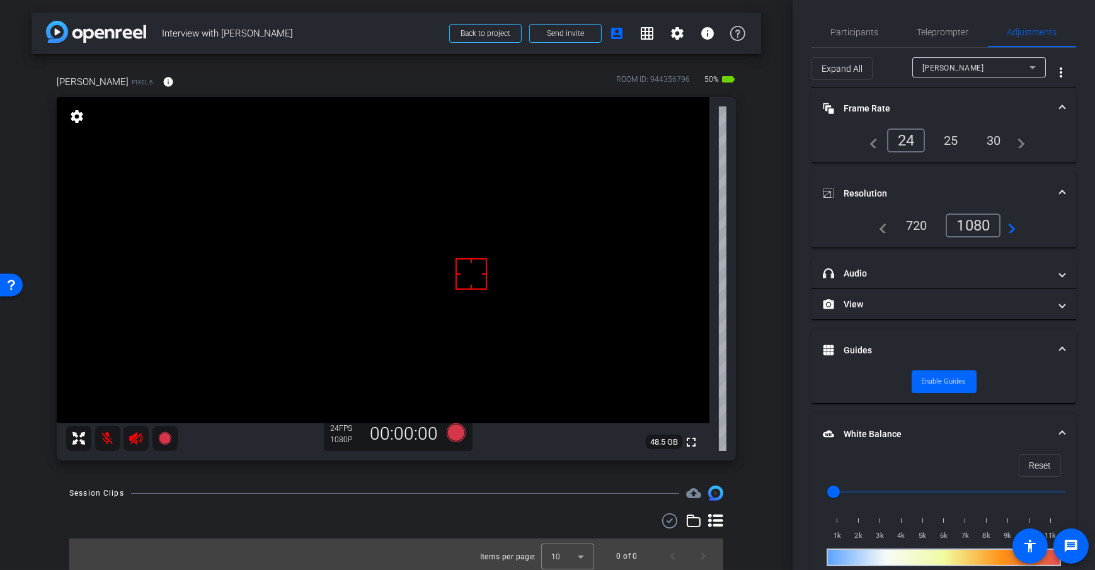
scroll to position [0, 0]
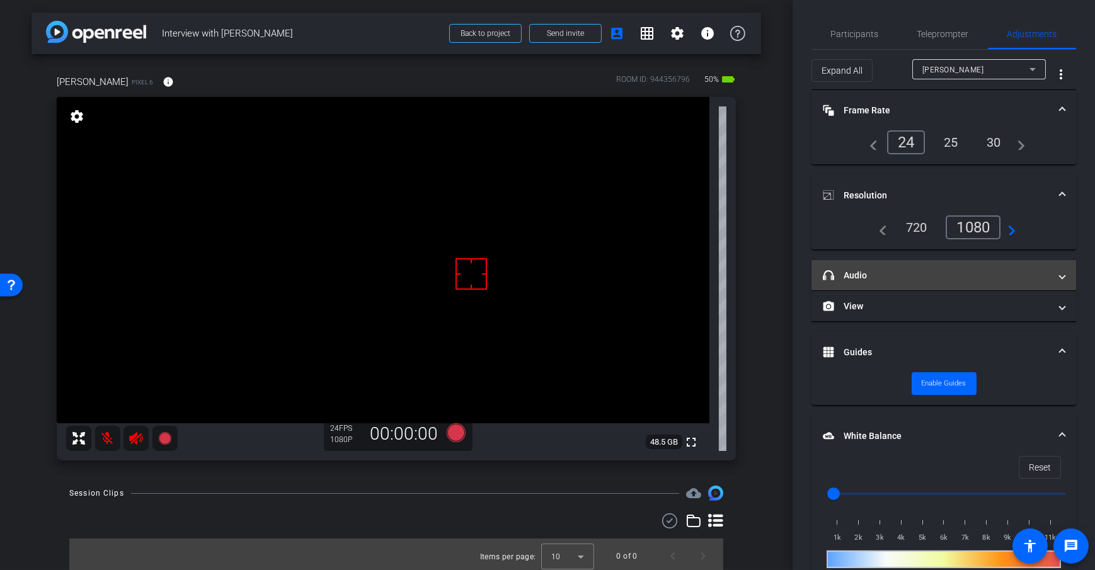
click at [875, 269] on mat-panel-title "headphone icon Audio" at bounding box center [936, 275] width 227 height 13
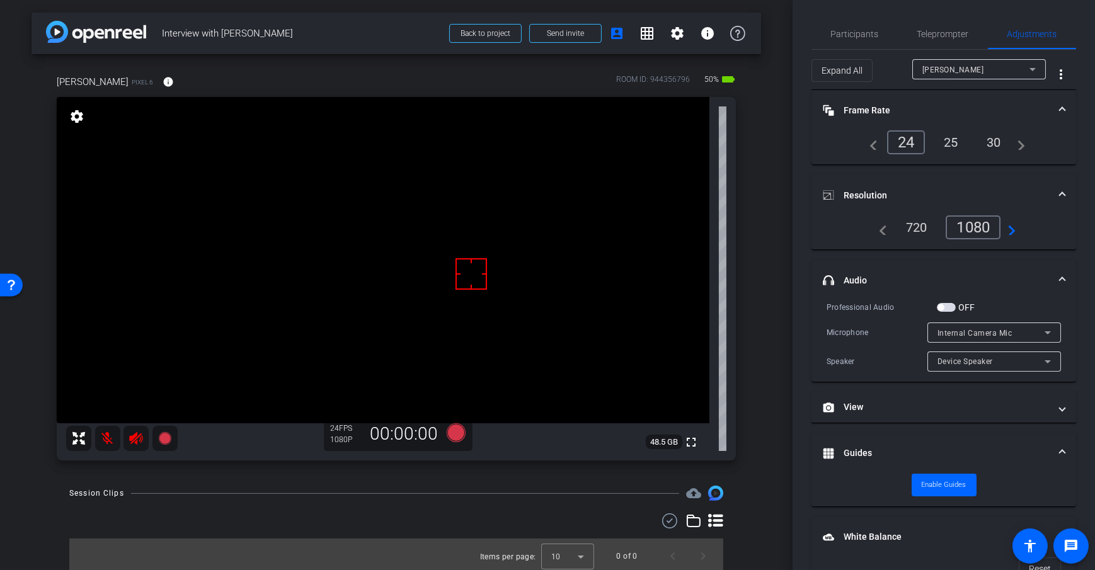
click at [764, 326] on div "arrow_back Interview with Jane Doe Back to project Send invite account_box grid…" at bounding box center [396, 285] width 793 height 570
drag, startPoint x: 890, startPoint y: 281, endPoint x: 876, endPoint y: 285, distance: 14.5
click at [890, 281] on mat-panel-title "headphone icon Audio" at bounding box center [936, 280] width 227 height 13
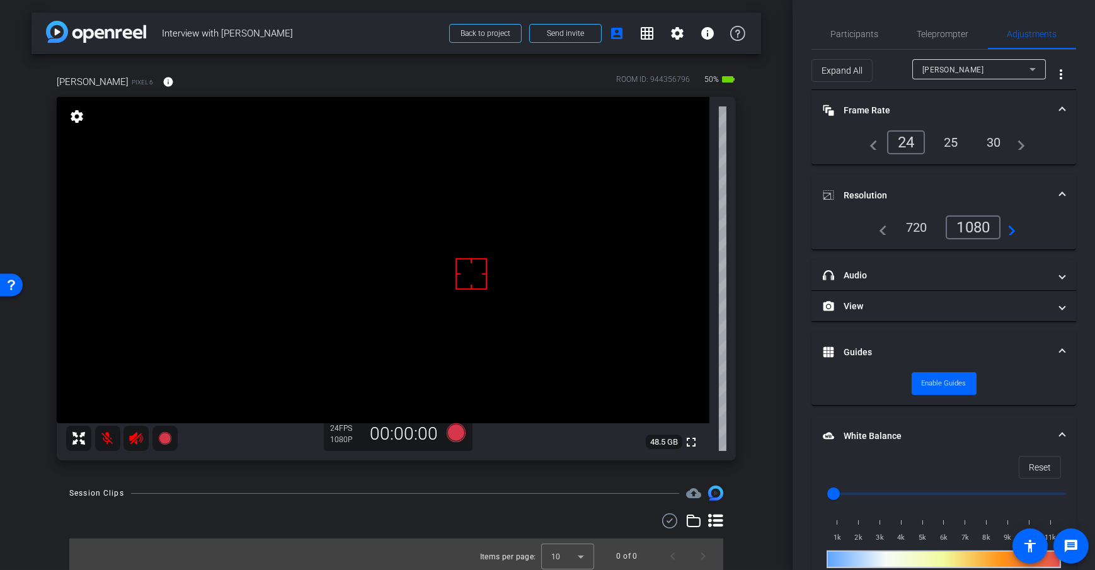
click at [767, 328] on div "arrow_back Interview with Jane Doe Back to project Send invite account_box grid…" at bounding box center [396, 285] width 793 height 570
click at [767, 286] on div "arrow_back Interview with Jane Doe Back to project Send invite account_box grid…" at bounding box center [396, 285] width 793 height 570
click at [862, 40] on span "Participants" at bounding box center [855, 34] width 48 height 30
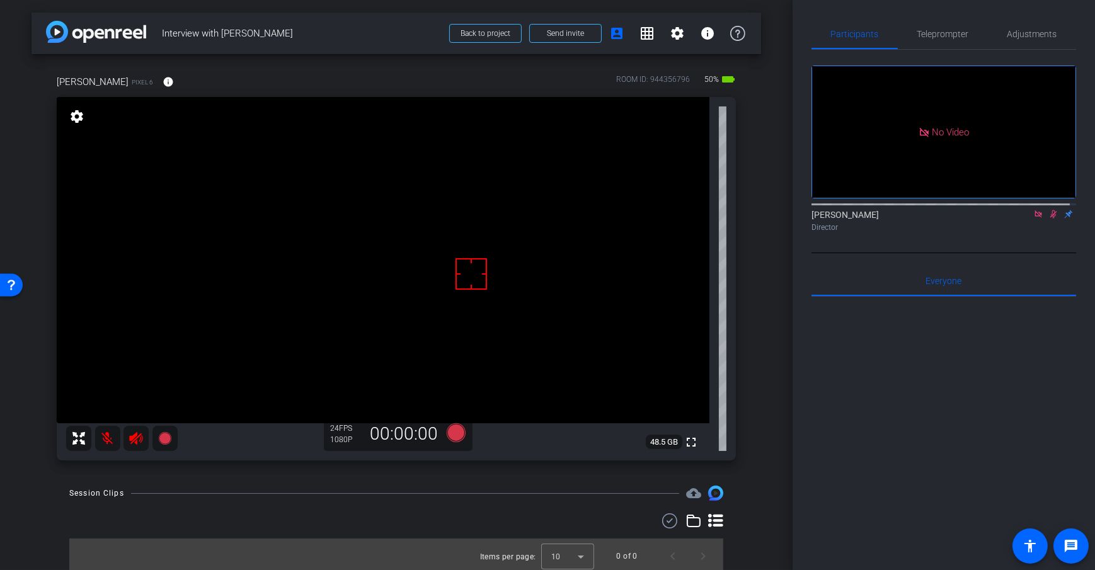
click at [747, 273] on div "Dan H Pixel 6 info ROOM ID: 944356796 50% battery_std fullscreen settings 48.5 …" at bounding box center [397, 263] width 730 height 419
click at [457, 432] on icon at bounding box center [456, 432] width 19 height 19
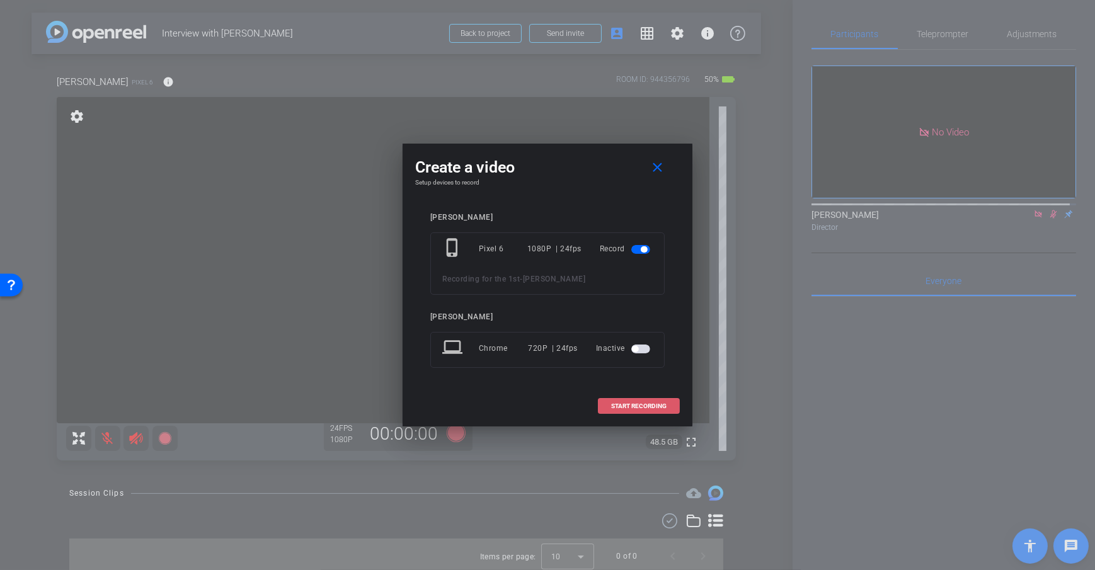
click at [616, 406] on span "START RECORDING" at bounding box center [638, 406] width 55 height 6
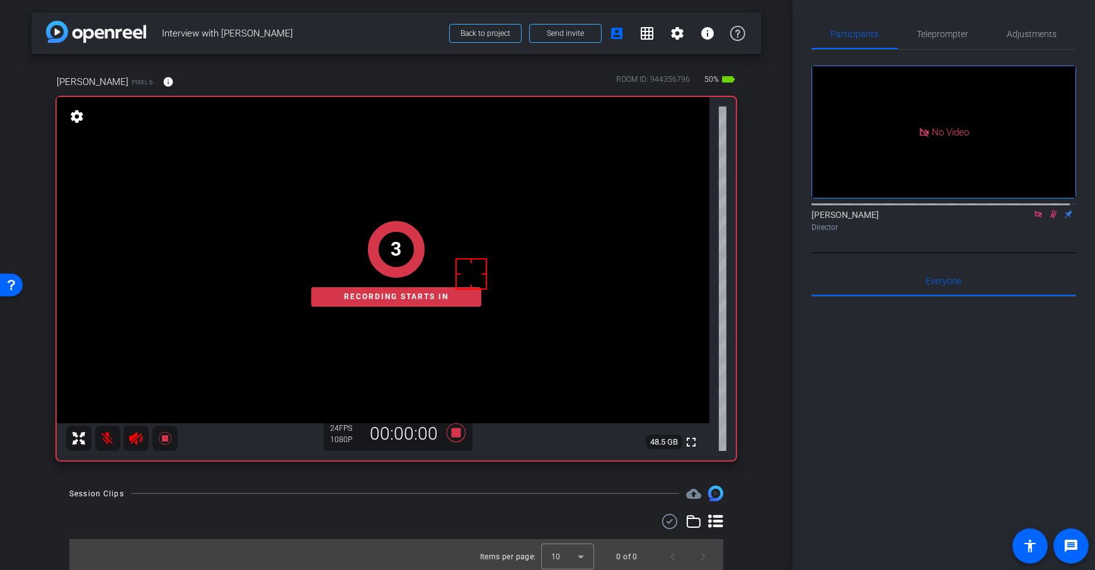
click at [746, 300] on div "Dan H Pixel 6 info ROOM ID: 944356796 50% battery_std fullscreen settings 48.5 …" at bounding box center [397, 263] width 730 height 419
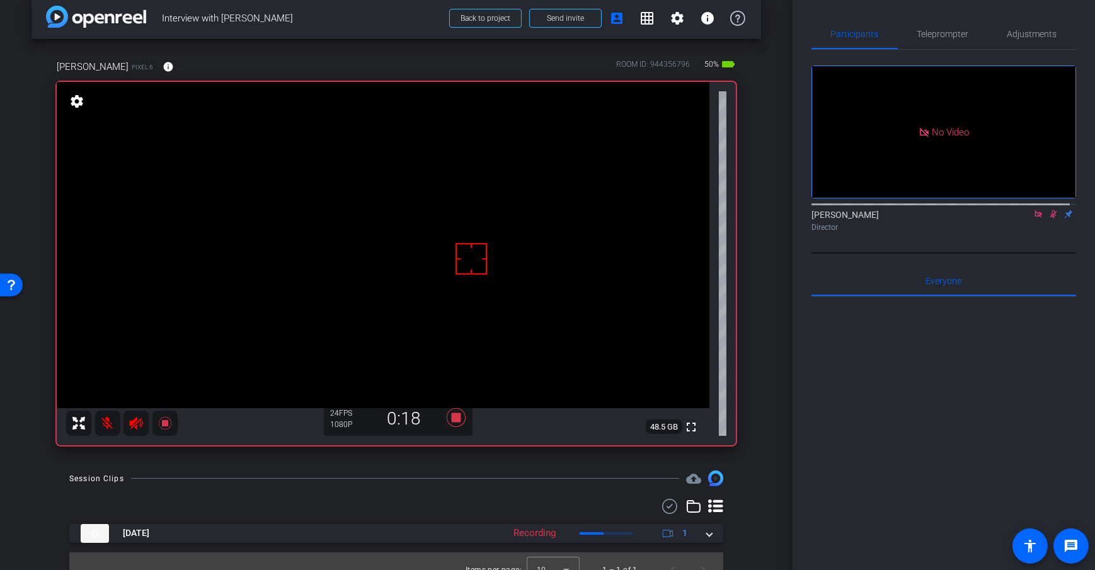
scroll to position [32, 0]
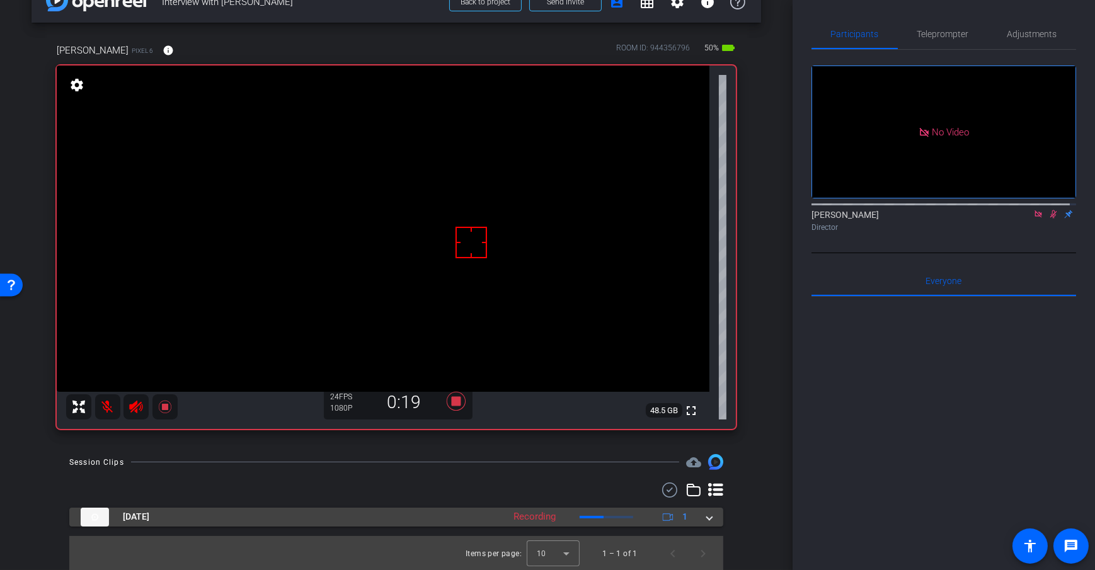
click at [706, 517] on mat-expansion-panel-header "Aug 11, 2025 Recording 1" at bounding box center [396, 517] width 654 height 19
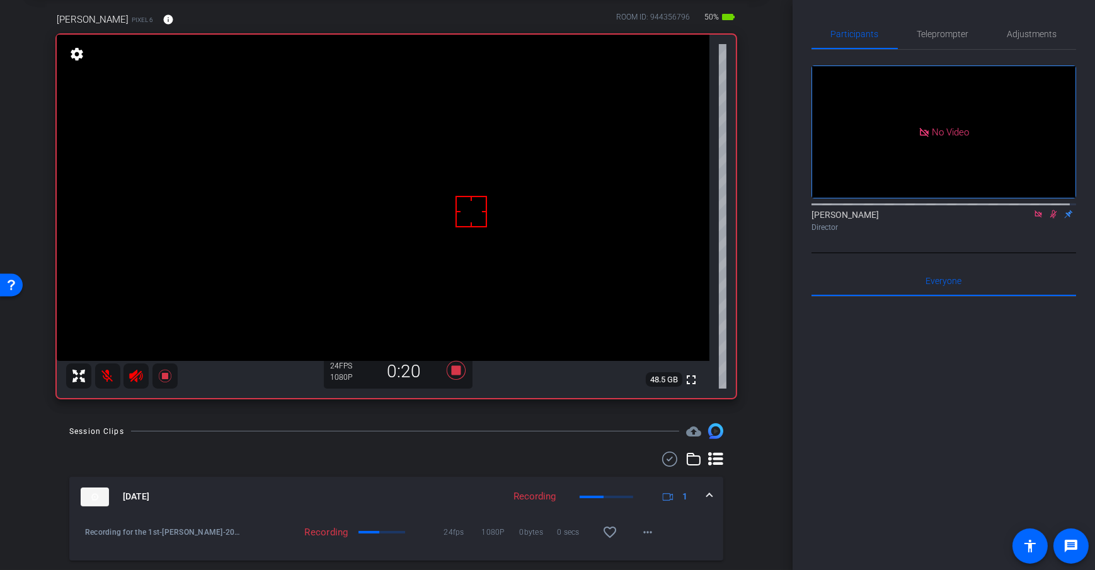
scroll to position [96, 0]
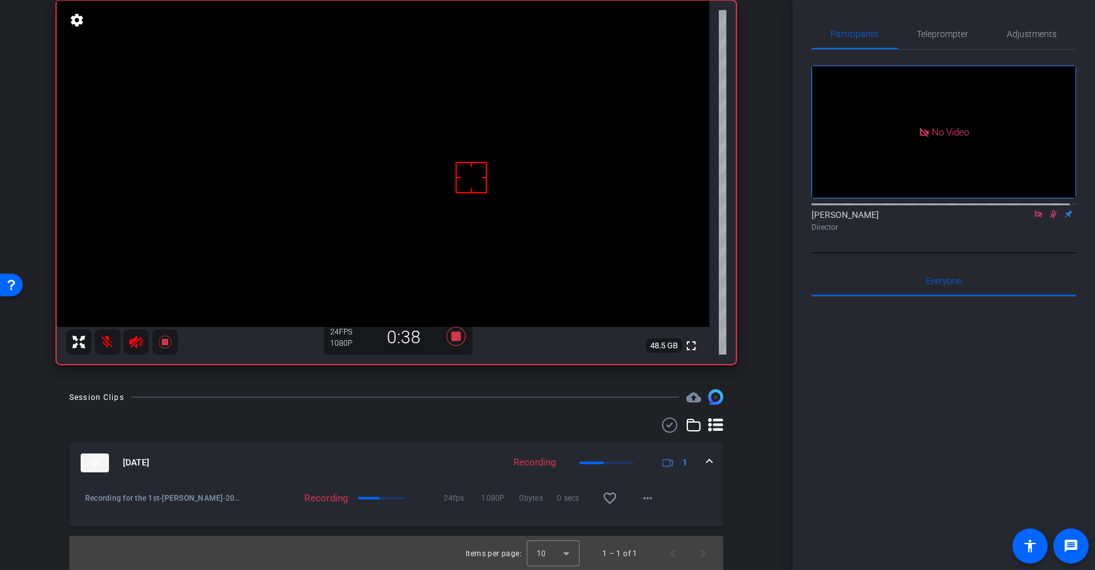
click at [474, 393] on div "Session Clips cloud_upload" at bounding box center [396, 396] width 654 height 15
click at [447, 335] on icon at bounding box center [456, 336] width 30 height 23
click at [476, 392] on div "Session Clips cloud_upload" at bounding box center [396, 396] width 654 height 15
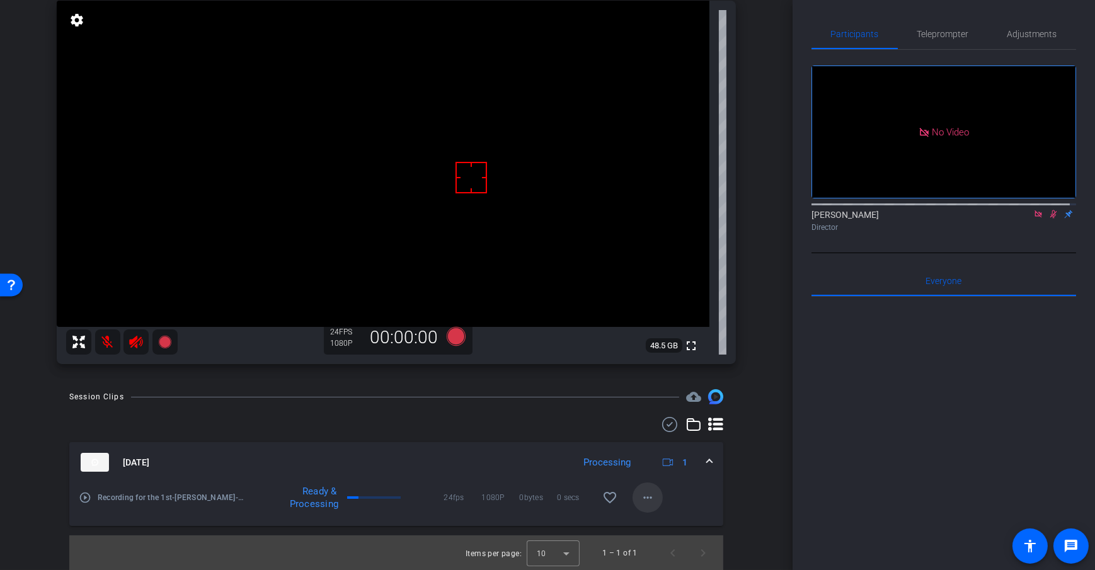
click at [640, 496] on mat-icon "more_horiz" at bounding box center [647, 497] width 15 height 15
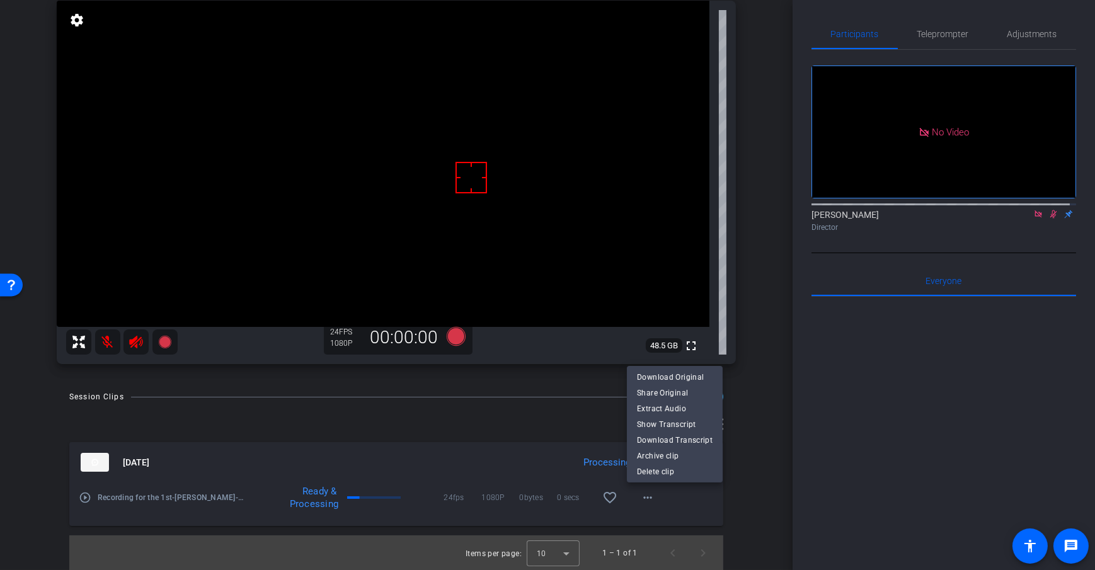
click at [648, 500] on div at bounding box center [547, 285] width 1095 height 570
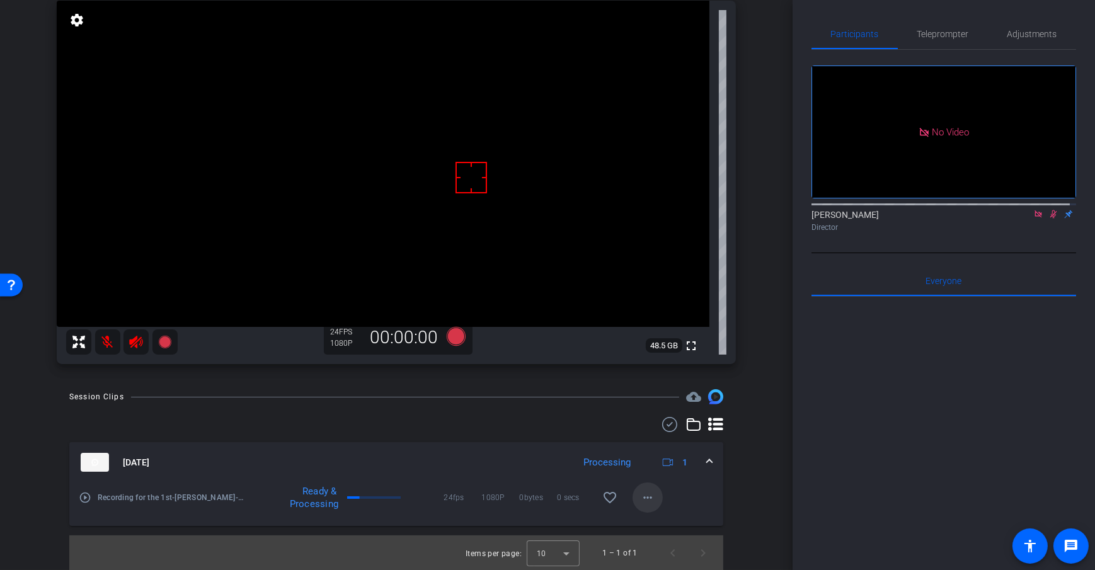
click at [645, 502] on mat-icon "more_horiz" at bounding box center [647, 497] width 15 height 15
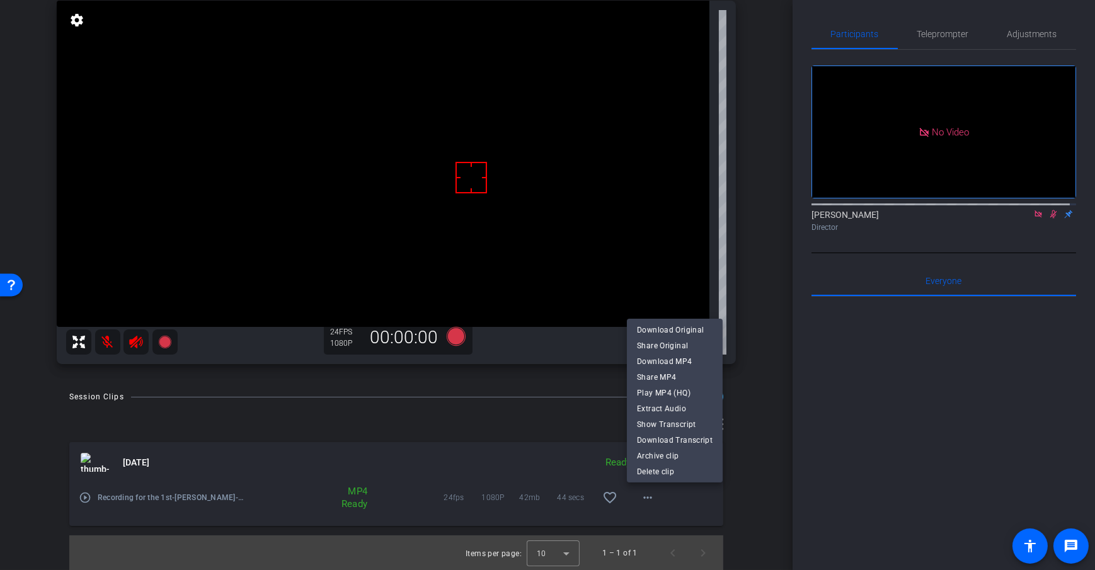
click at [770, 306] on div at bounding box center [547, 285] width 1095 height 570
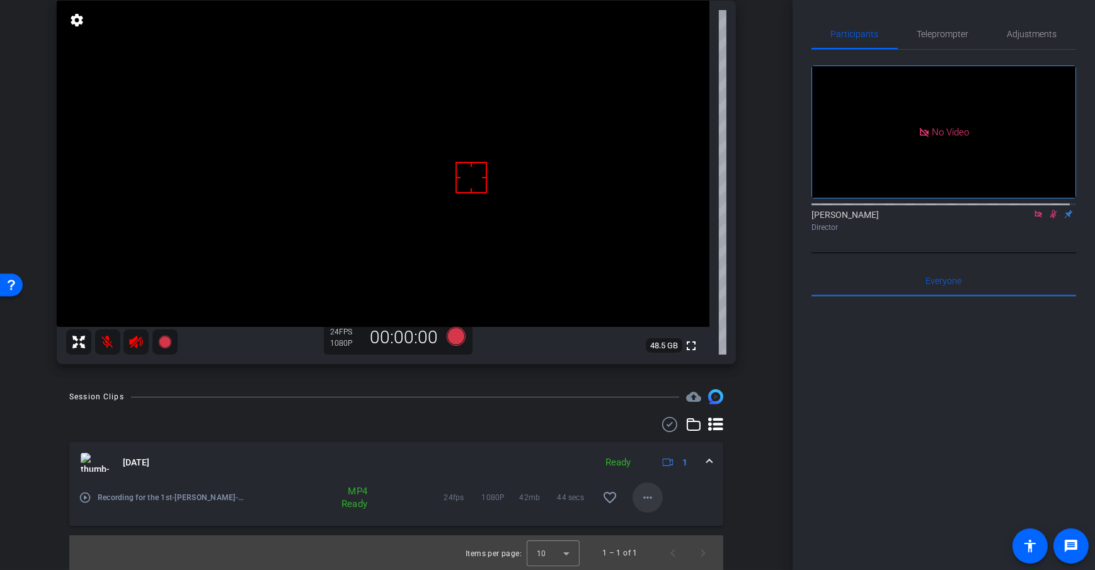
click at [640, 502] on mat-icon "more_horiz" at bounding box center [647, 497] width 15 height 15
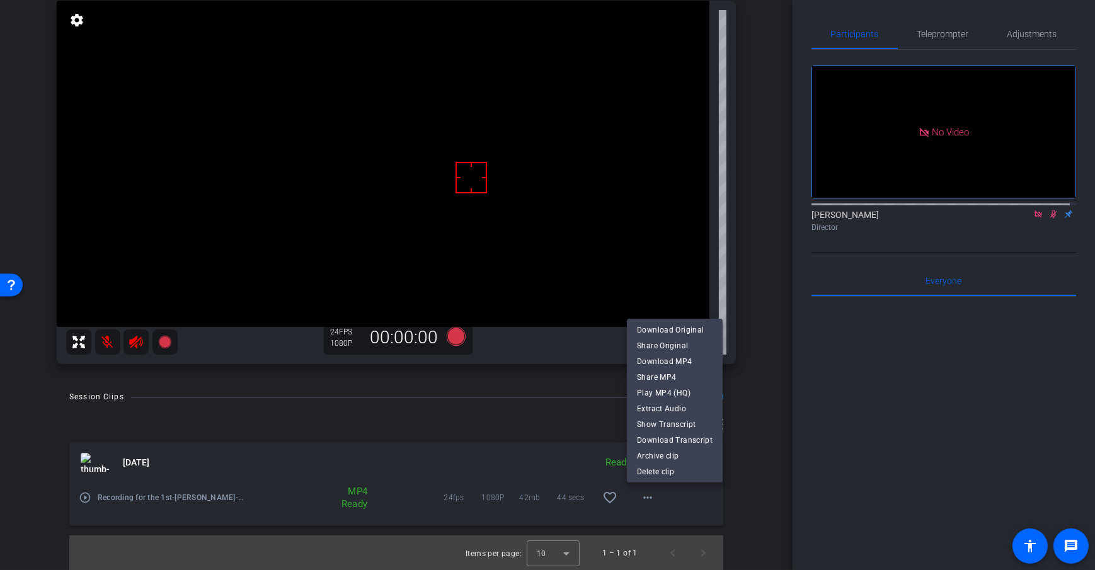
click at [777, 318] on div at bounding box center [547, 285] width 1095 height 570
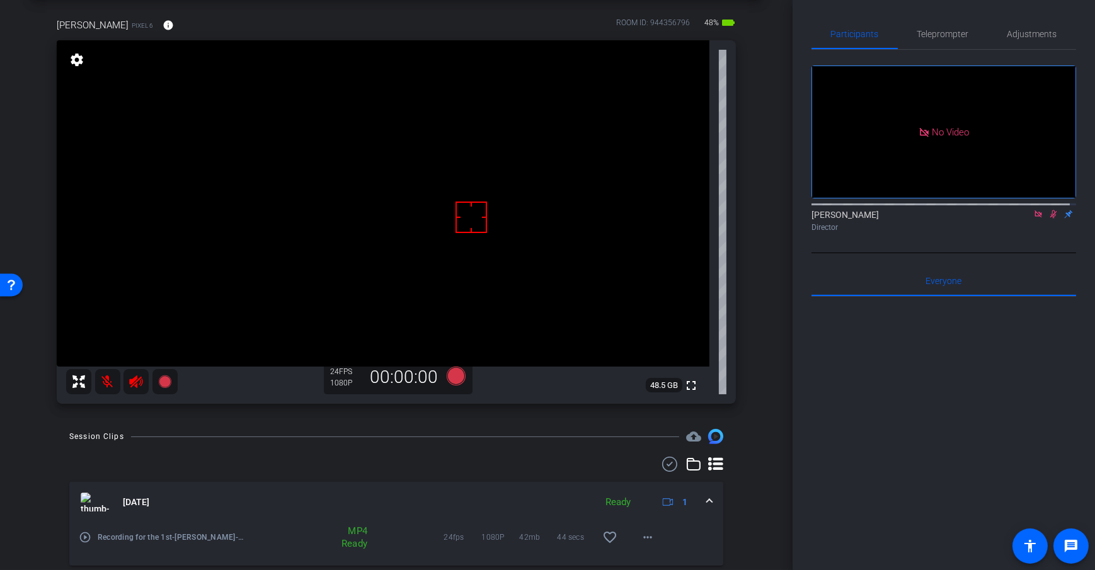
scroll to position [0, 0]
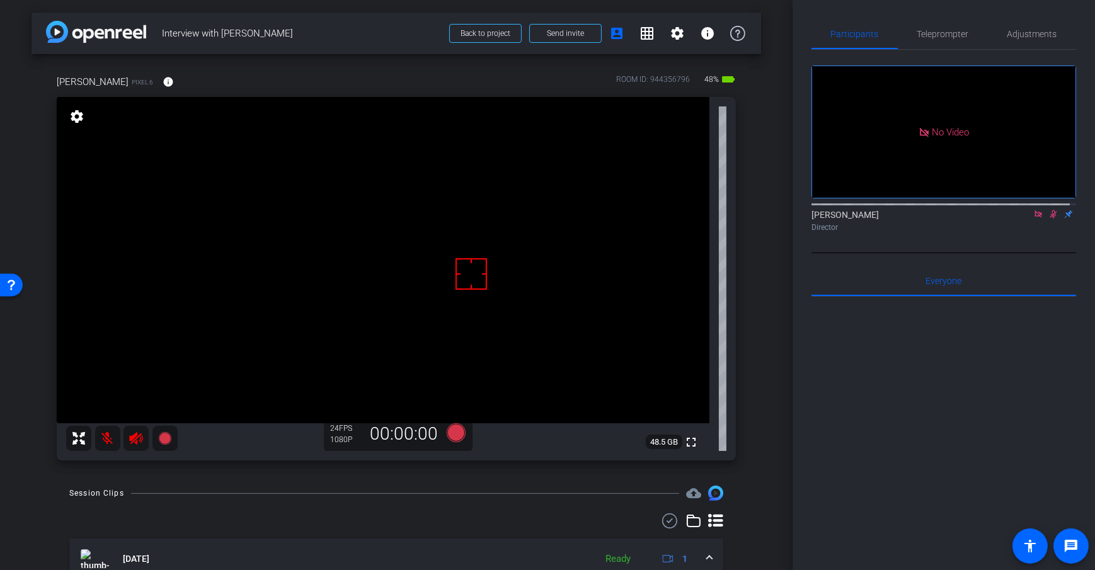
click at [755, 173] on div "arrow_back Interview with Jane Doe Back to project Send invite account_box grid…" at bounding box center [396, 285] width 793 height 570
click at [763, 210] on div "arrow_back Interview with Jane Doe Back to project Send invite account_box grid…" at bounding box center [396, 285] width 793 height 570
click at [745, 169] on div "Dan H Pixel 6 info ROOM ID: 944356796 48% battery_std fullscreen settings 48.5 …" at bounding box center [397, 263] width 730 height 419
